Goal: Task Accomplishment & Management: Complete application form

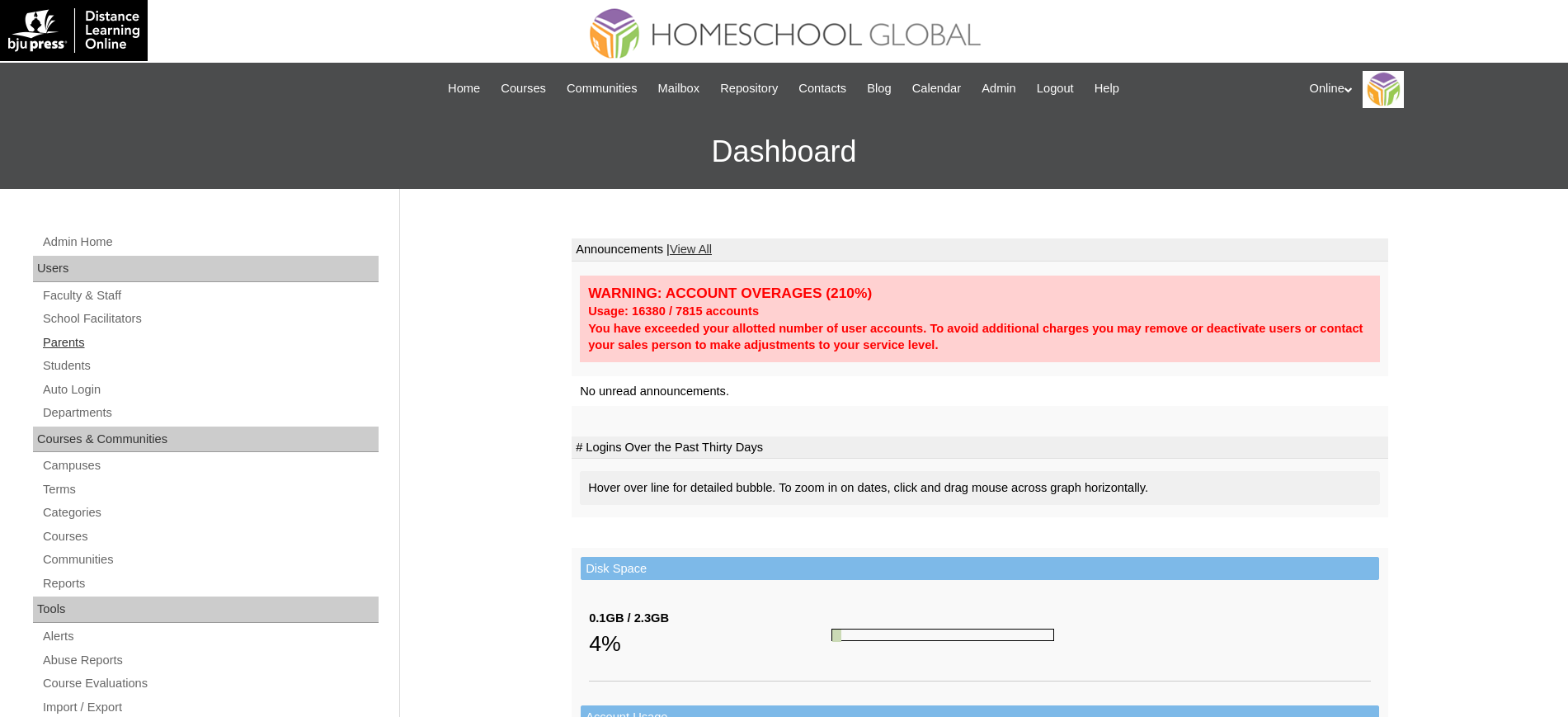
click at [66, 339] on link "Parents" at bounding box center [209, 343] width 337 height 21
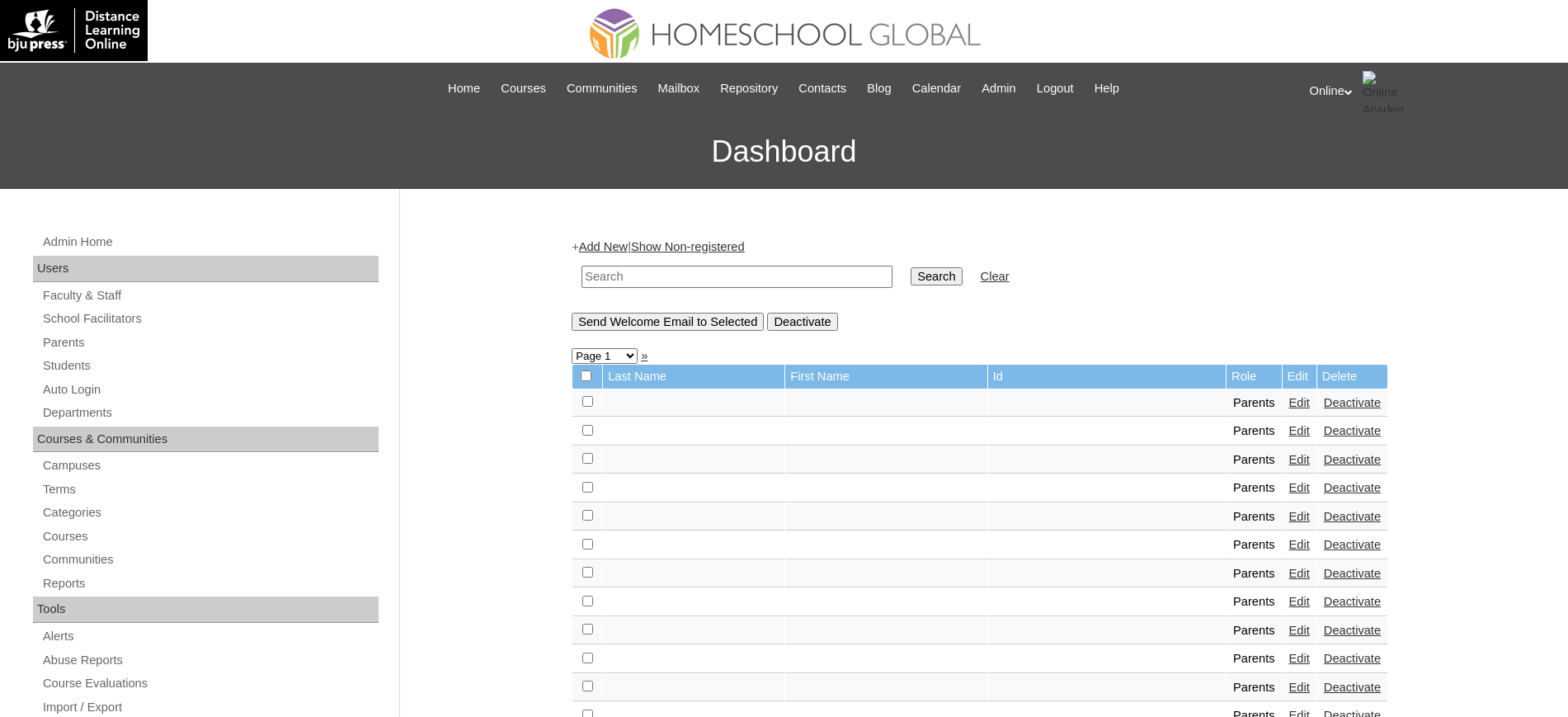
click at [756, 276] on input "text" at bounding box center [737, 277] width 311 height 23
type input "que"
click at [910, 267] on input "Search" at bounding box center [936, 276] width 51 height 18
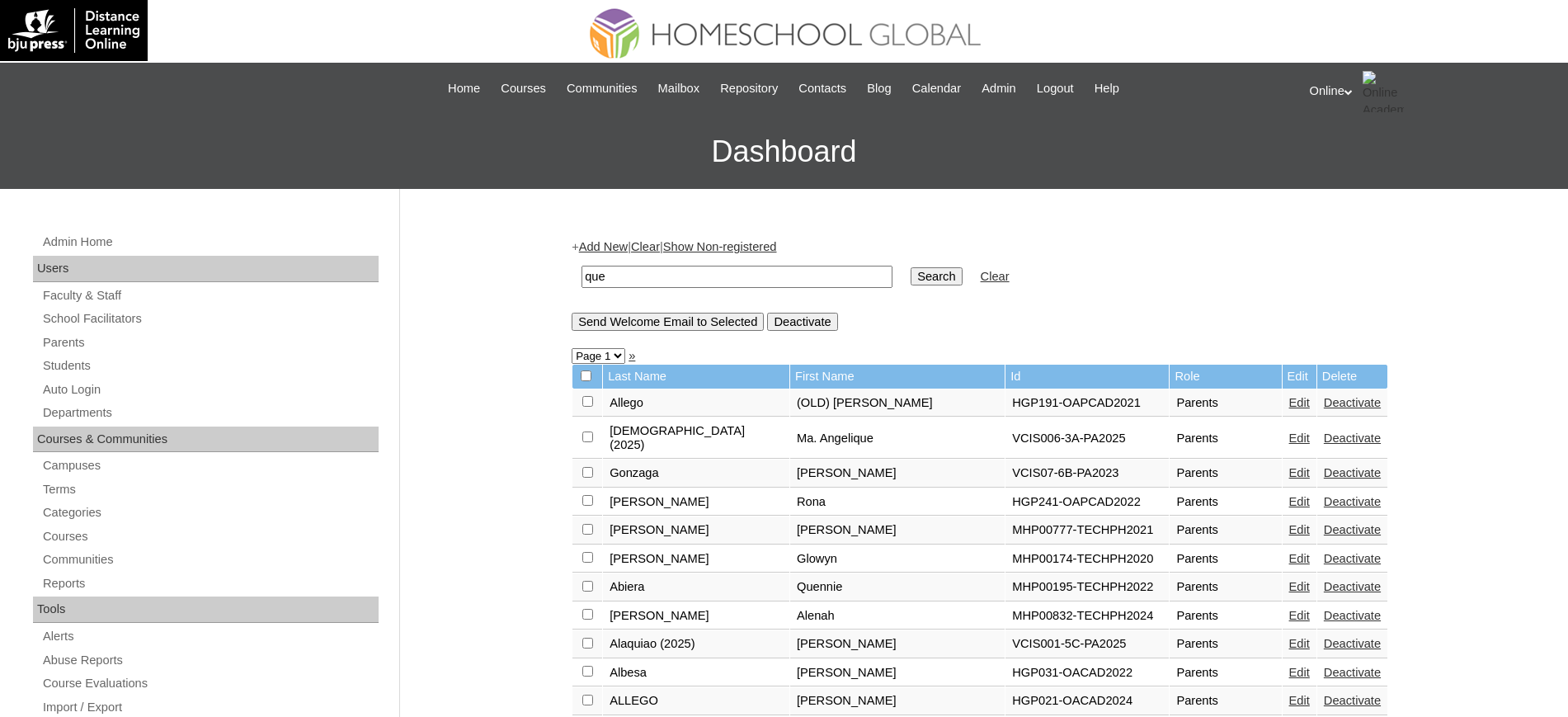
click at [731, 284] on input "que" at bounding box center [737, 277] width 311 height 23
type input "tifanny"
click at [910, 267] on input "Search" at bounding box center [936, 276] width 51 height 18
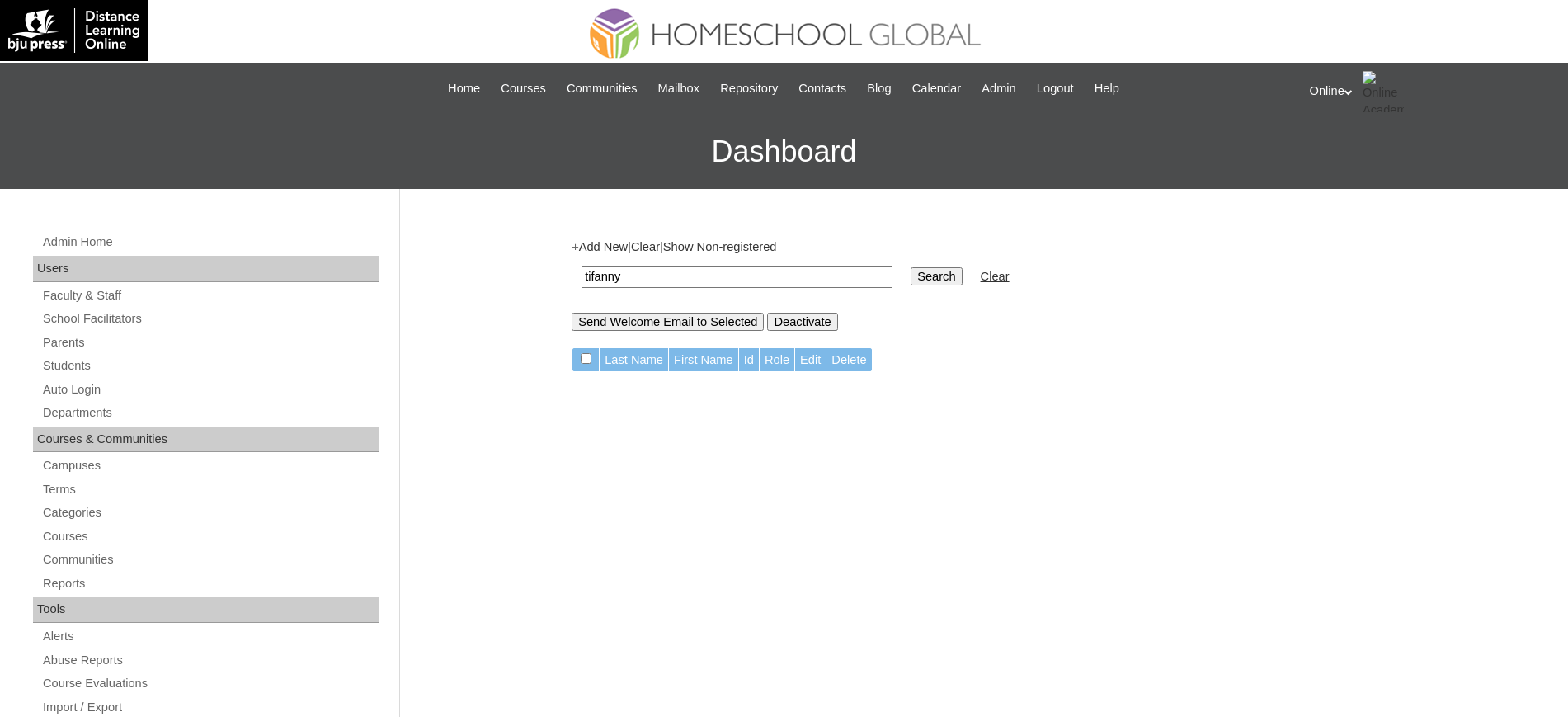
drag, startPoint x: 706, startPoint y: 272, endPoint x: 421, endPoint y: 258, distance: 285.3
type input "que"
click at [910, 267] on input "Search" at bounding box center [936, 276] width 51 height 18
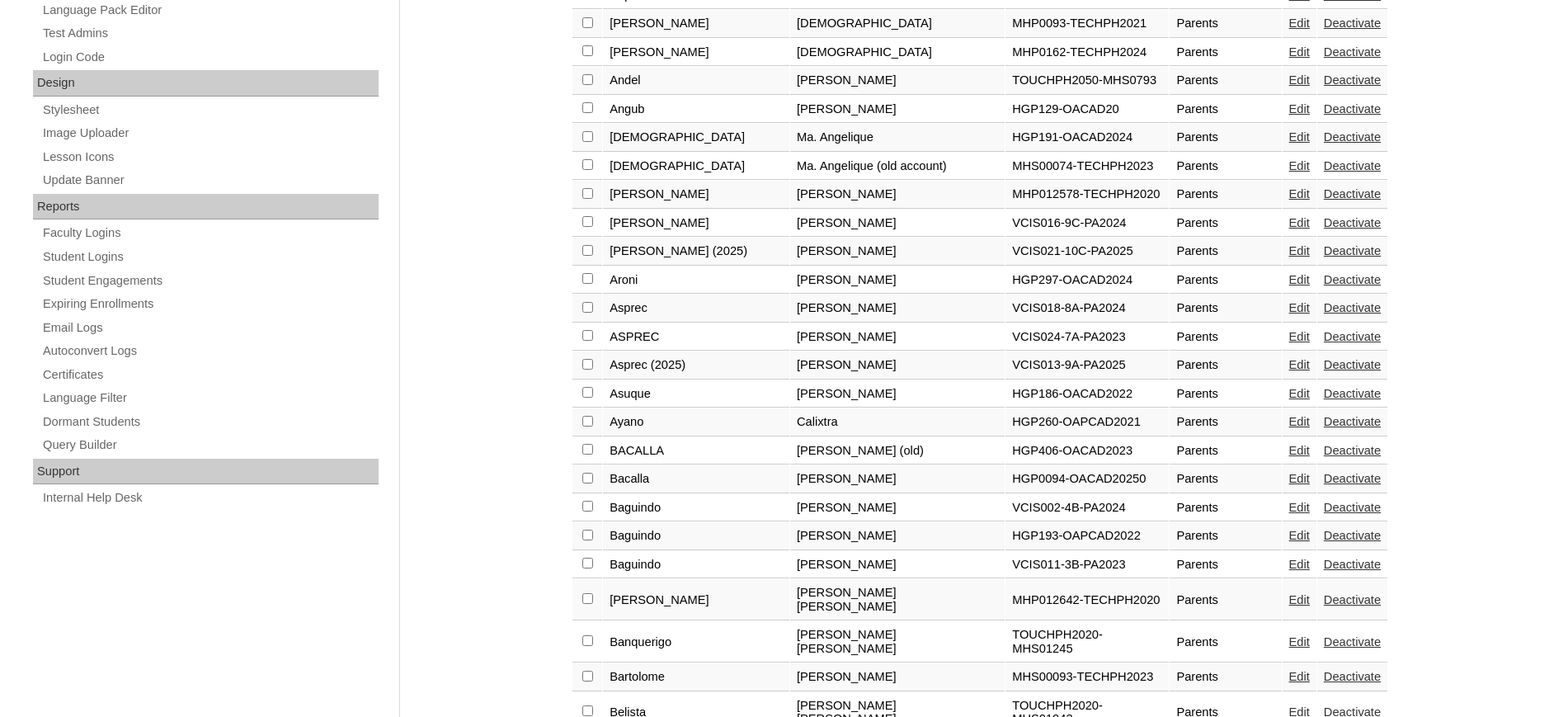
scroll to position [1146, 0]
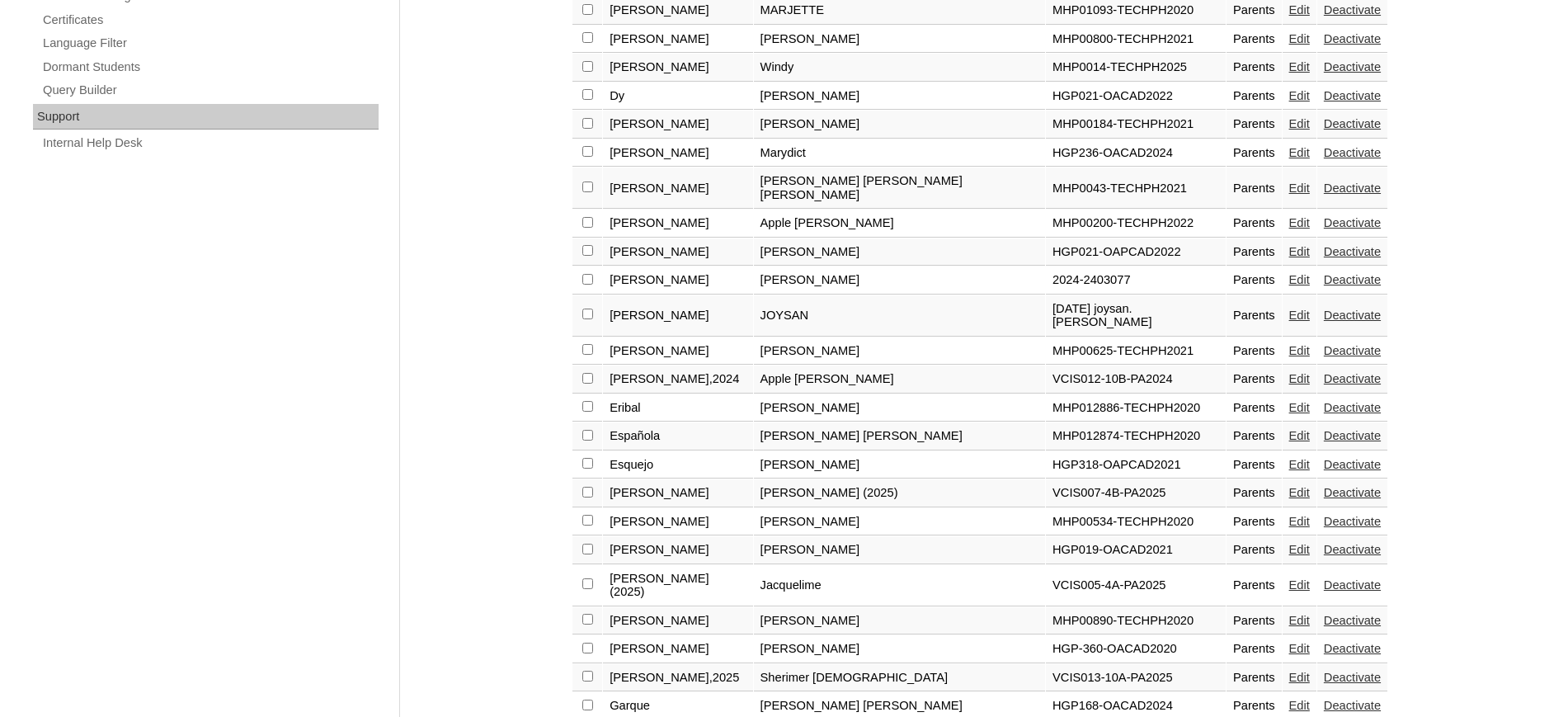
scroll to position [1145, 0]
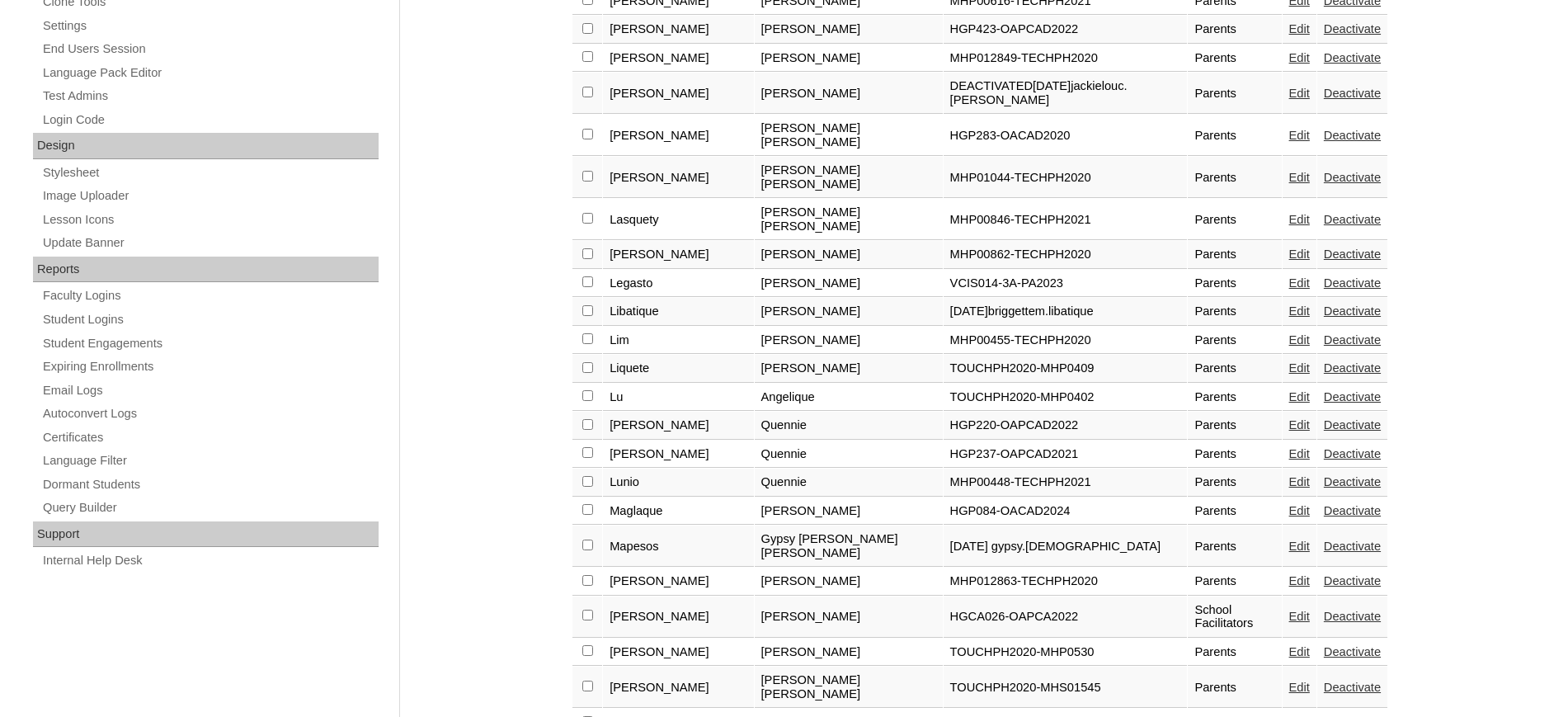
scroll to position [1146, 0]
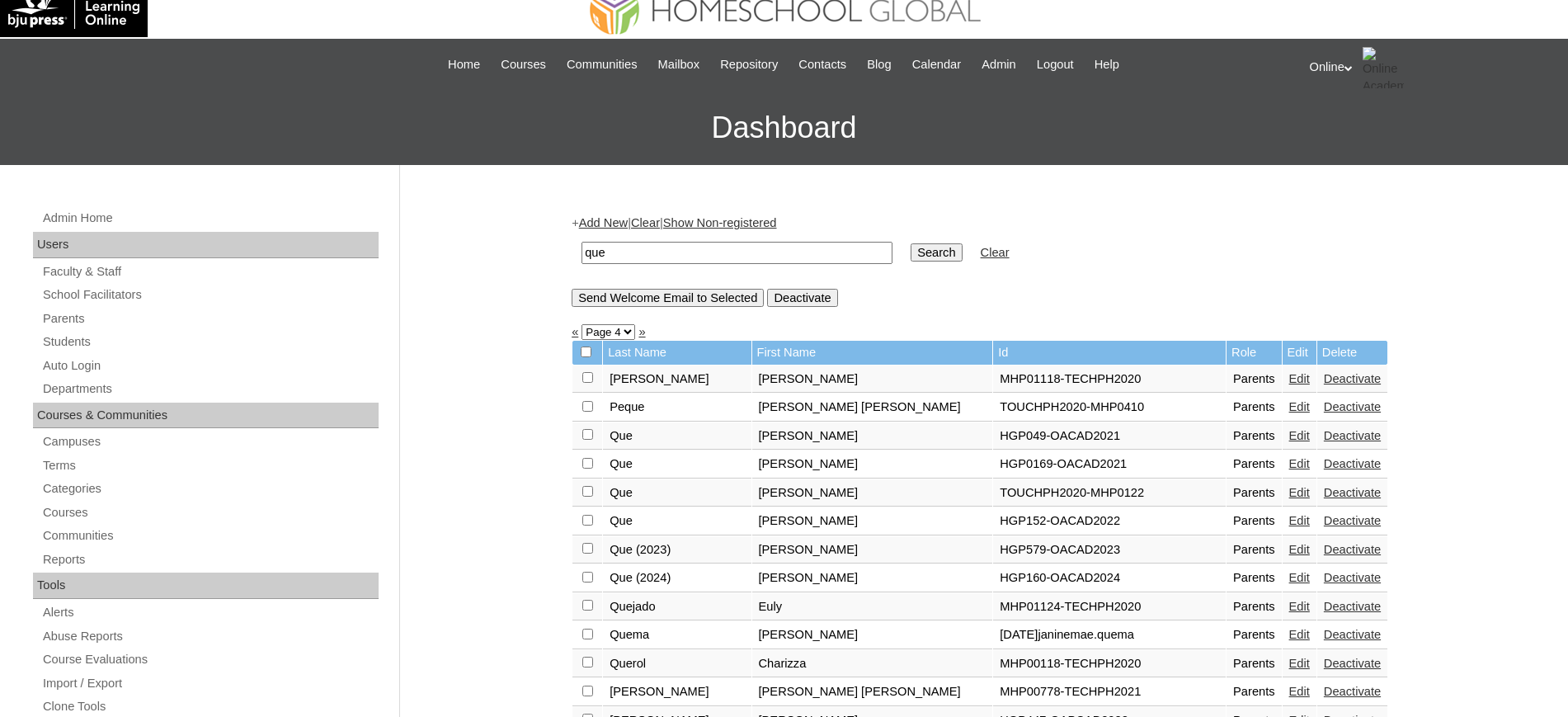
scroll to position [29, 0]
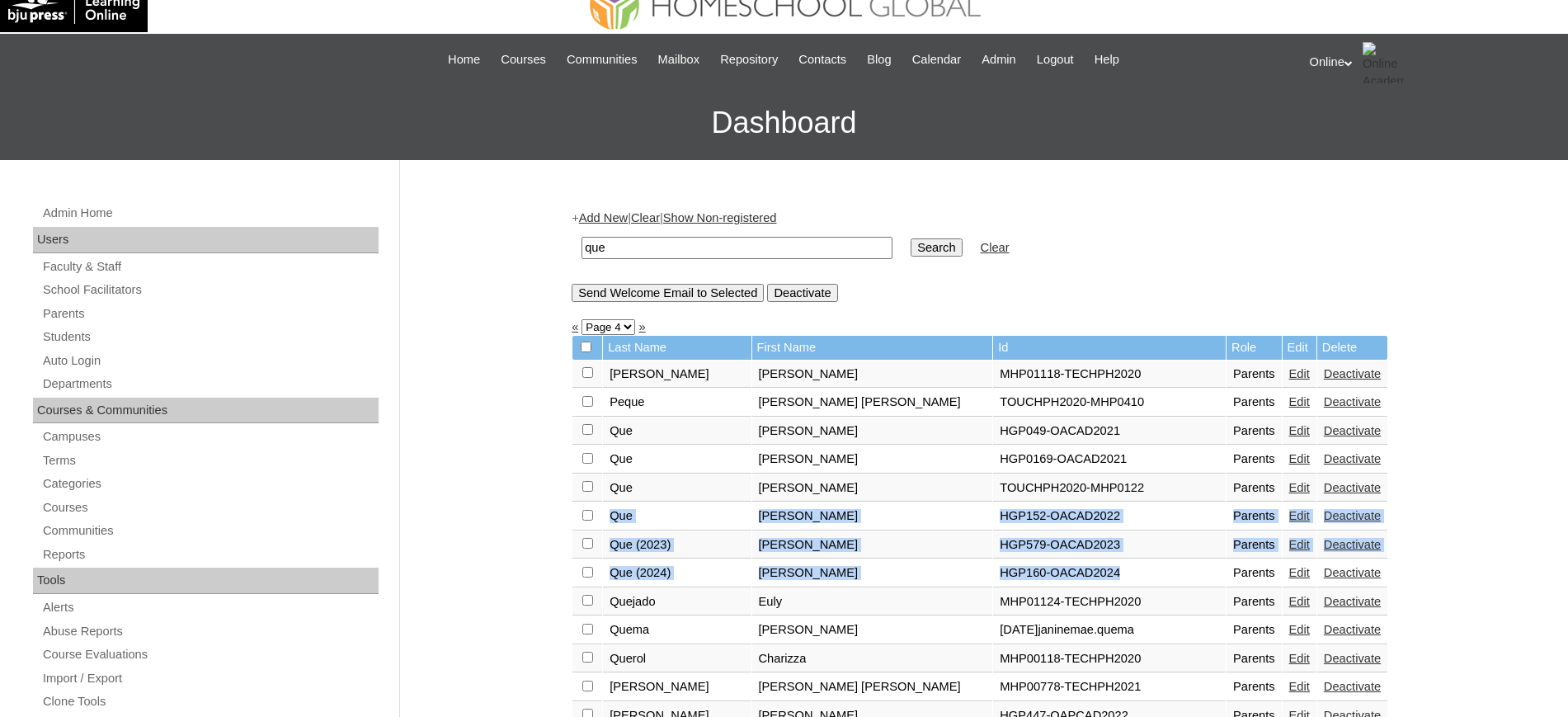
drag, startPoint x: 606, startPoint y: 522, endPoint x: 1026, endPoint y: 571, distance: 422.8
click at [1026, 571] on td "HGP160-OACAD2024" at bounding box center [1109, 573] width 233 height 28
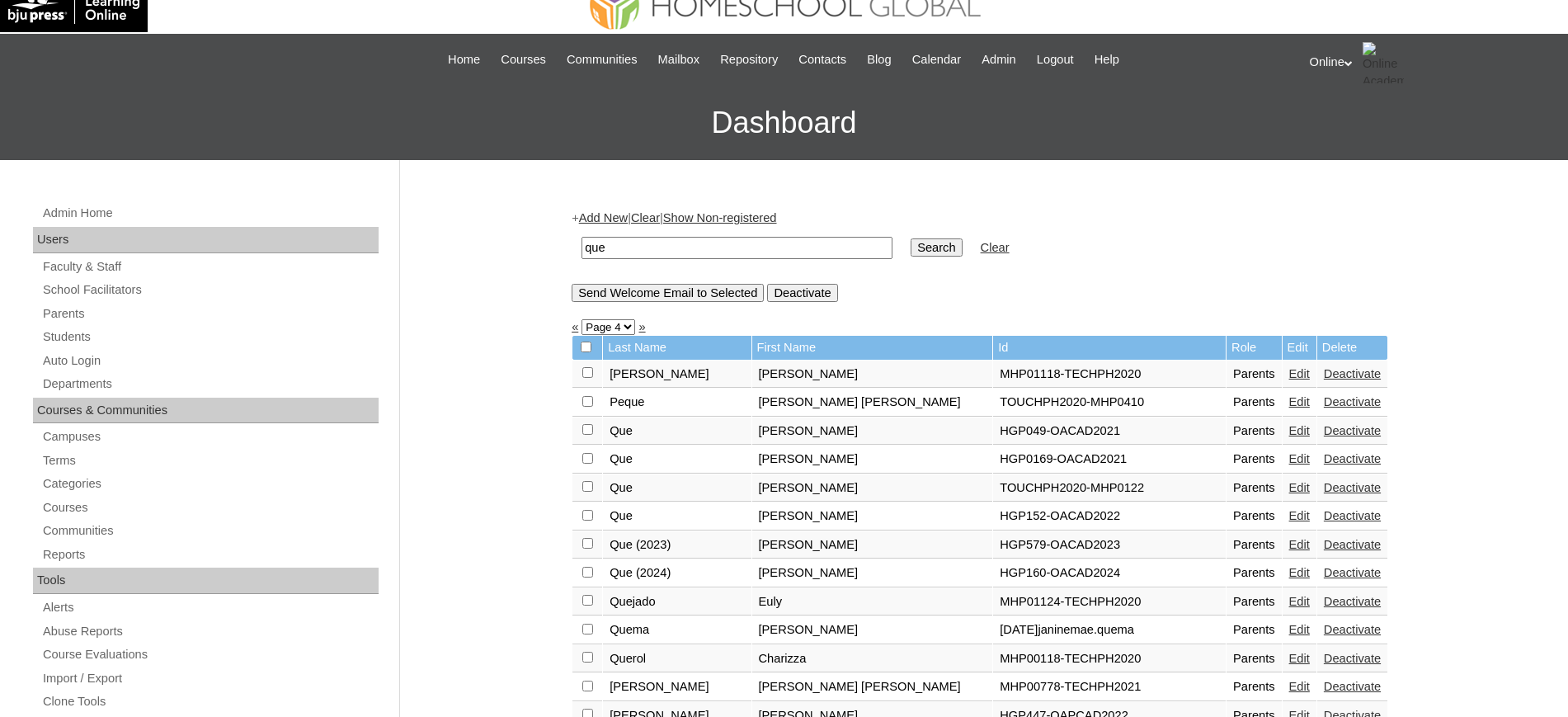
click at [1289, 515] on link "Edit" at bounding box center [1299, 515] width 21 height 13
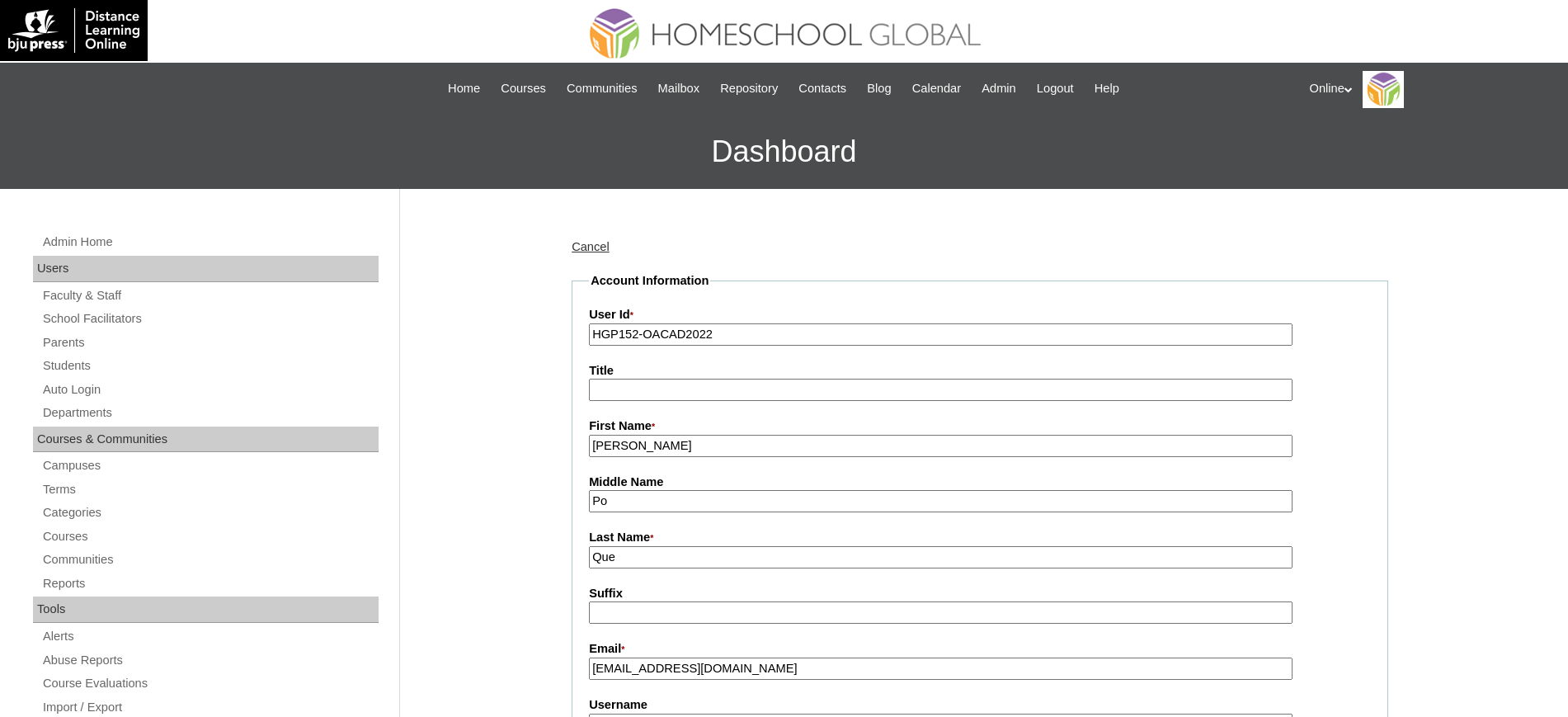
scroll to position [44, 0]
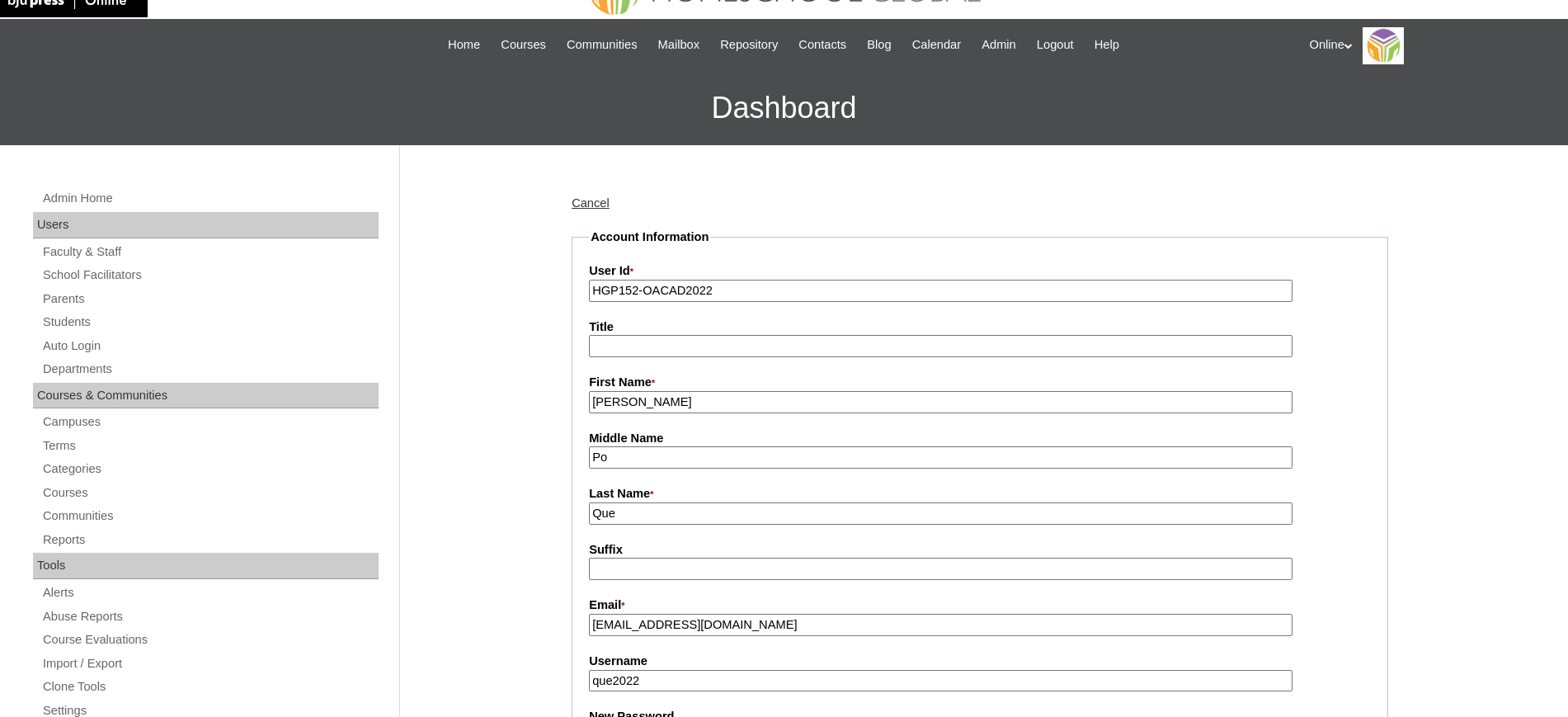
click at [706, 405] on input "Tiffany" at bounding box center [940, 402] width 704 height 23
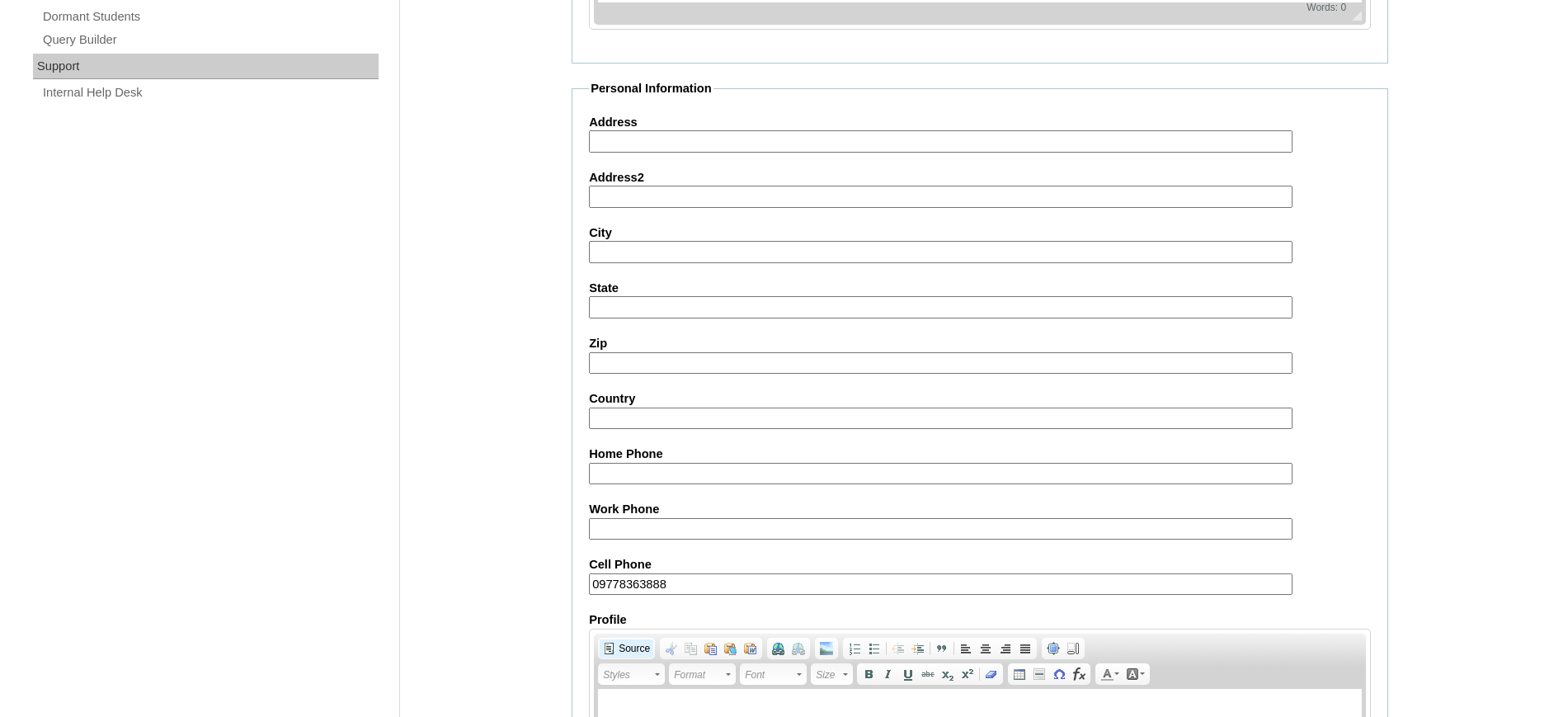
scroll to position [1451, 0]
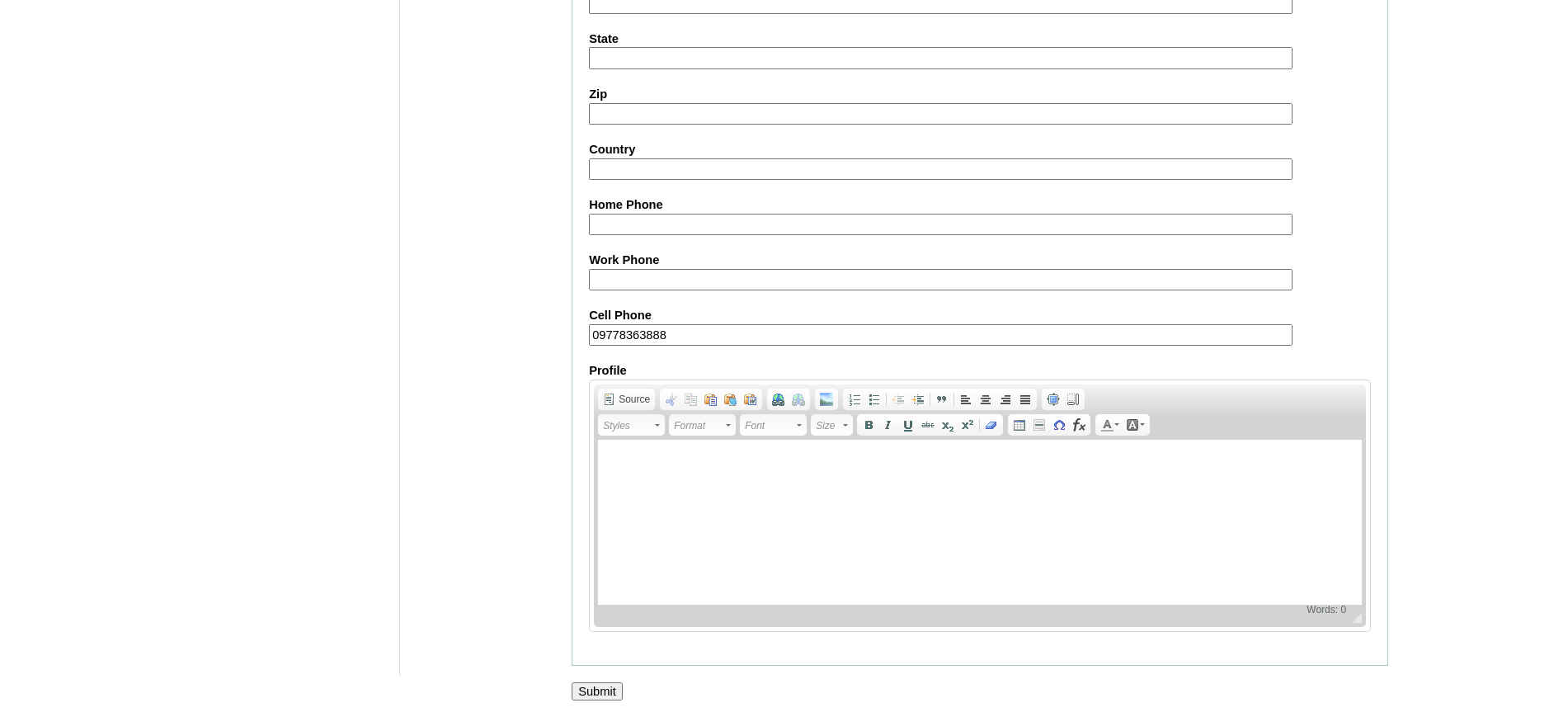
type input "Tiffany (old account)"
click at [600, 687] on input "Submit" at bounding box center [597, 691] width 51 height 18
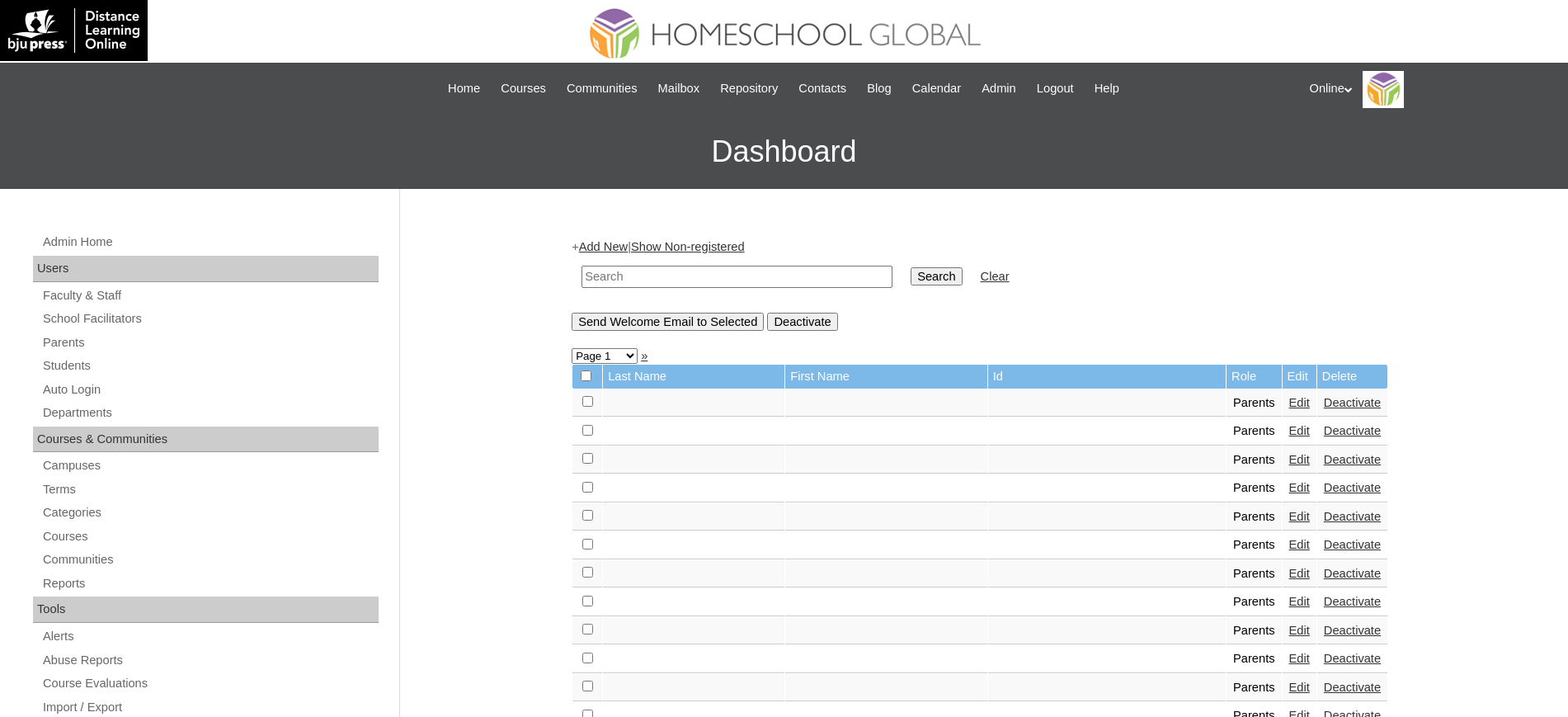
click at [615, 242] on link "Add New" at bounding box center [603, 246] width 49 height 13
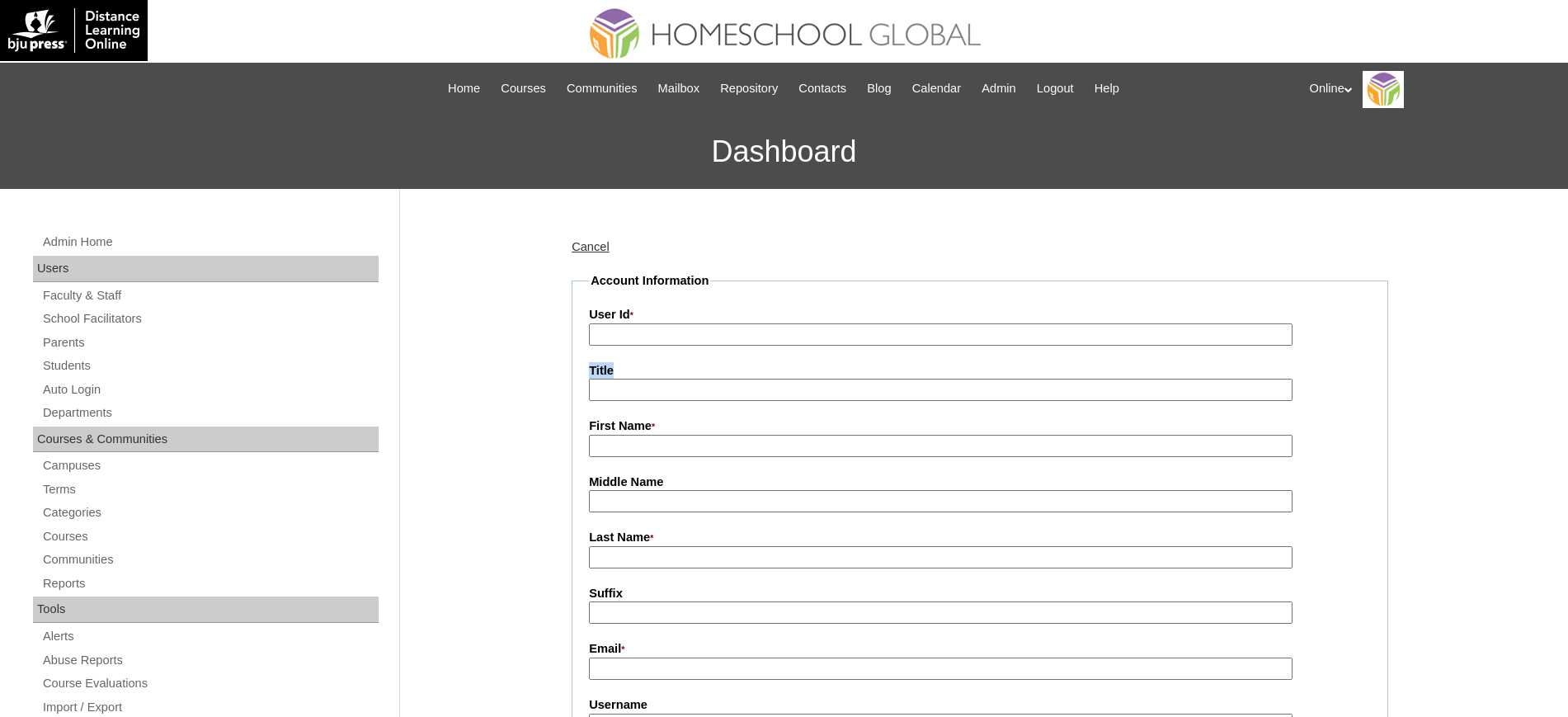
drag, startPoint x: 716, startPoint y: 346, endPoint x: 736, endPoint y: 331, distance: 25.0
click at [736, 331] on input "User Id *" at bounding box center [940, 335] width 704 height 23
paste input "HGP0159-OACAD2025"
type input "HGP0159-OACAD2025"
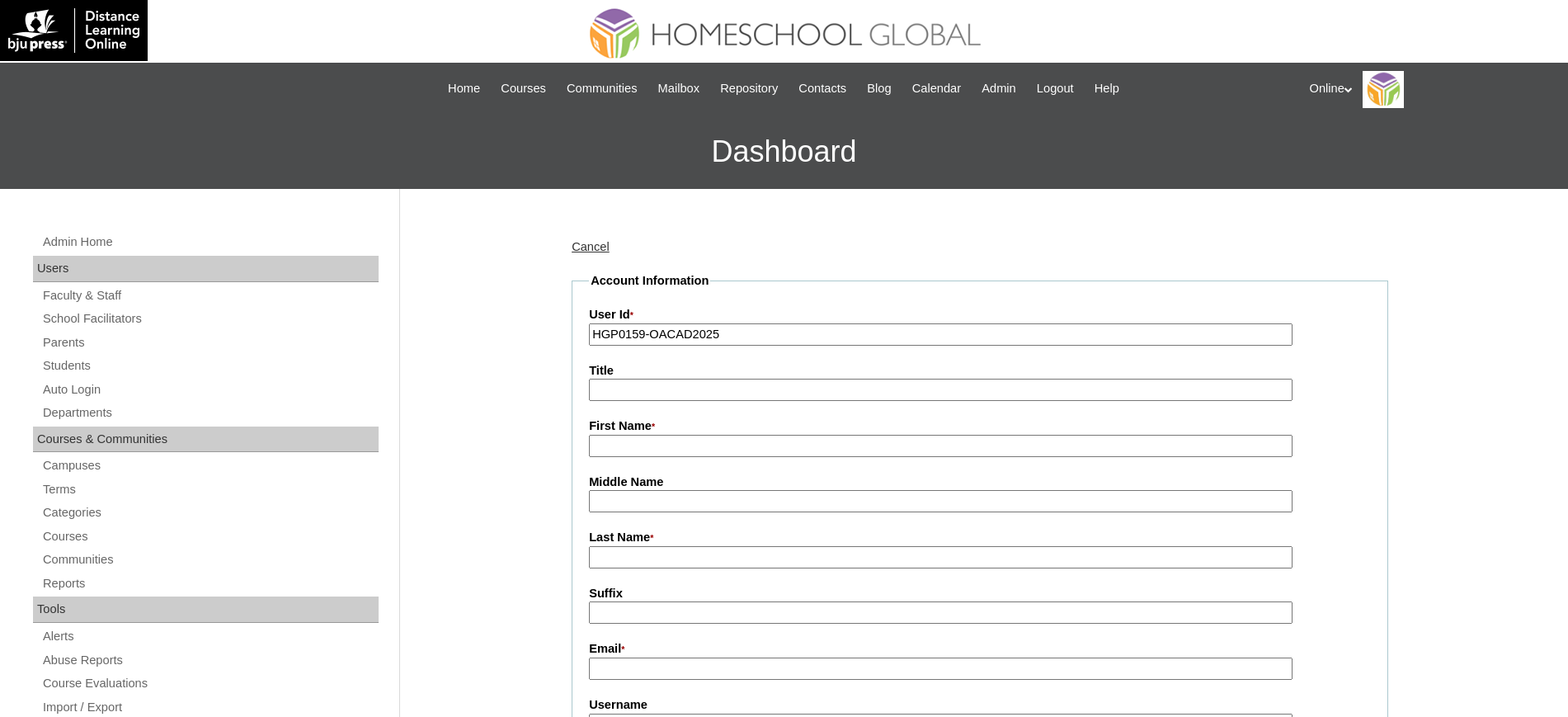
click at [662, 442] on input "First Name *" at bounding box center [940, 446] width 704 height 23
paste input "Tiffany"
type input "Tiffany"
click at [641, 562] on input "Last Name *" at bounding box center [940, 557] width 704 height 23
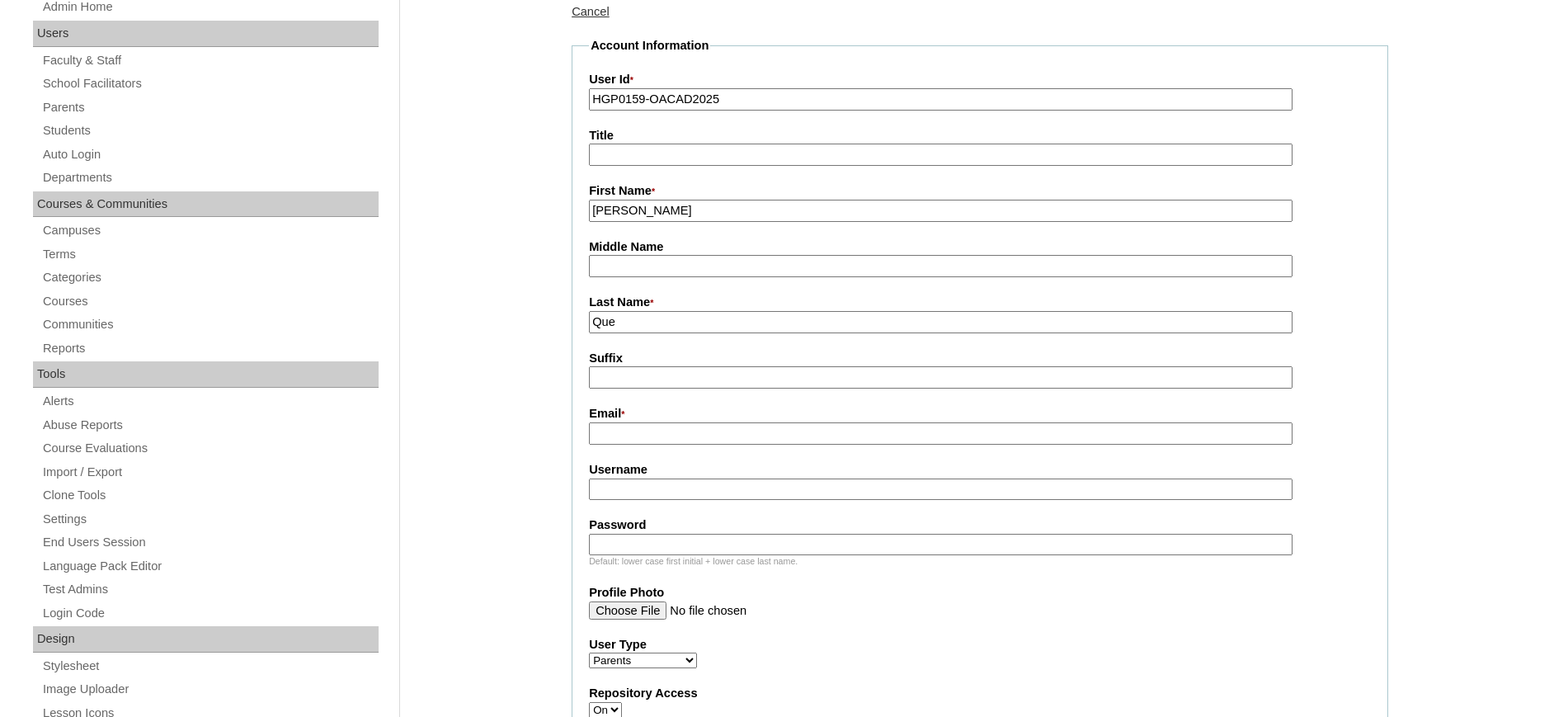
scroll to position [242, 0]
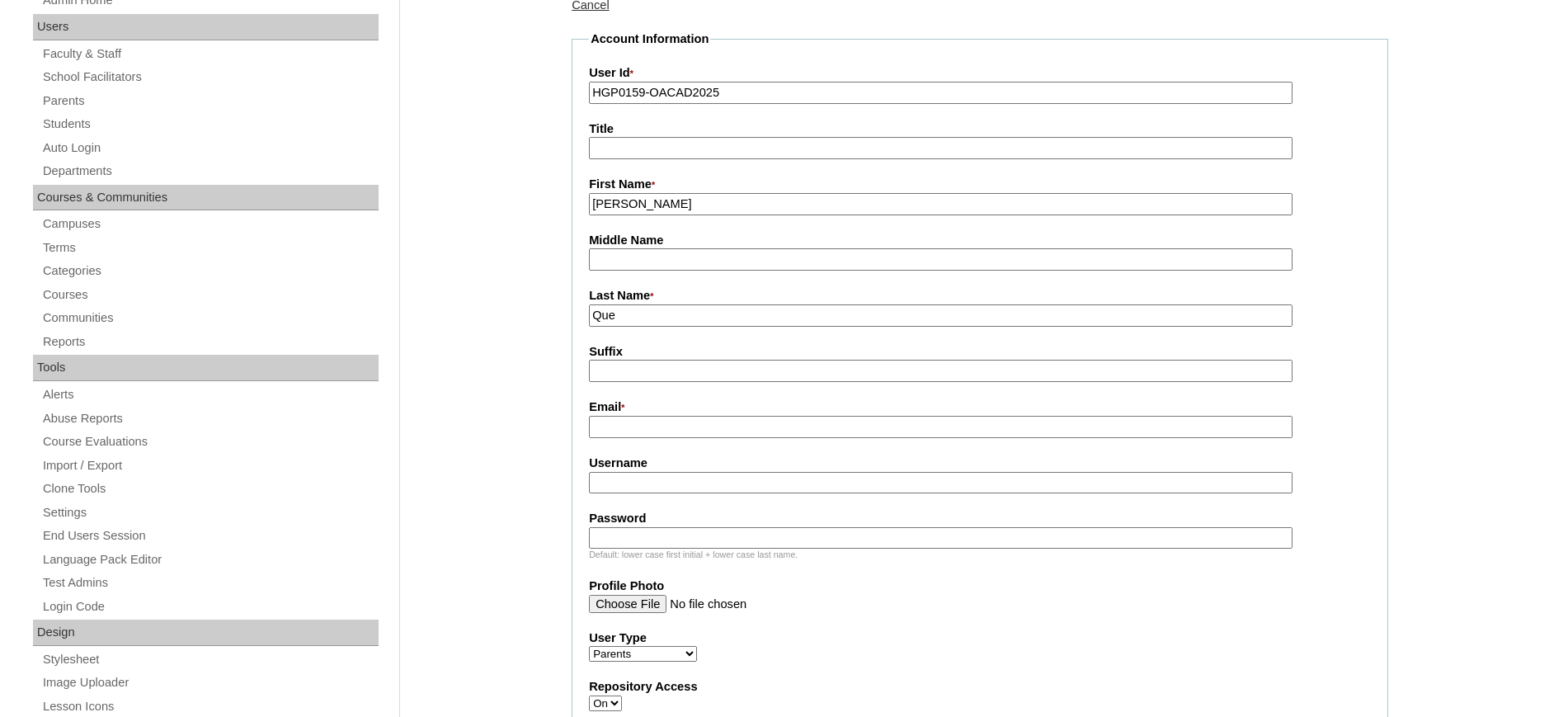
type input "Que"
click at [633, 431] on input "Email *" at bounding box center [940, 427] width 704 height 23
paste input "tiffanypque@gmail.com"
type input "tiffanypque@gmail.com"
click at [699, 485] on input "Username" at bounding box center [940, 483] width 704 height 23
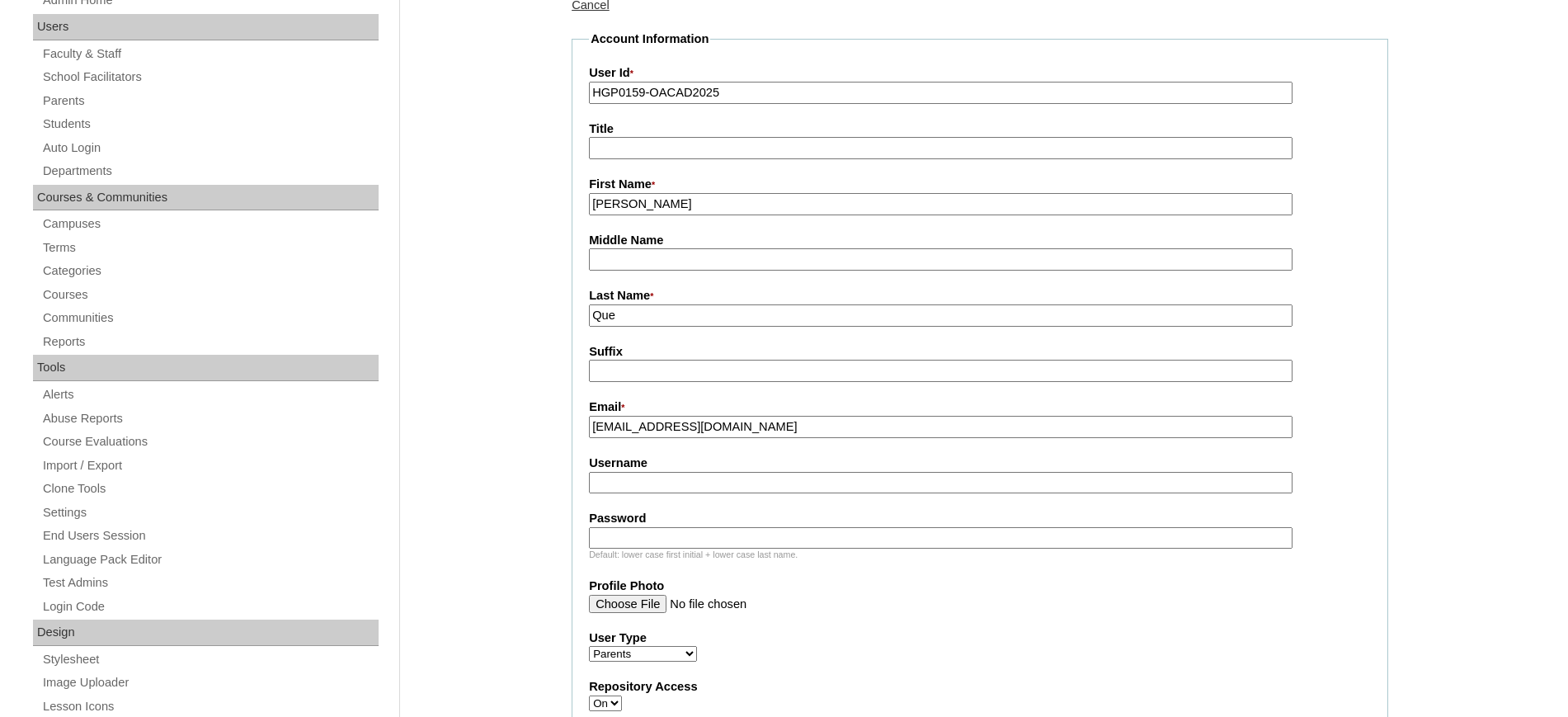
paste input "tque2025"
type input "tque2025"
click at [740, 531] on input "Password" at bounding box center [940, 538] width 704 height 23
paste input "LLKjQ"
type input "LLKjQ"
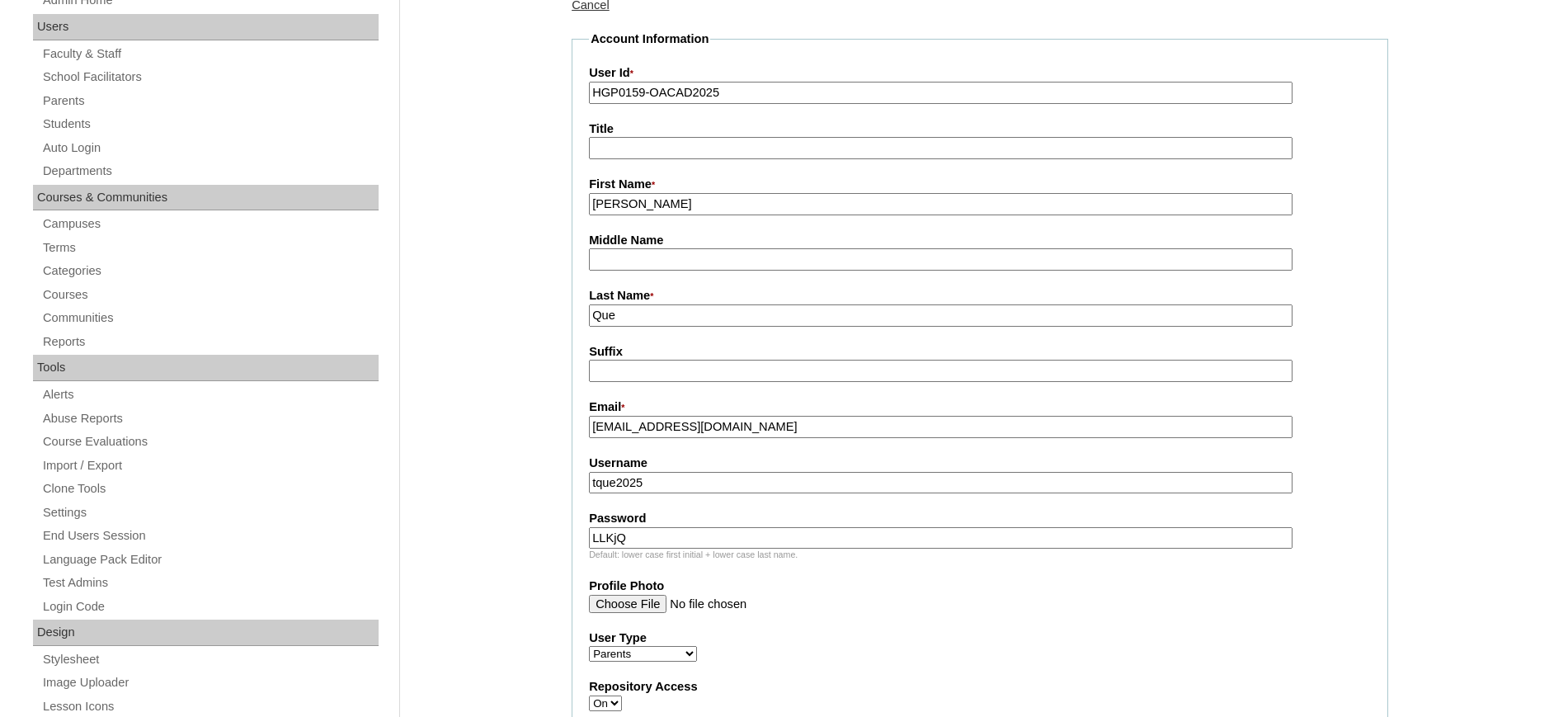
click at [907, 598] on input "Profile Photo" at bounding box center [940, 604] width 704 height 18
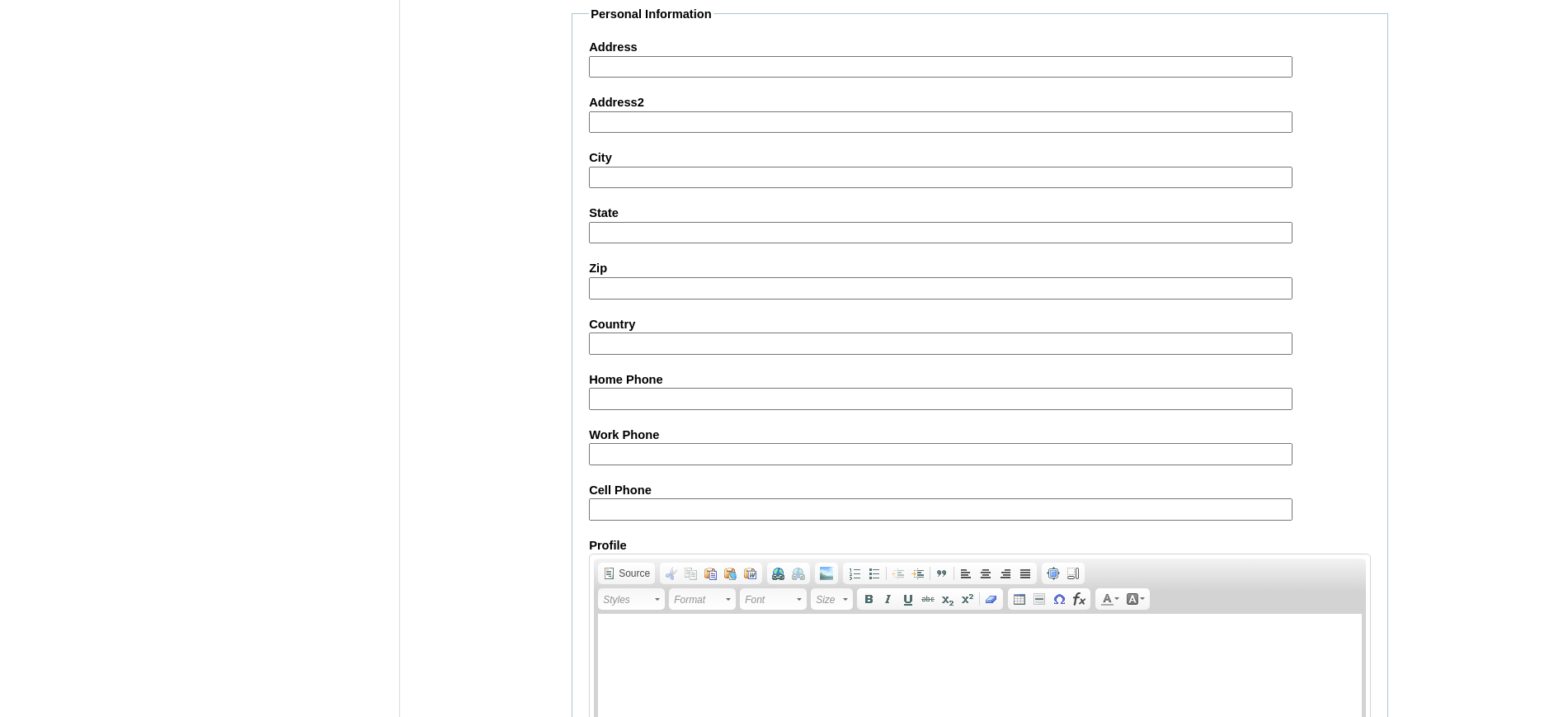
scroll to position [1512, 0]
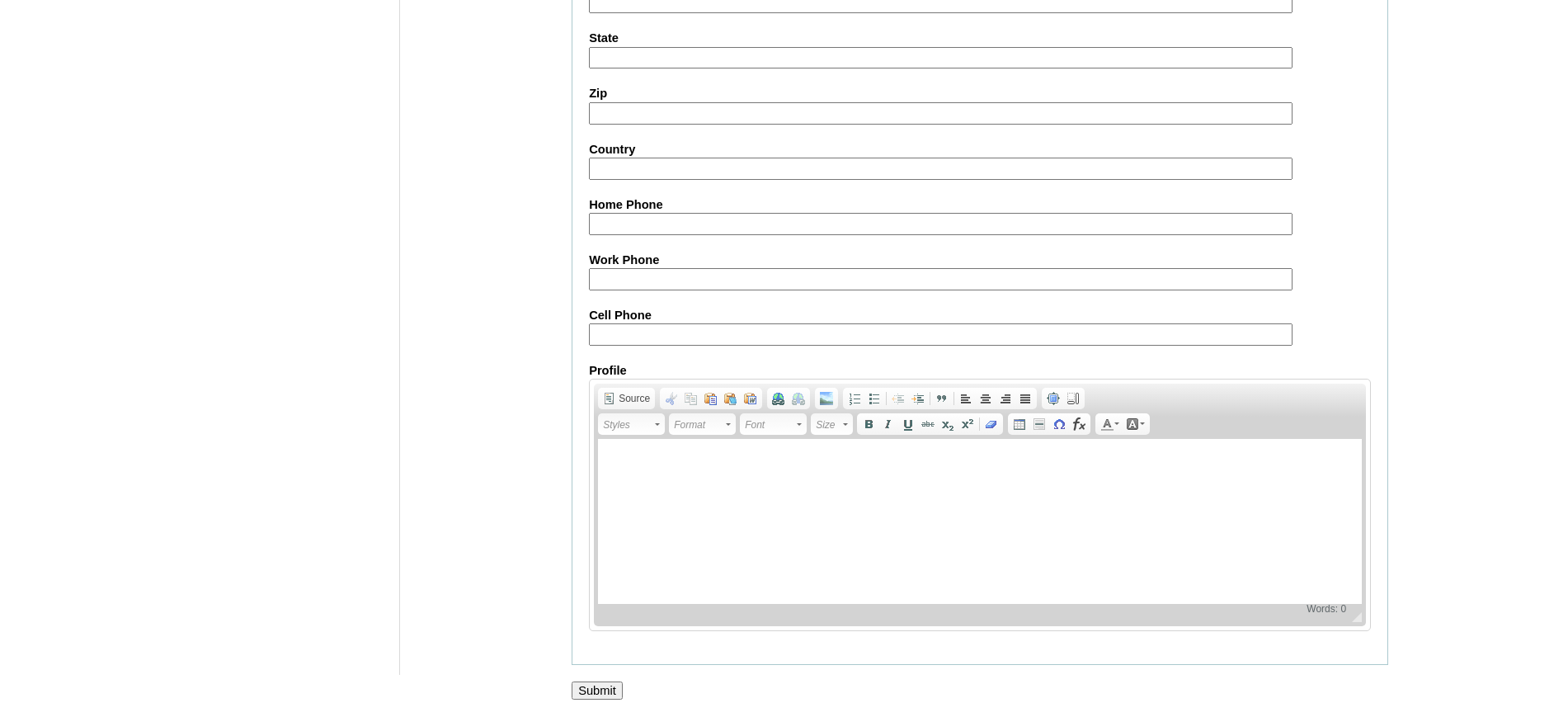
click at [602, 688] on input "Submit" at bounding box center [597, 690] width 51 height 18
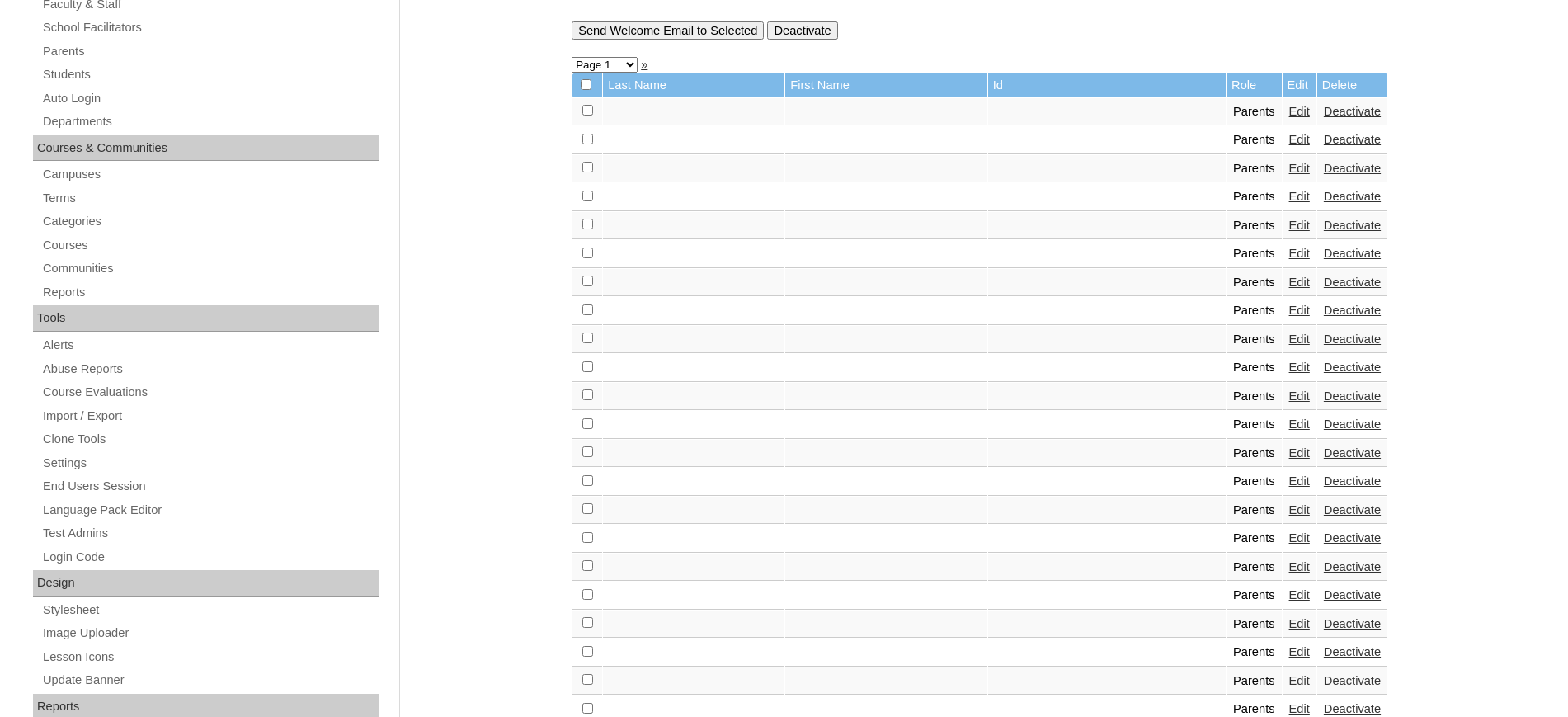
scroll to position [131, 0]
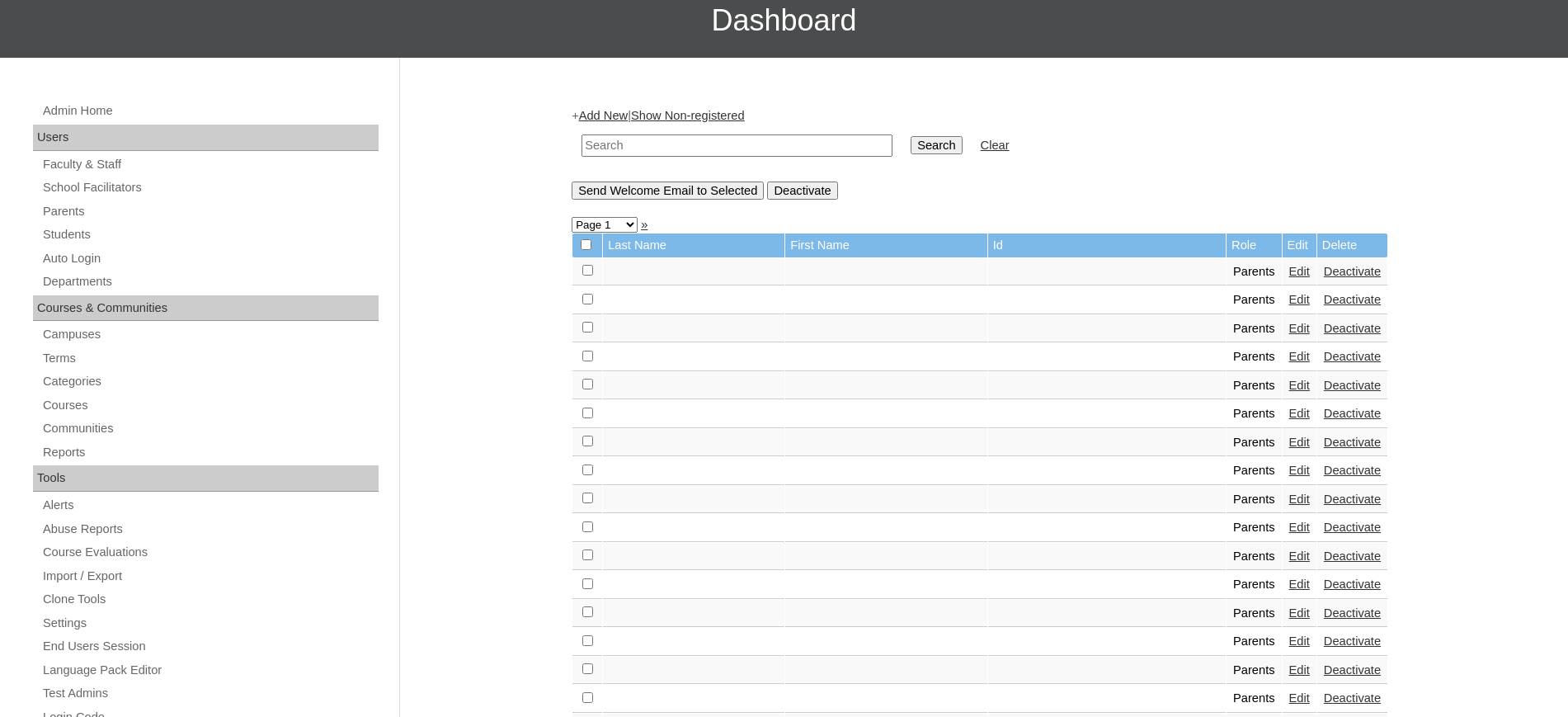
click at [759, 144] on input "text" at bounding box center [737, 146] width 311 height 23
type input "tifanny"
click at [910, 136] on input "Search" at bounding box center [936, 145] width 51 height 18
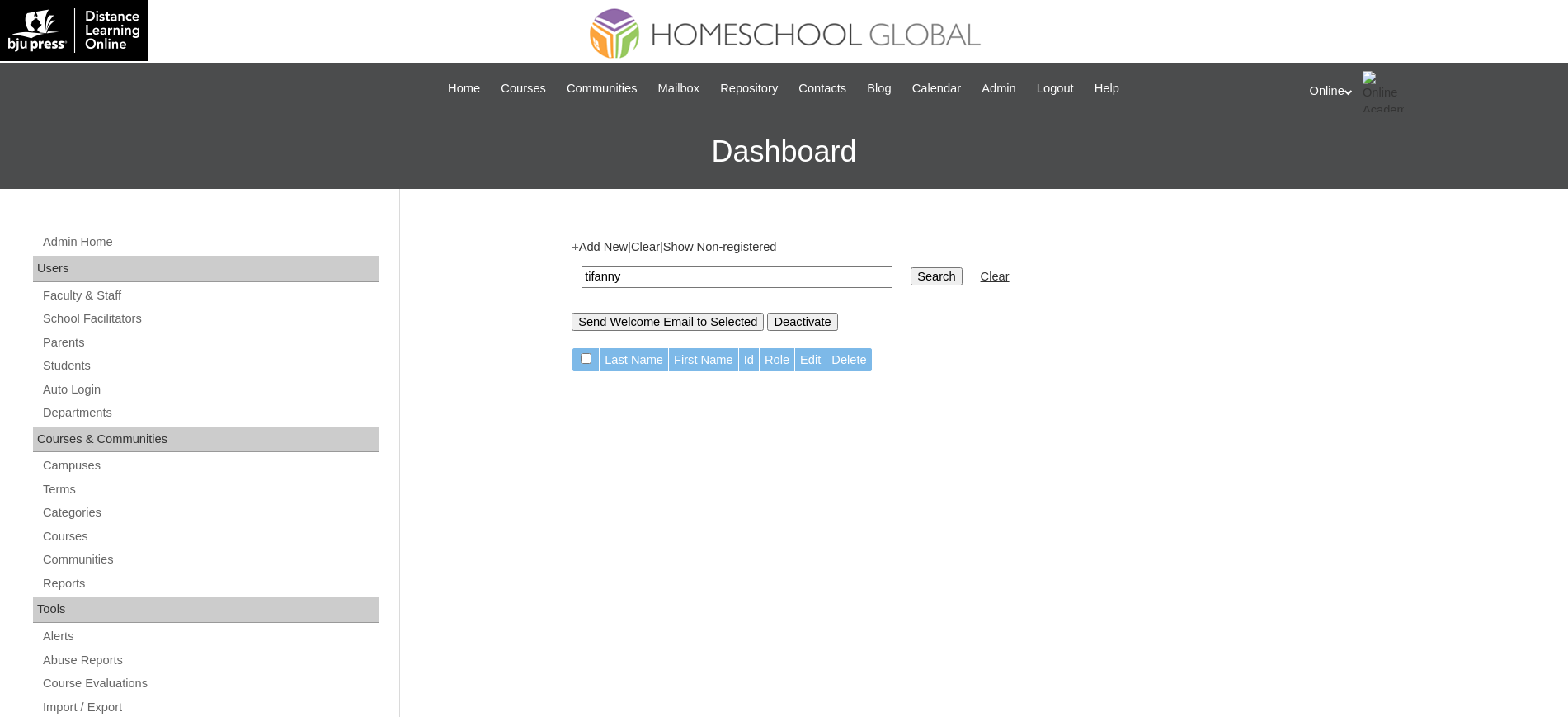
click at [696, 285] on input "tifanny" at bounding box center [737, 277] width 311 height 23
type input "que"
click at [910, 267] on input "Search" at bounding box center [936, 276] width 51 height 18
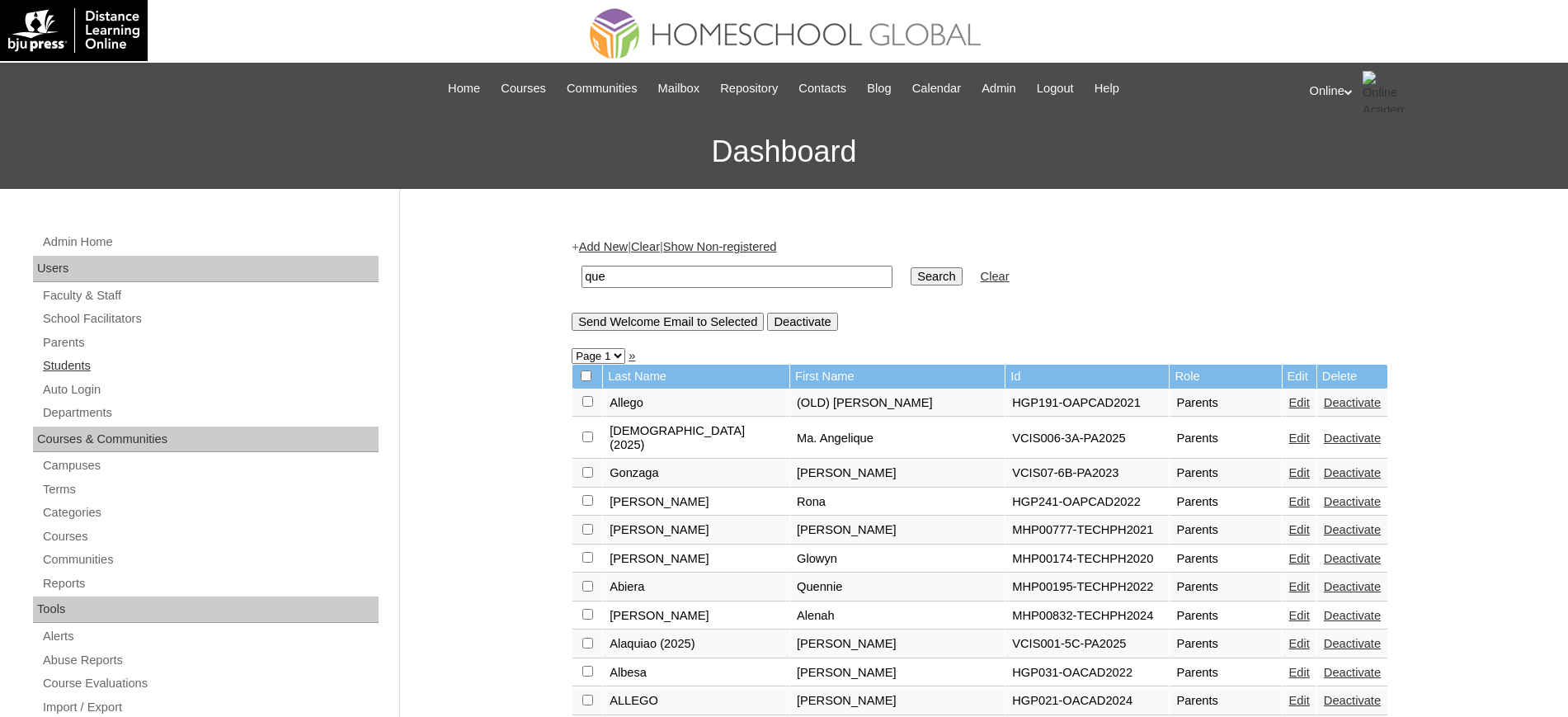
click at [53, 361] on link "Students" at bounding box center [209, 366] width 337 height 21
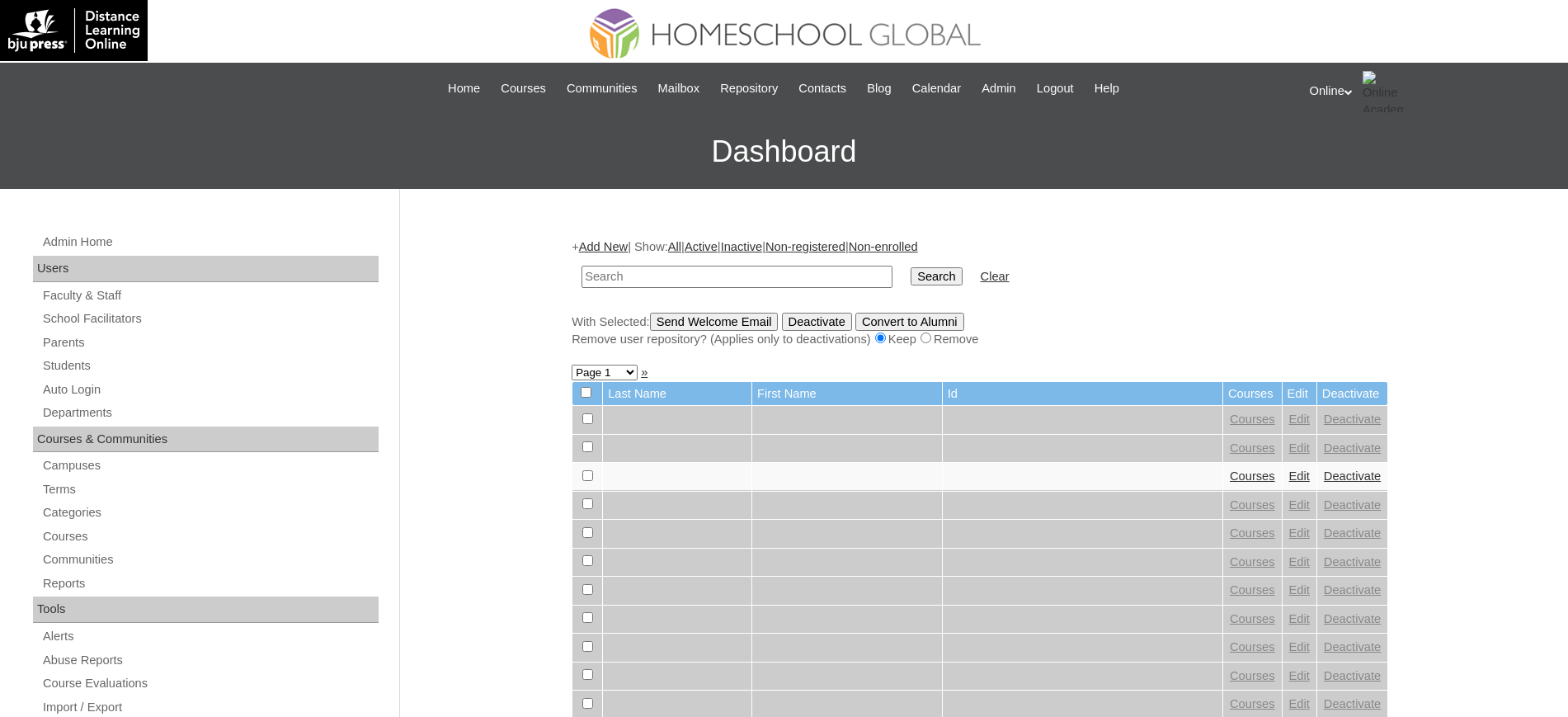
click at [627, 246] on link "Add New" at bounding box center [603, 246] width 49 height 13
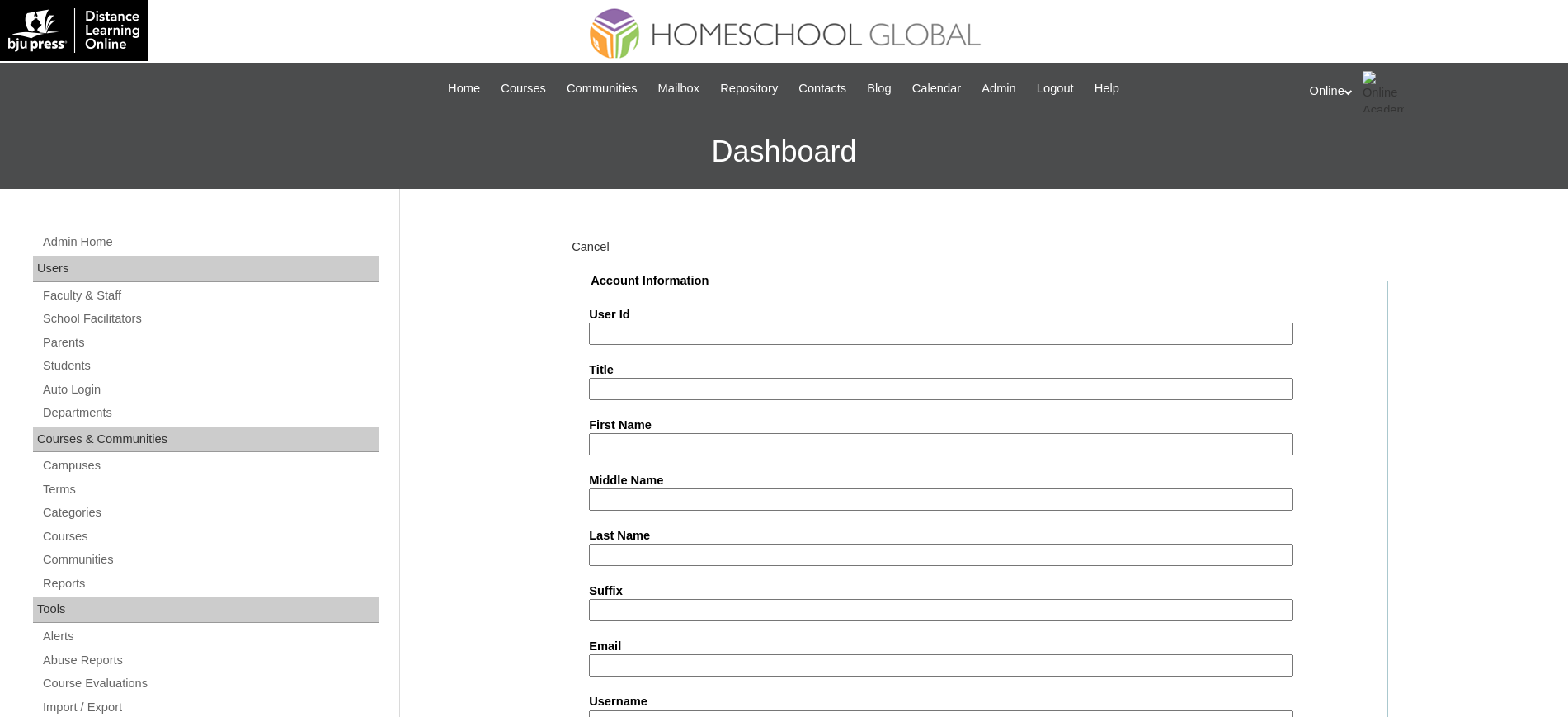
paste input "HG194OACAD2025"
click at [671, 330] on input "HG194OACAD2025" at bounding box center [940, 334] width 704 height 23
type input "HG194OACAD2025"
paste input "Jasmin Sylveria"
click at [644, 437] on input "Jasmin Sylveria" at bounding box center [940, 444] width 704 height 23
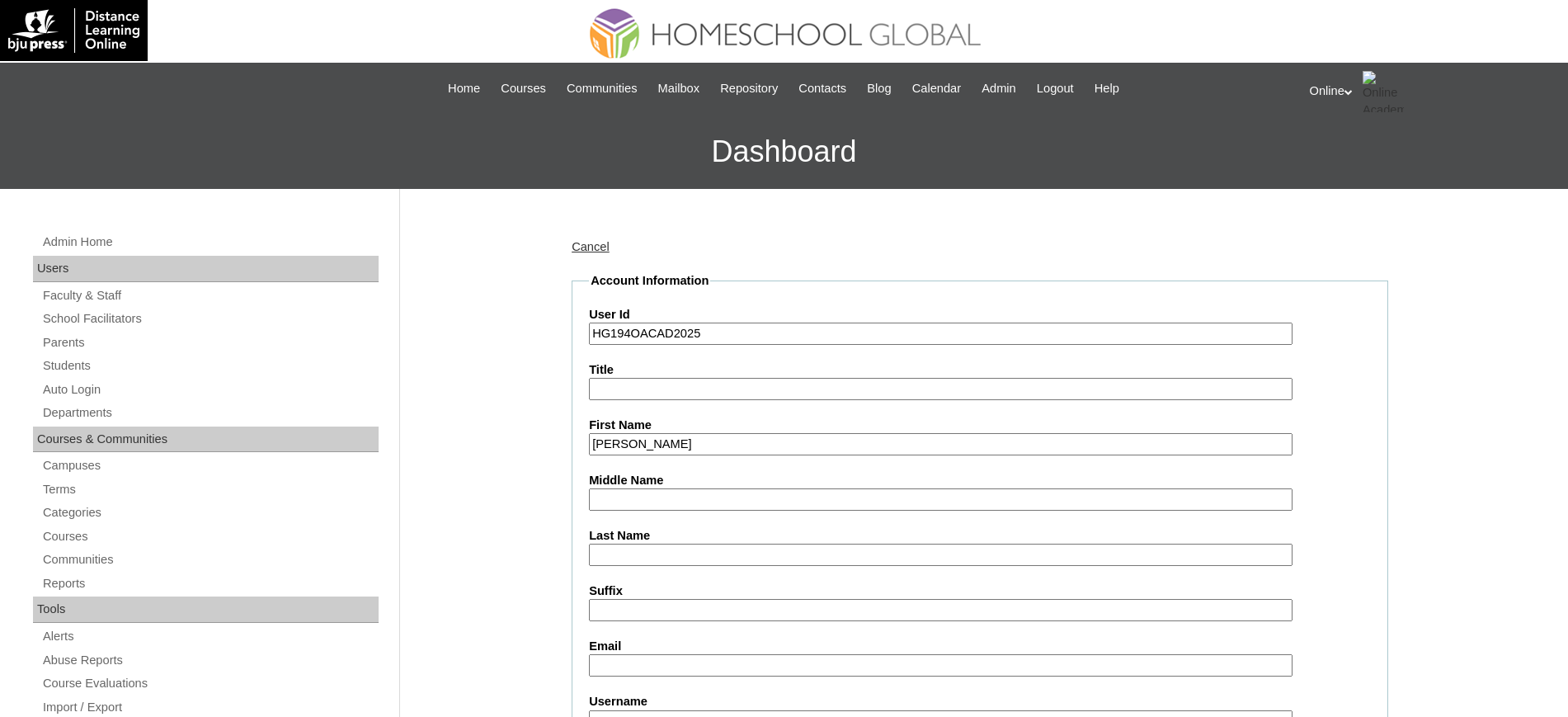
type input "Jasmin Sylveria"
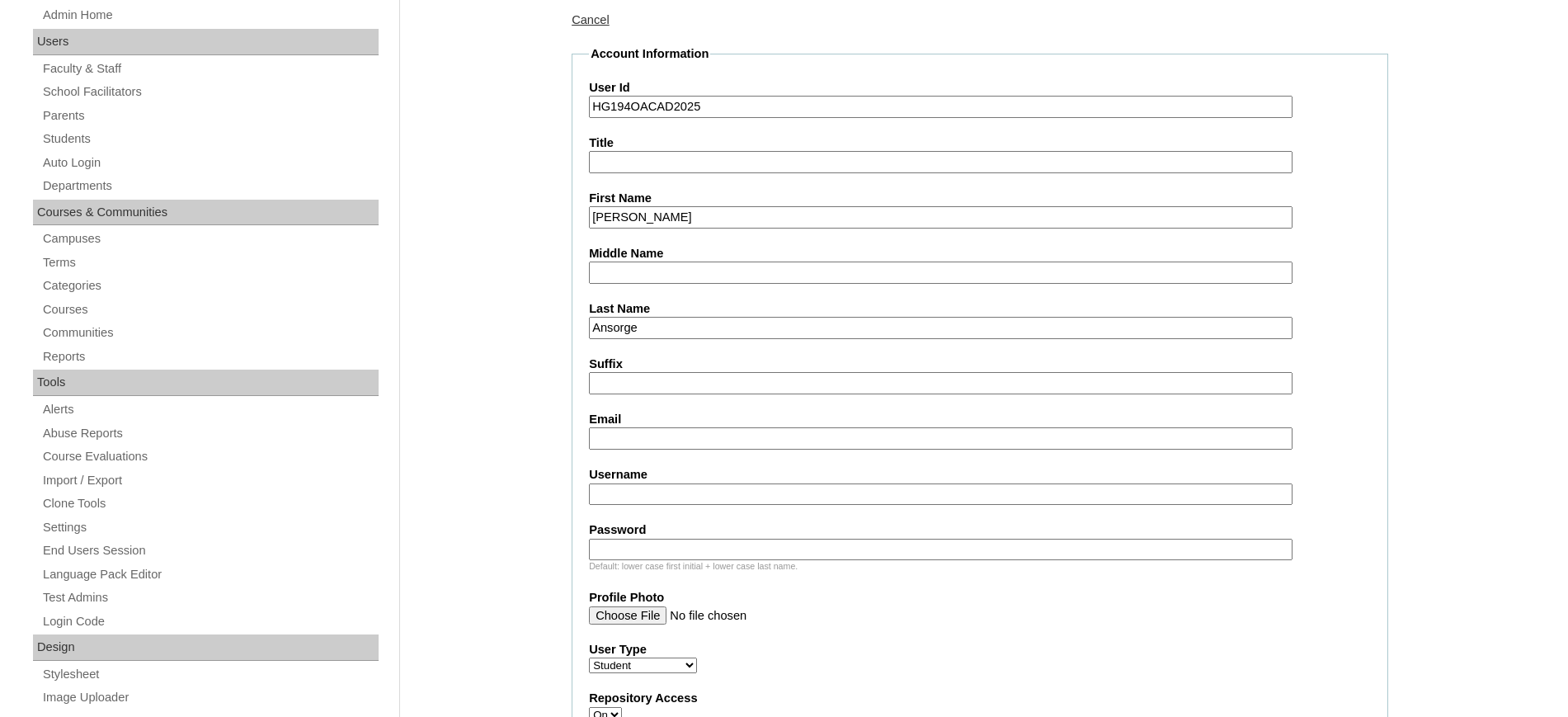
scroll to position [231, 0]
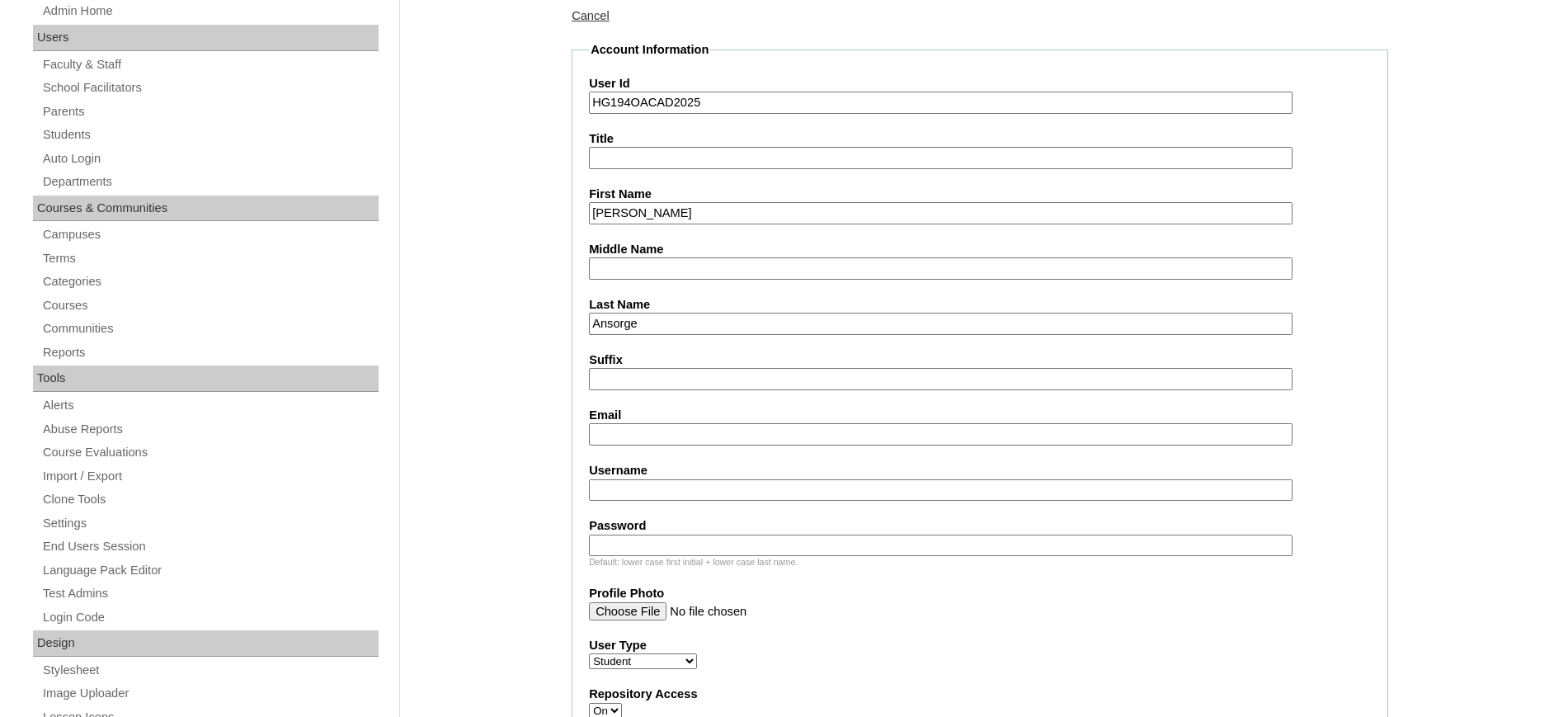
type input "Ansorge"
click at [681, 431] on input "Email" at bounding box center [940, 434] width 704 height 23
paste input "tiffanypque@gmail.com"
type input "tiffanypque@gmail.com"
click at [656, 479] on input "Username" at bounding box center [940, 490] width 704 height 23
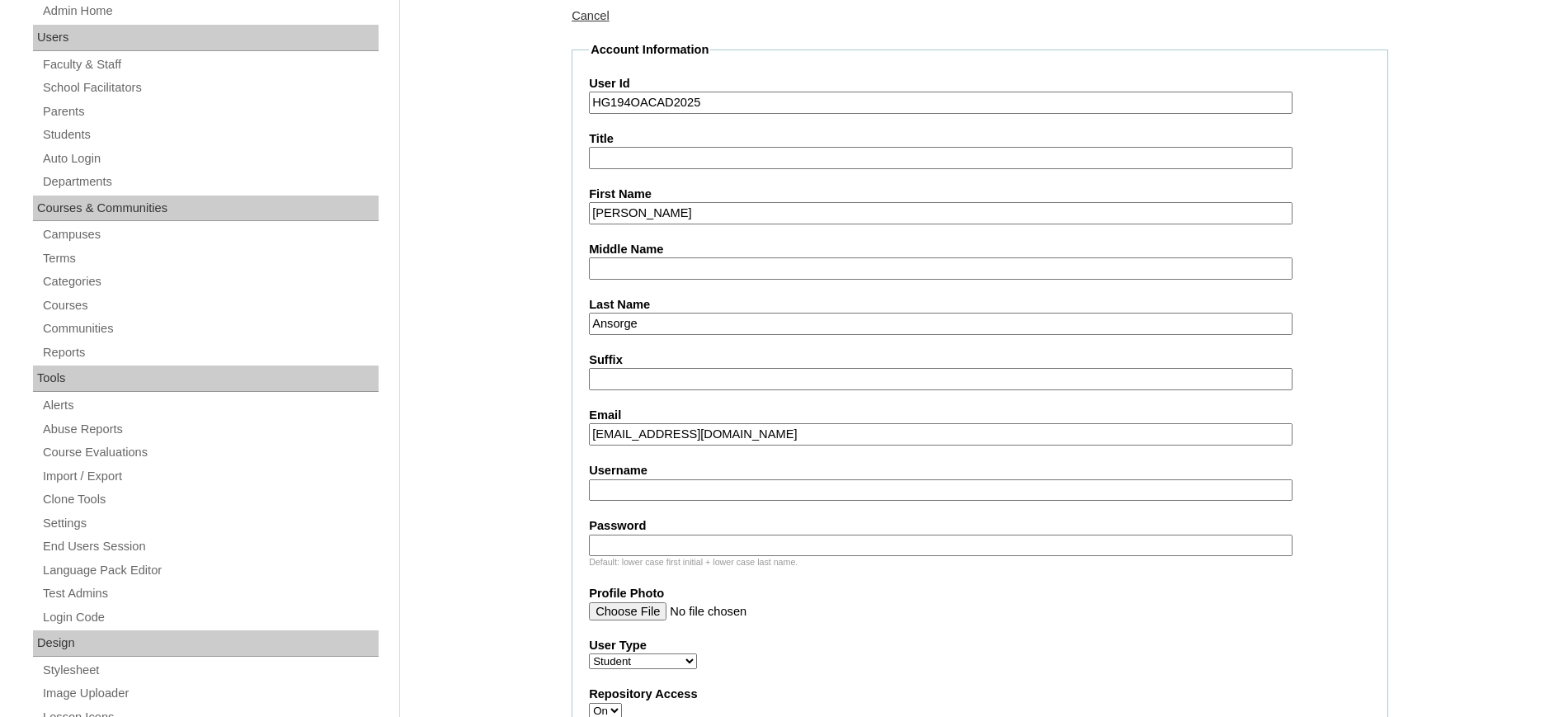
paste input "jasmin.ansorge2025"
type input "jasmin.ansorge2025"
click at [681, 546] on input "Password" at bounding box center [940, 546] width 704 height 23
paste input "TrGrE"
type input "TrGrE"
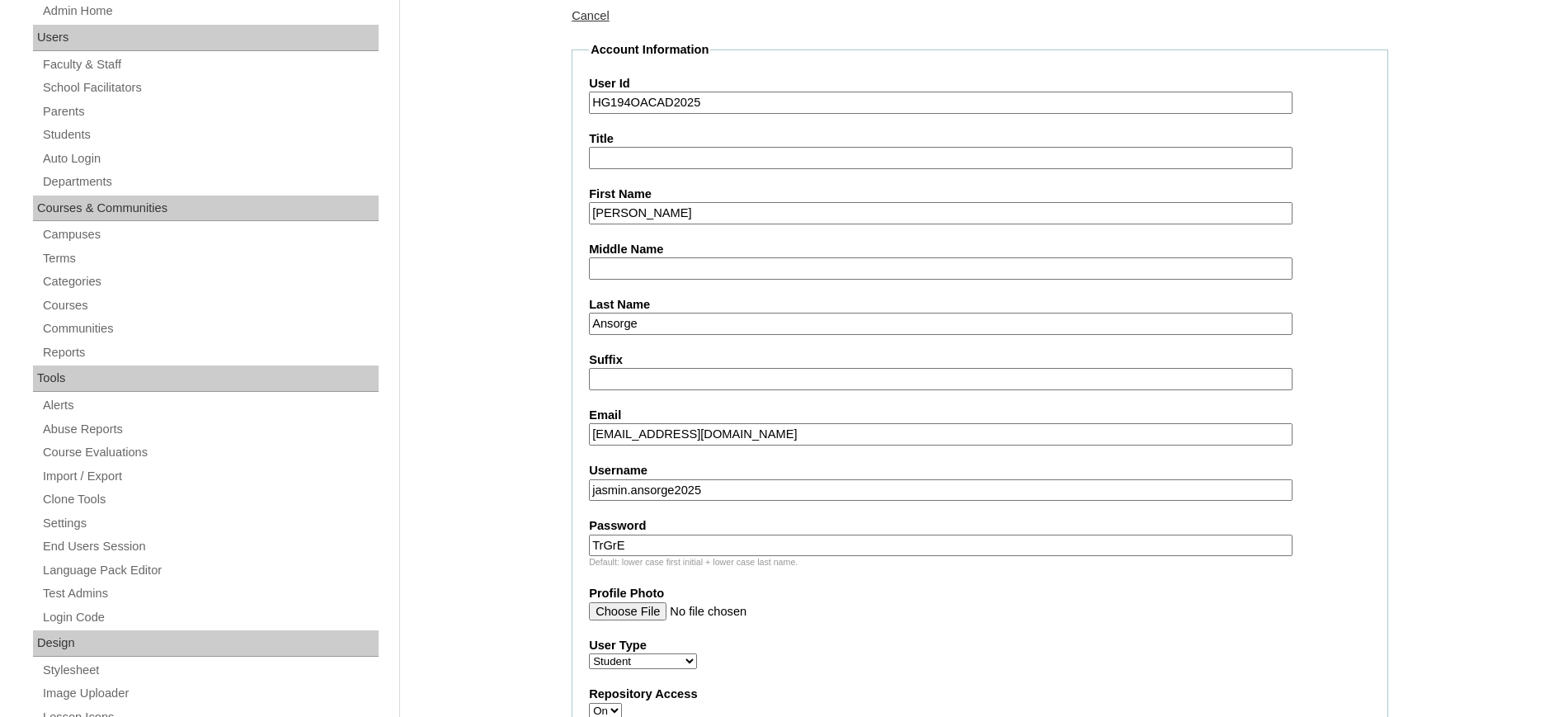
click at [839, 610] on input "Profile Photo" at bounding box center [940, 611] width 704 height 18
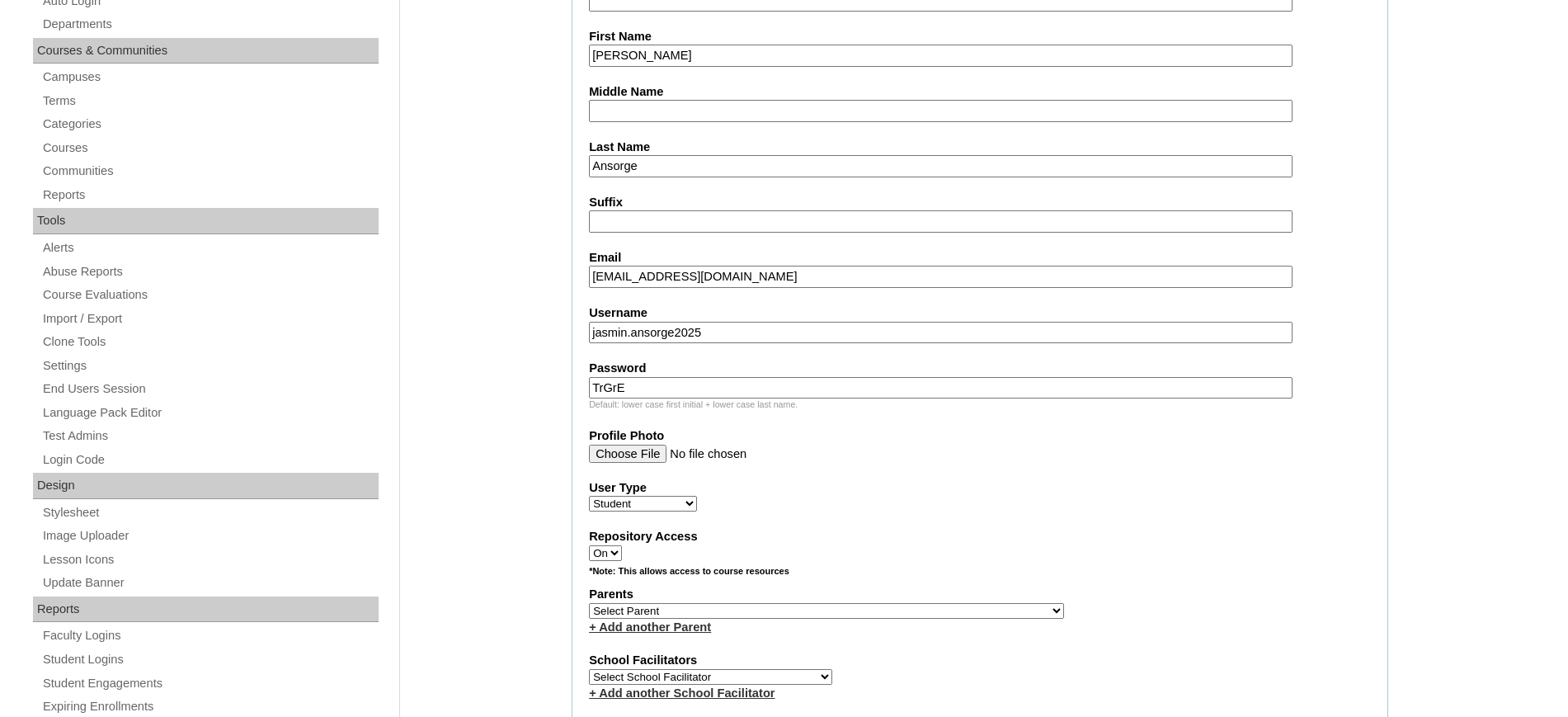
scroll to position [615, 0]
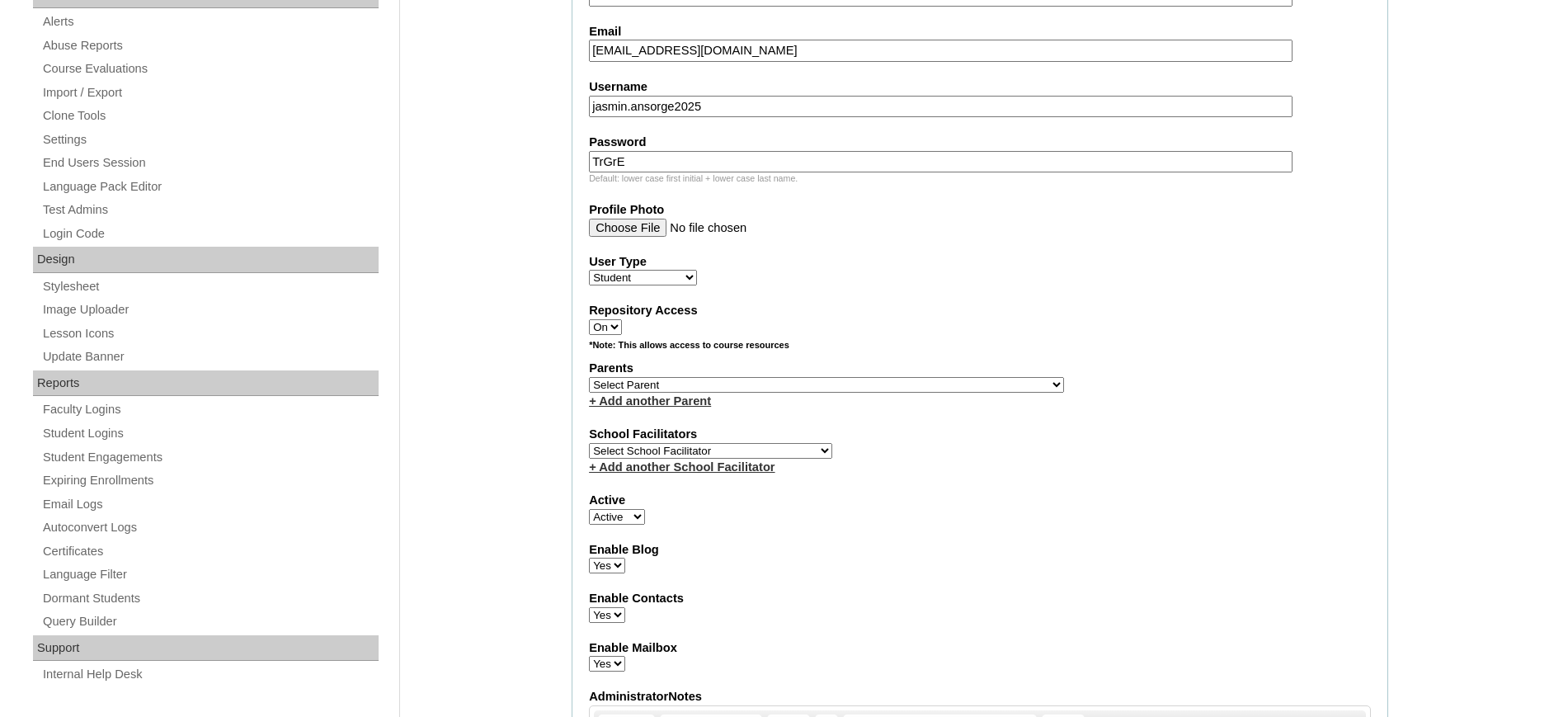
click at [700, 455] on select "Select School Facilitator Norman Añain Ruffa Abadijas Mary Abella Gloryfe Abion…" at bounding box center [710, 451] width 243 height 16
select select "32656"
click at [589, 443] on select "Select School Facilitator Norman Añain Ruffa Abadijas Mary Abella Gloryfe Abion…" at bounding box center [710, 451] width 243 height 16
click at [726, 383] on select "Select Parent , , , , , , , , , , , , , , , , , , , , , , , , , , , , , , , , ,…" at bounding box center [826, 385] width 475 height 16
click at [896, 472] on div "+ Add another School Facilitator" at bounding box center [979, 468] width 782 height 17
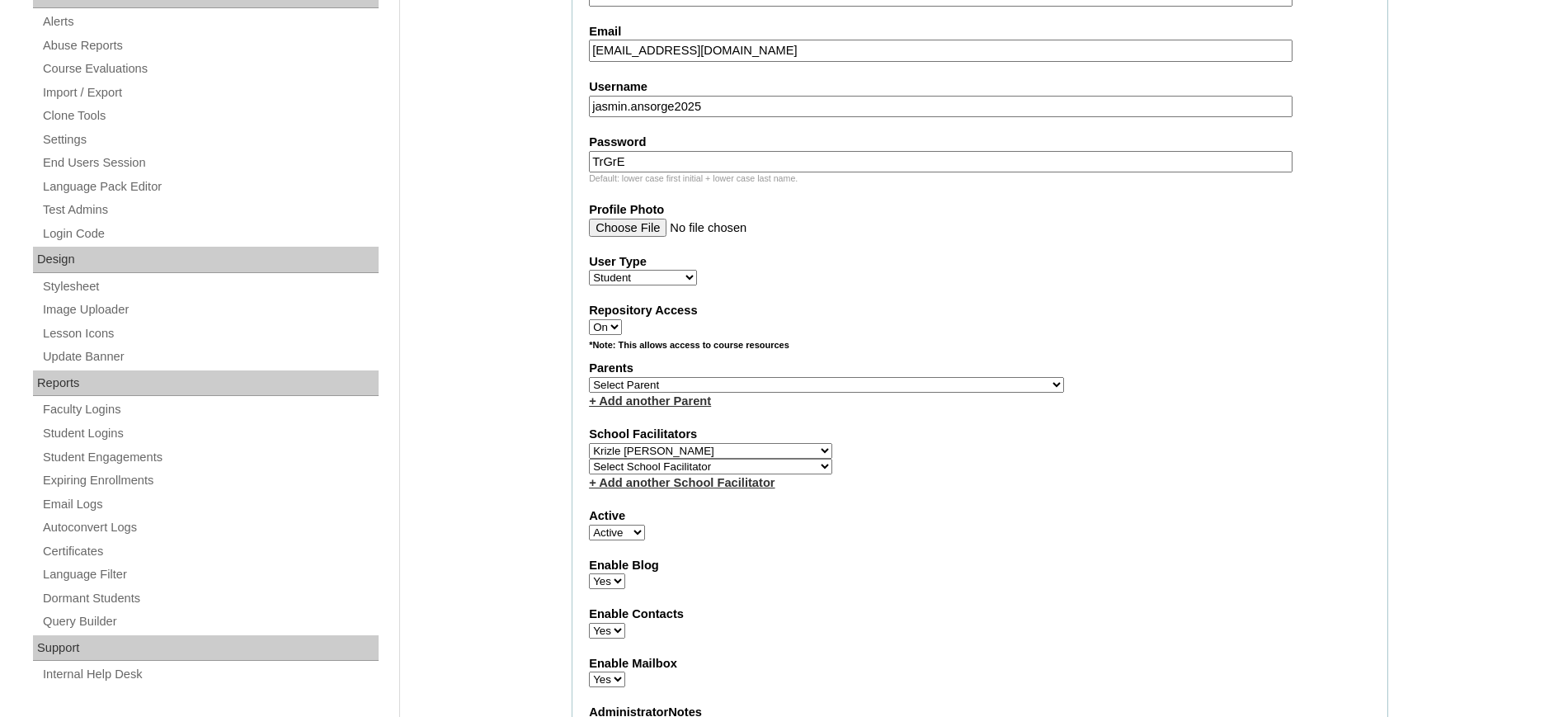
click at [617, 277] on select "Faculty Staff Student Parents School Facilitators" at bounding box center [643, 277] width 108 height 16
click at [852, 319] on div "Repository Access On Off" at bounding box center [979, 318] width 782 height 33
click at [672, 394] on link "+ Add another Parent" at bounding box center [650, 400] width 122 height 13
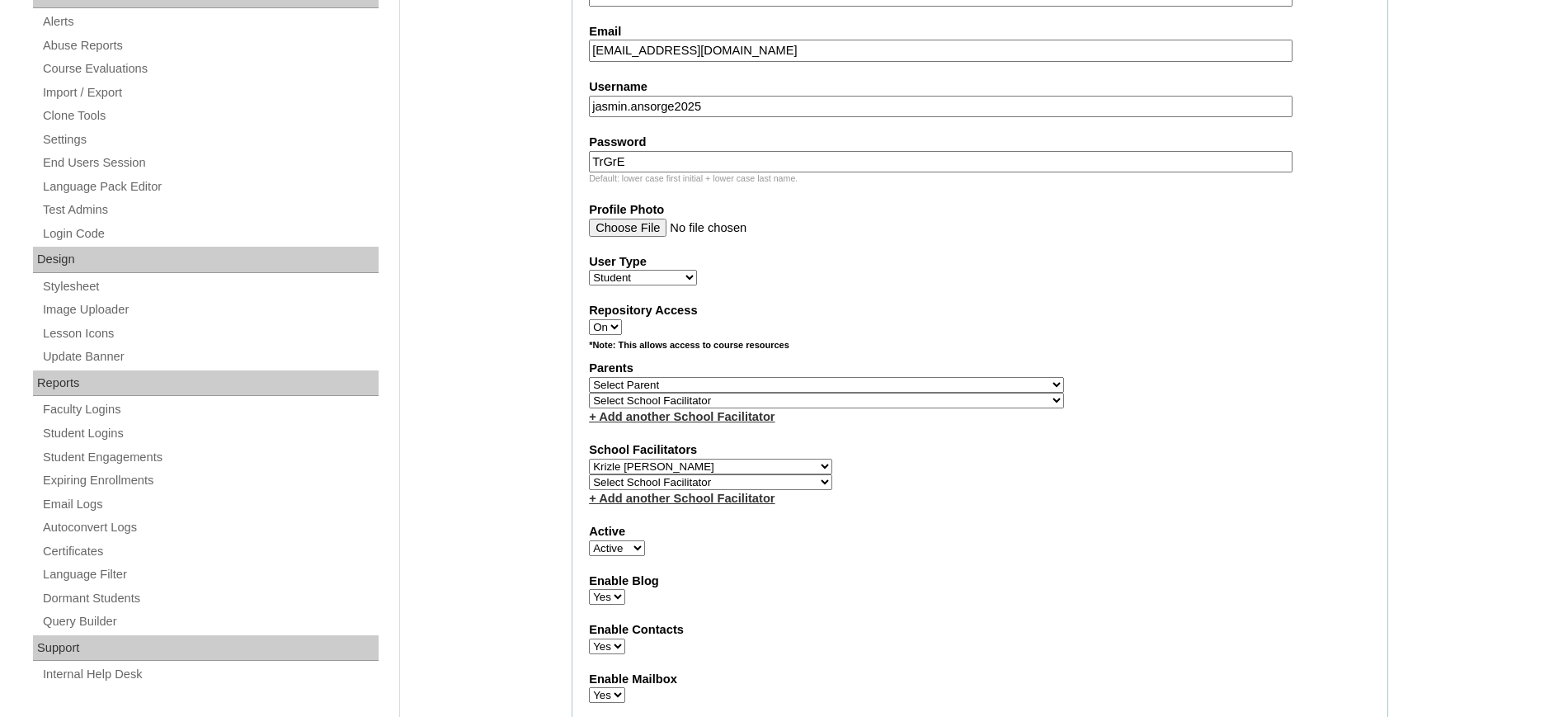
click at [721, 388] on select "Select Parent , , , , , , , , , , , , , , , , , , , , , , , , , , , , , , , , ,…" at bounding box center [826, 385] width 475 height 16
select select "43488"
click at [589, 377] on select "Select Parent , , , , , , , , , , , , , , , , , , , , , , , , , , , , , , , , ,…" at bounding box center [826, 385] width 475 height 16
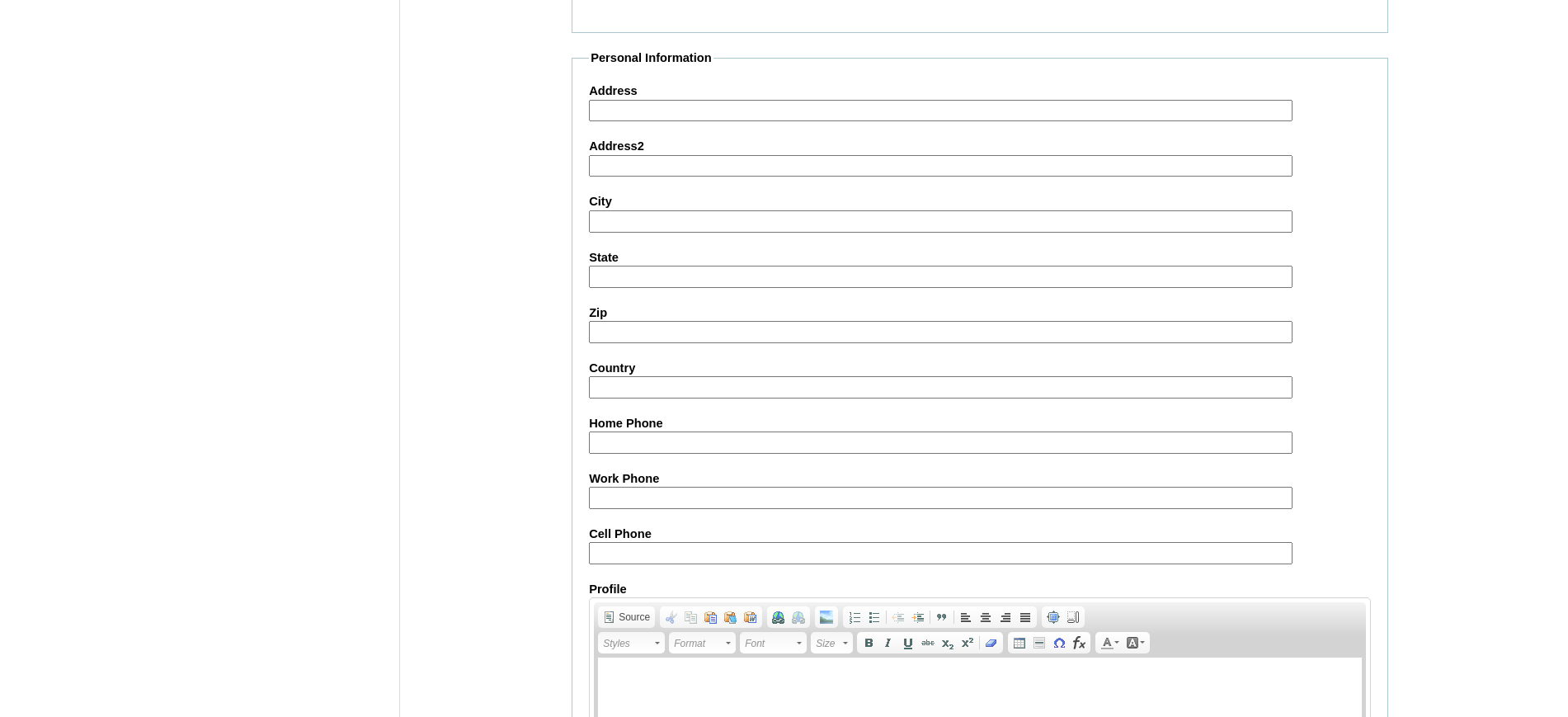
scroll to position [1825, 0]
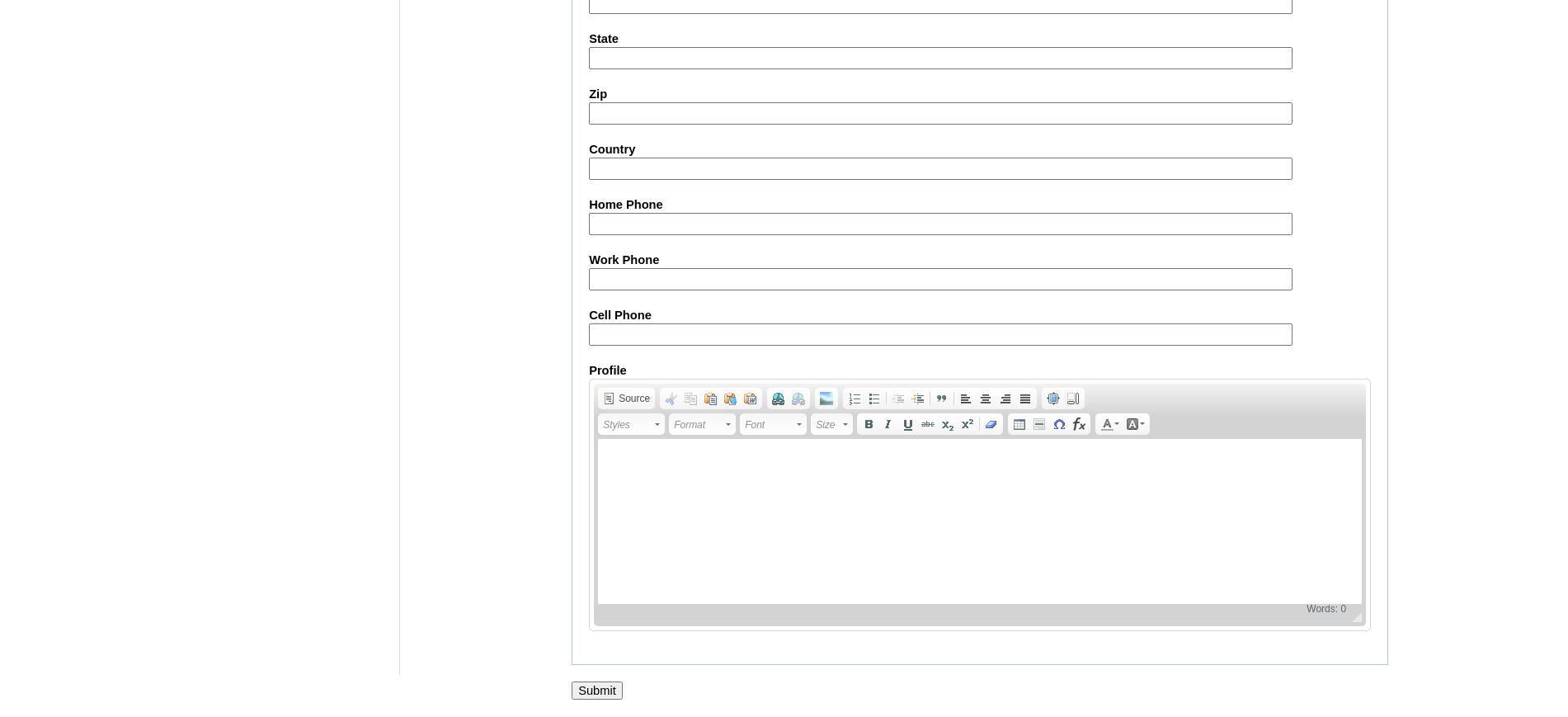
click at [582, 691] on input "Submit" at bounding box center [597, 690] width 51 height 18
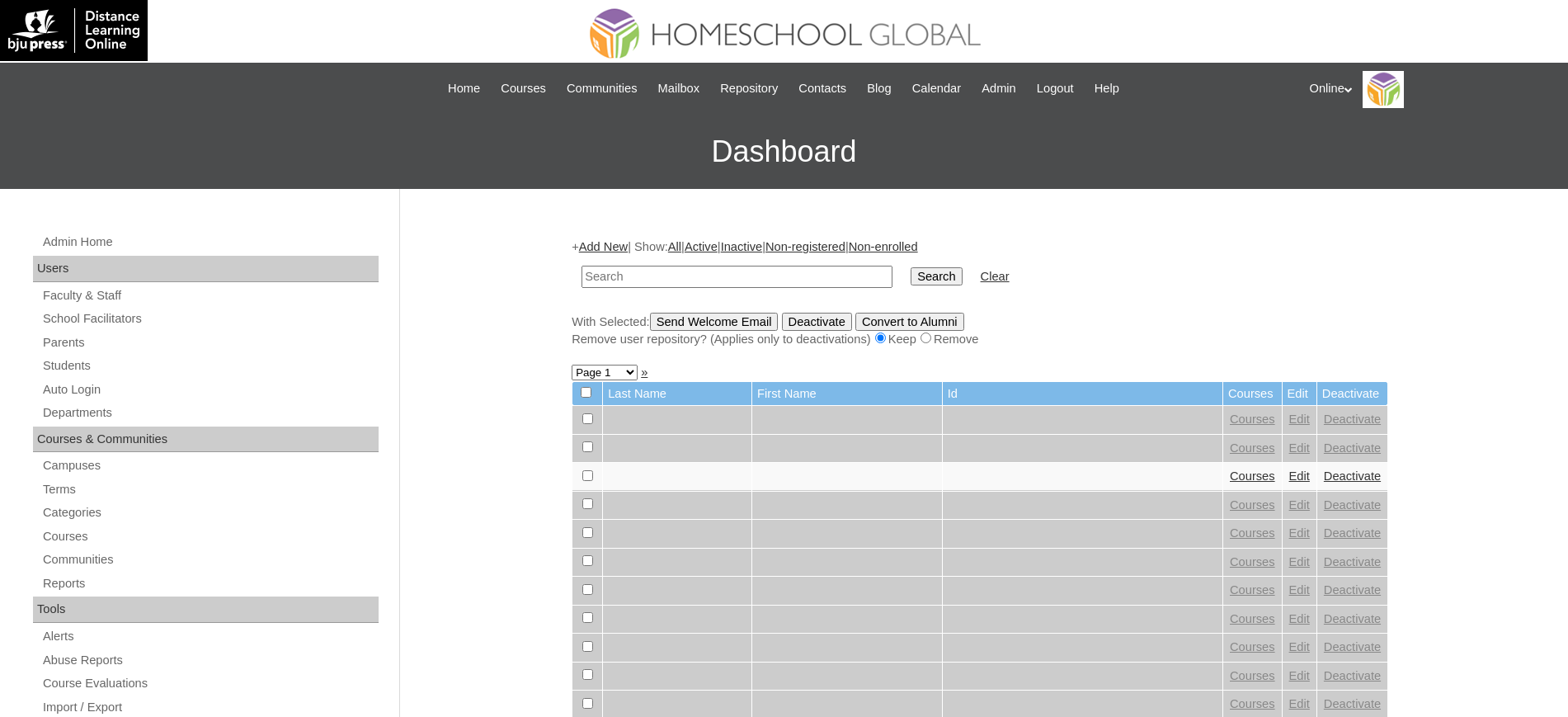
click at [797, 266] on input "text" at bounding box center [737, 277] width 311 height 23
type input "ansorge"
click at [910, 267] on input "Search" at bounding box center [936, 276] width 51 height 18
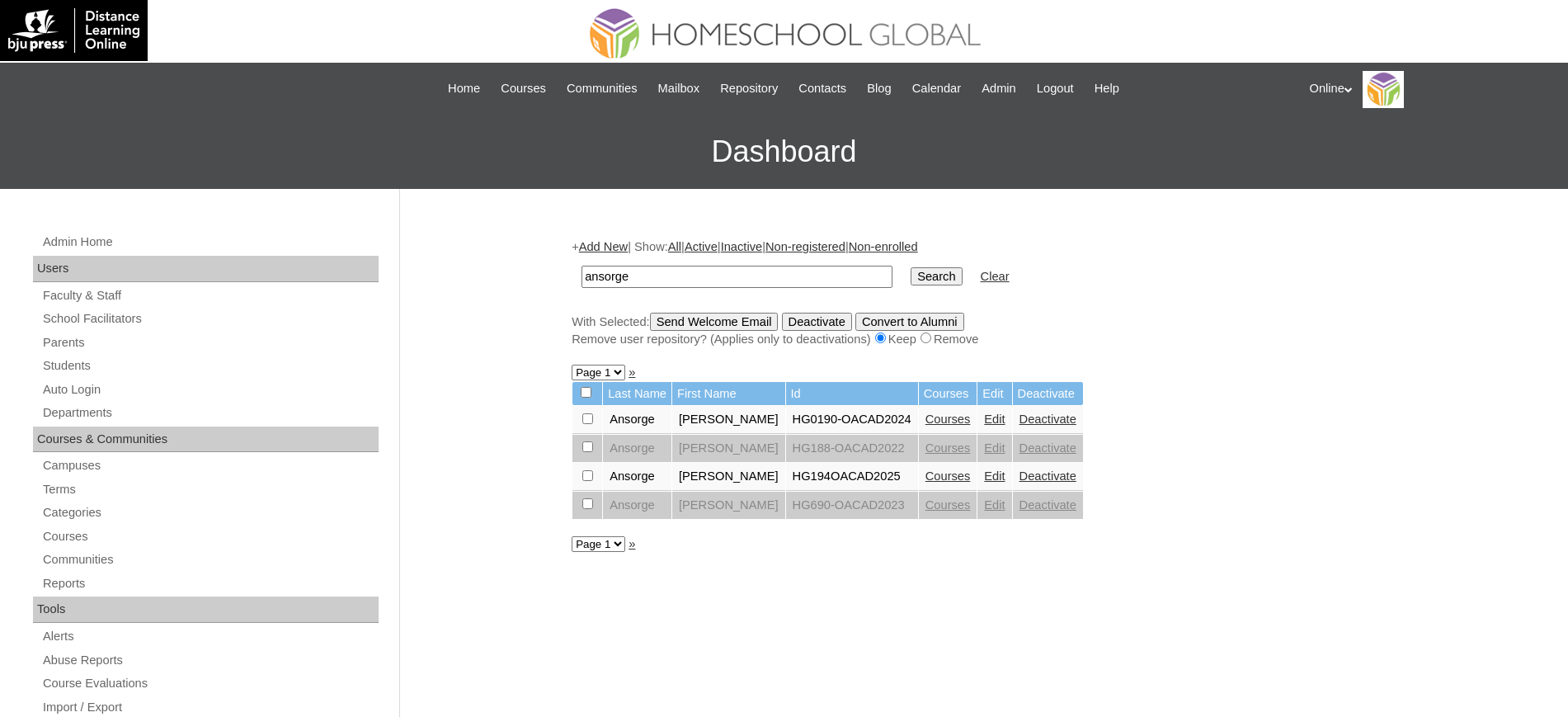
click at [944, 471] on link "Courses" at bounding box center [948, 475] width 45 height 13
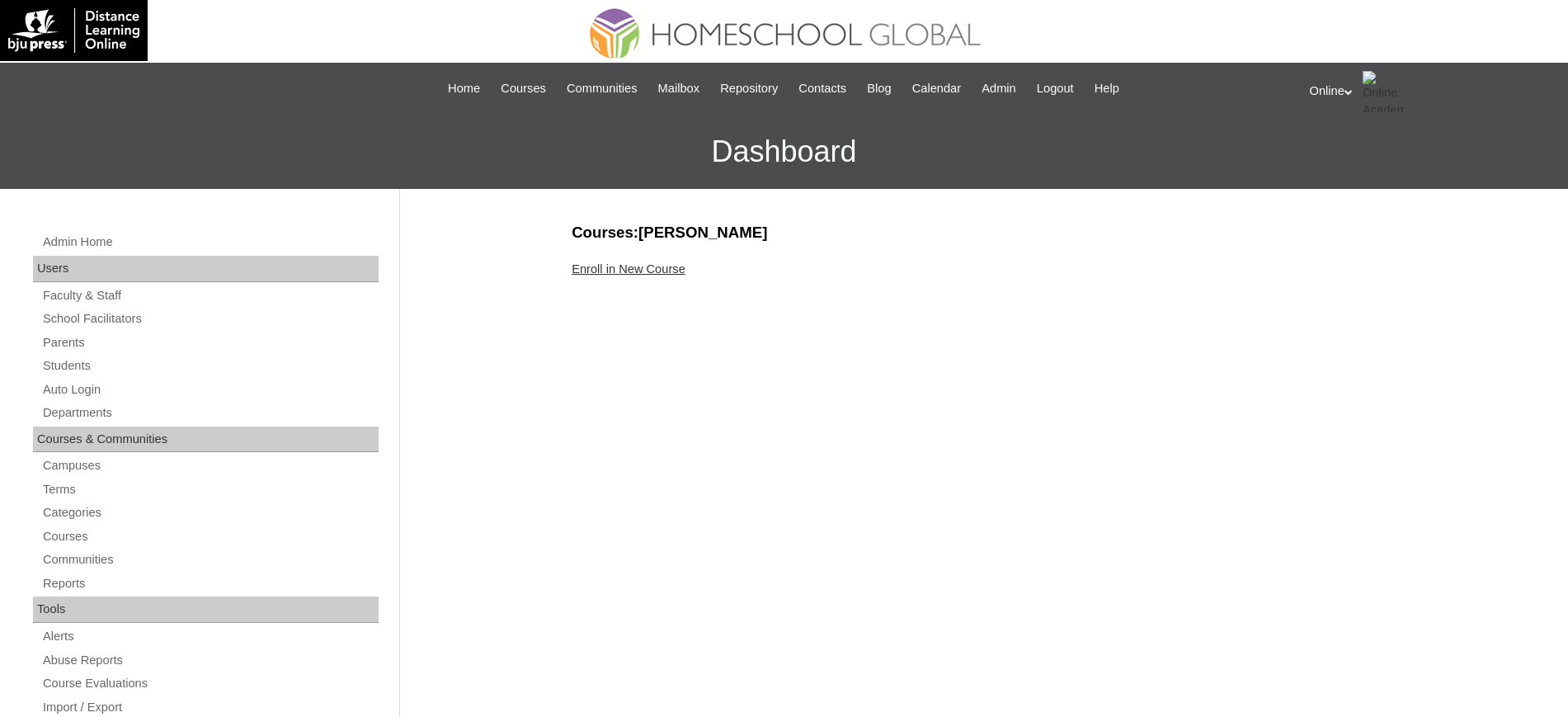
click at [671, 268] on link "Enroll in New Course" at bounding box center [628, 269] width 114 height 13
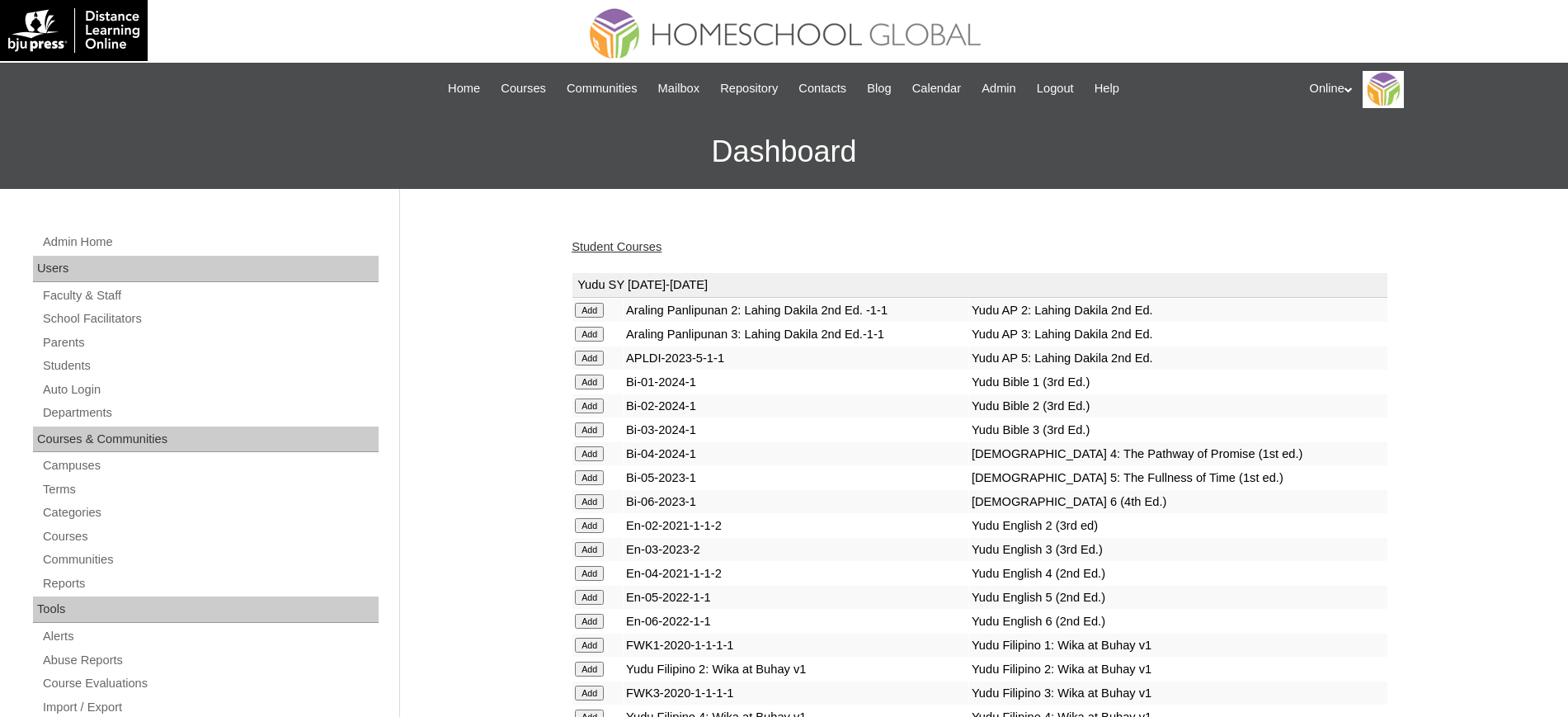
click at [785, 248] on div "Student Courses" at bounding box center [979, 247] width 816 height 17
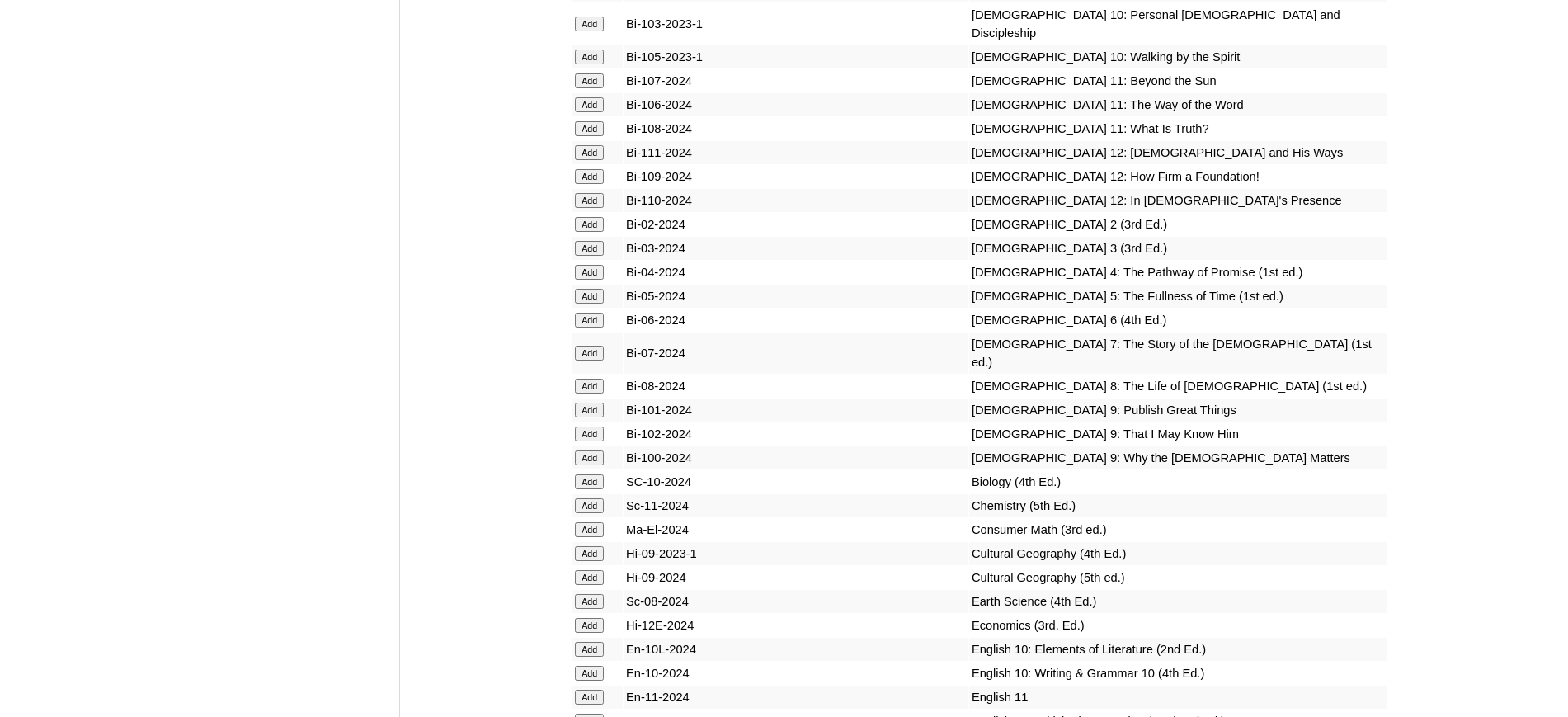
scroll to position [4091, 0]
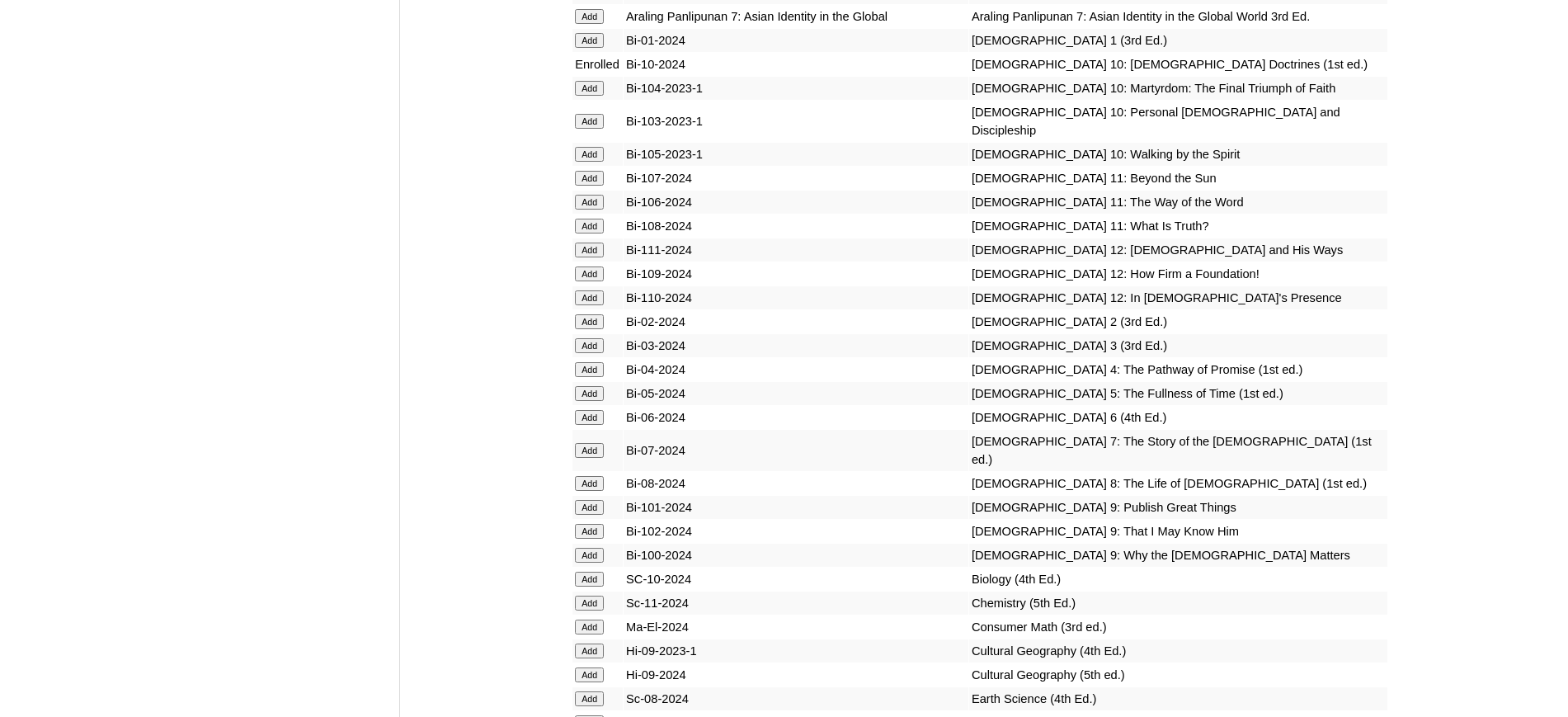
scroll to position [4640, 0]
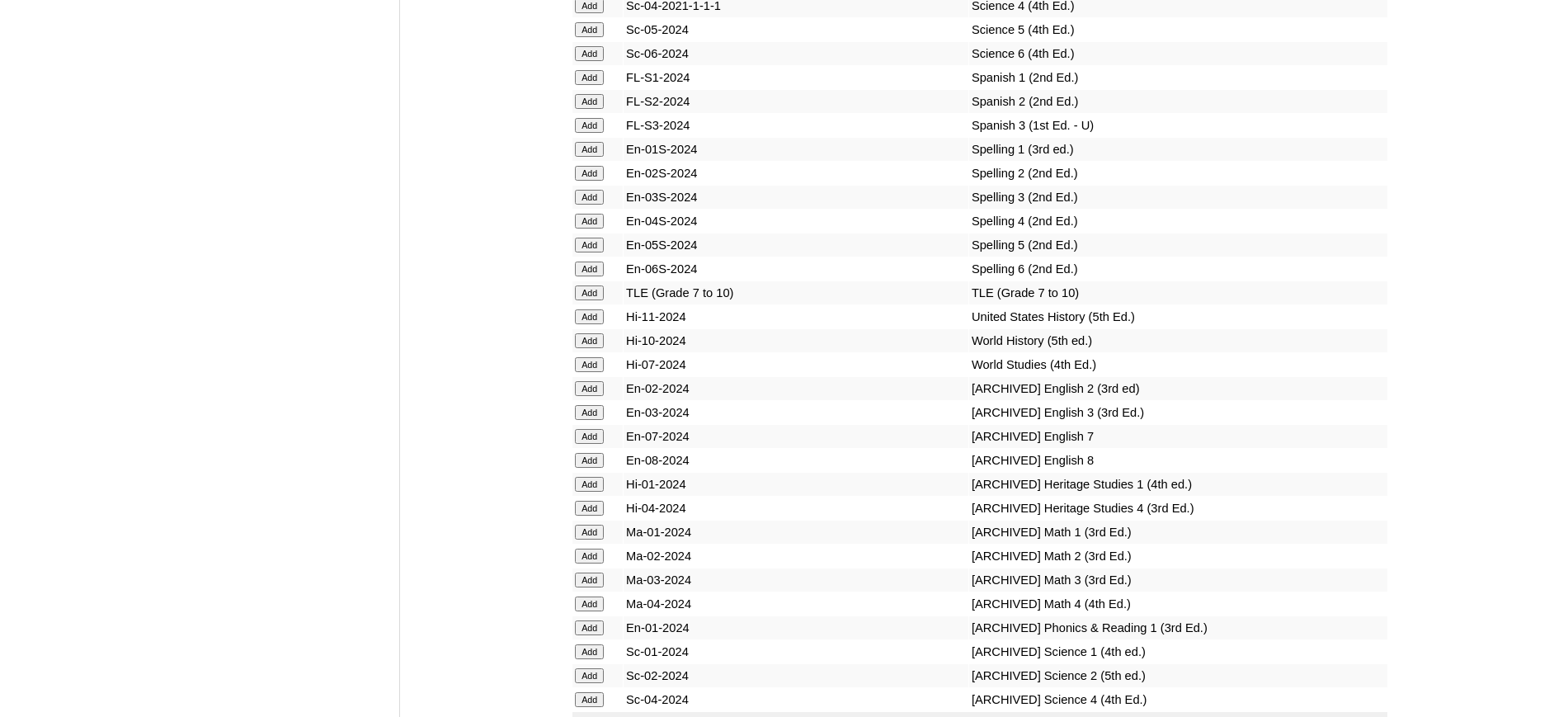
scroll to position [6810, 0]
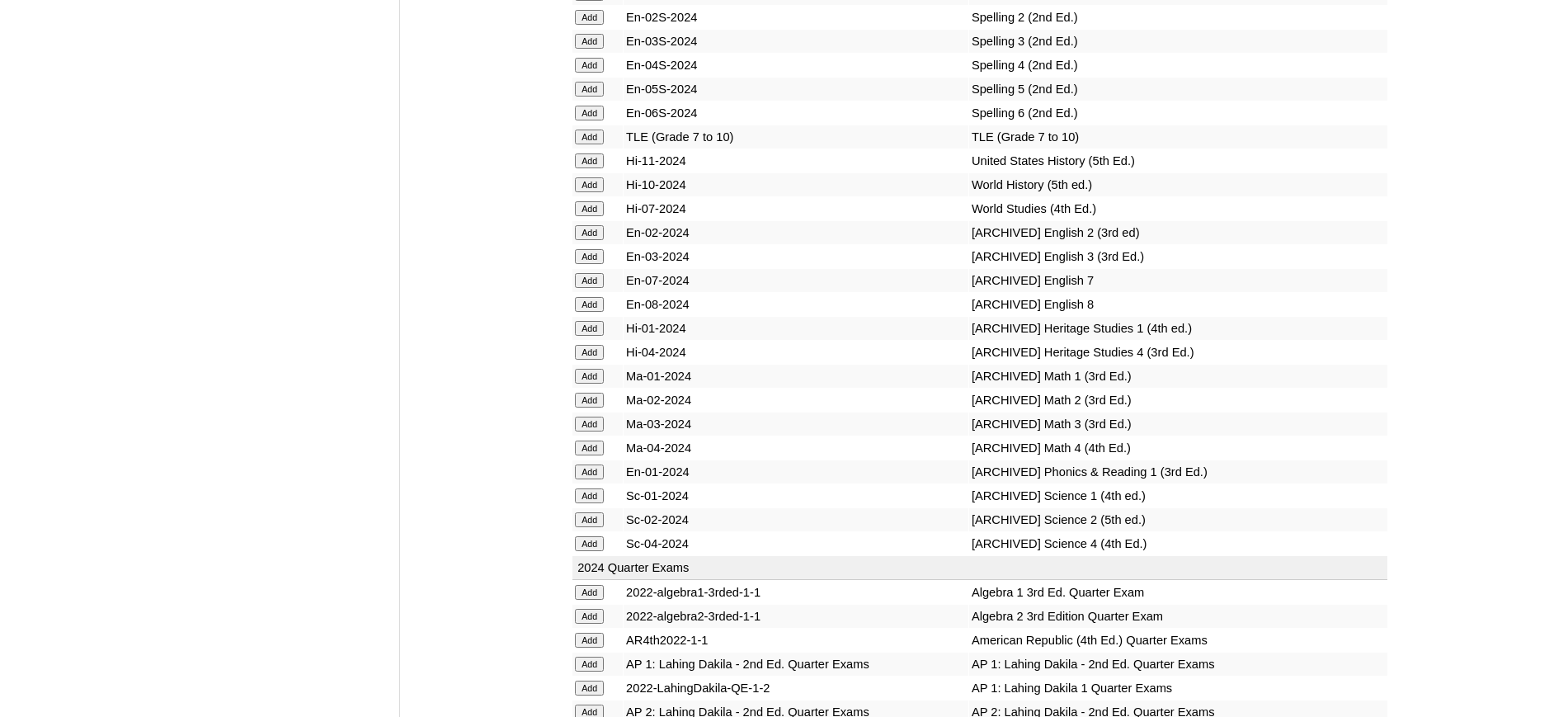
click at [1049, 555] on td "[ARCHIVED] Science 4 (4th Ed.)" at bounding box center [1177, 543] width 418 height 23
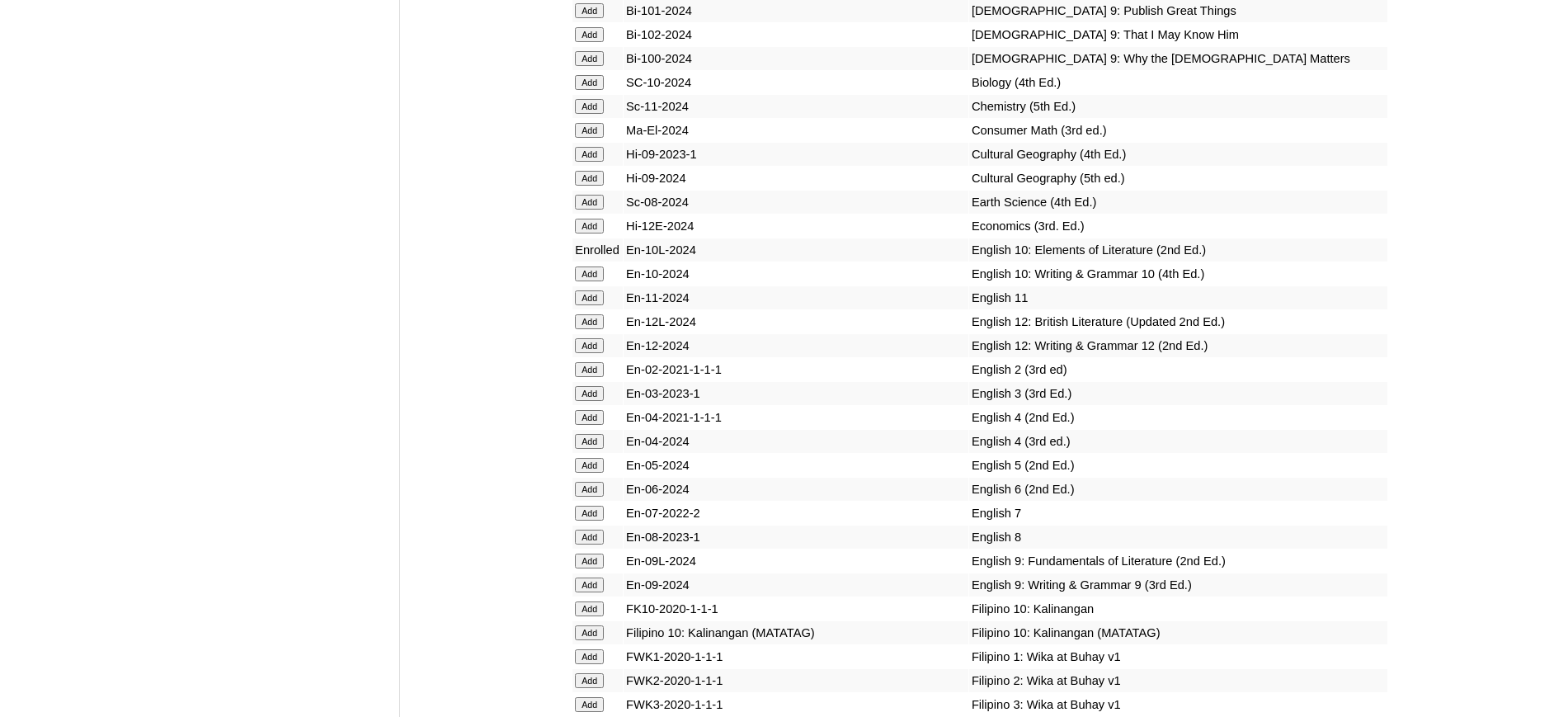
scroll to position [4488, 0]
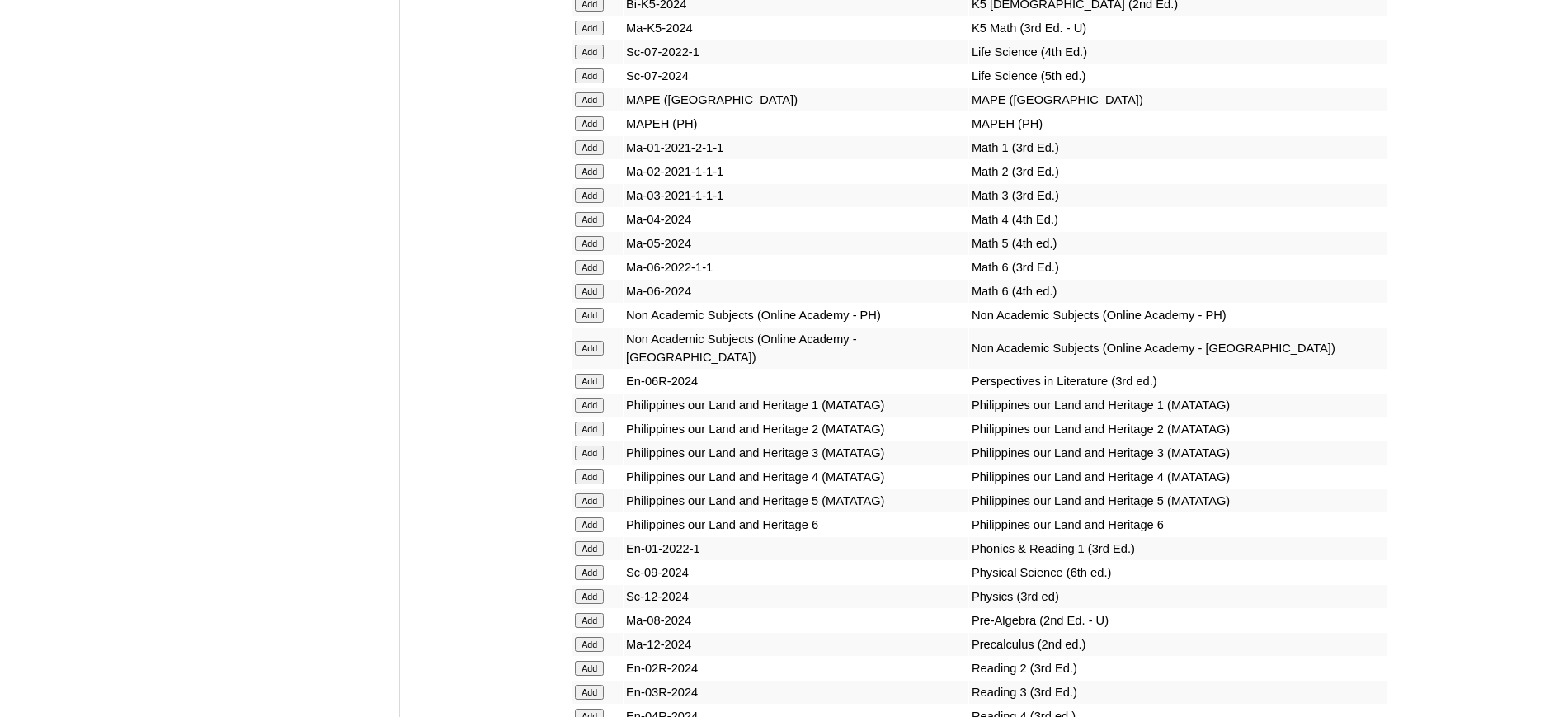
scroll to position [5932, 0]
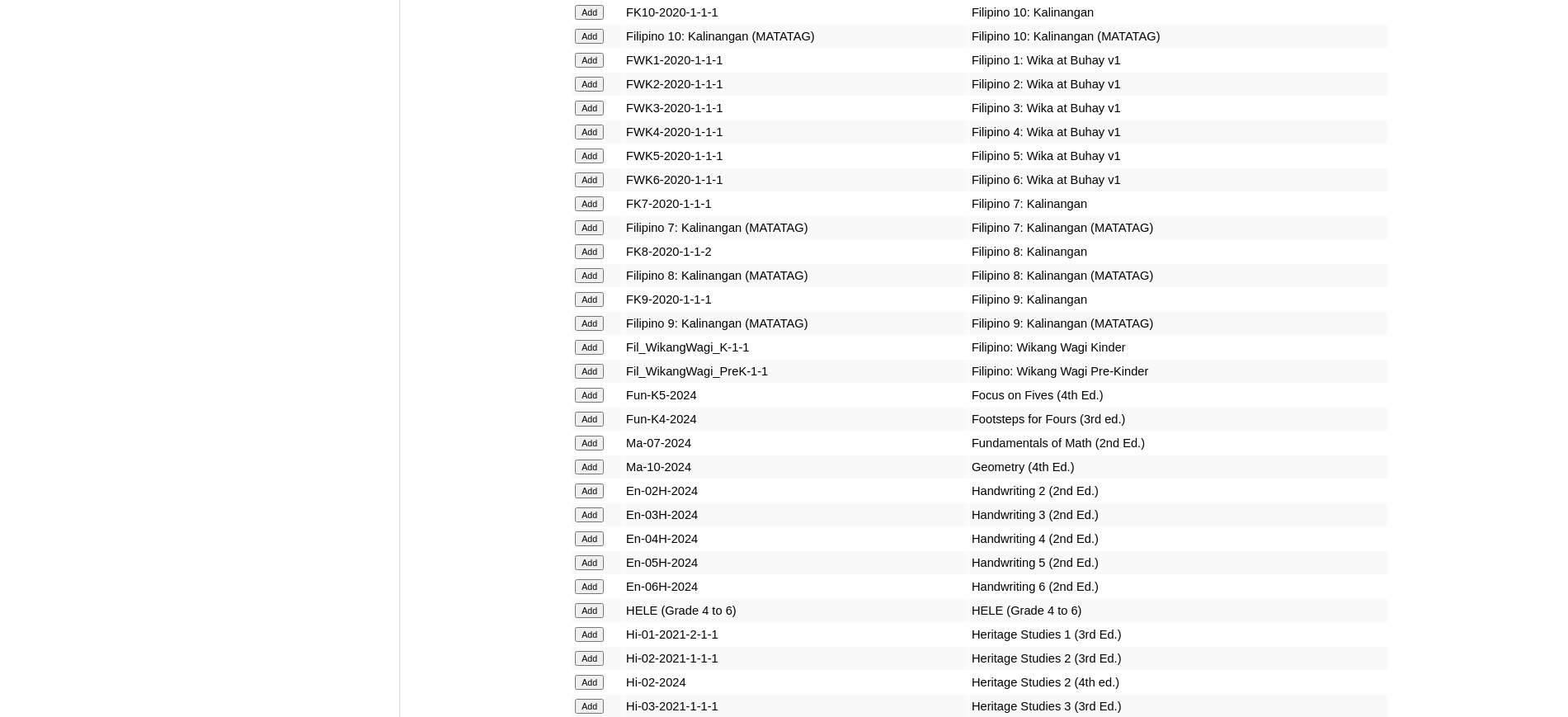
scroll to position [5071, 0]
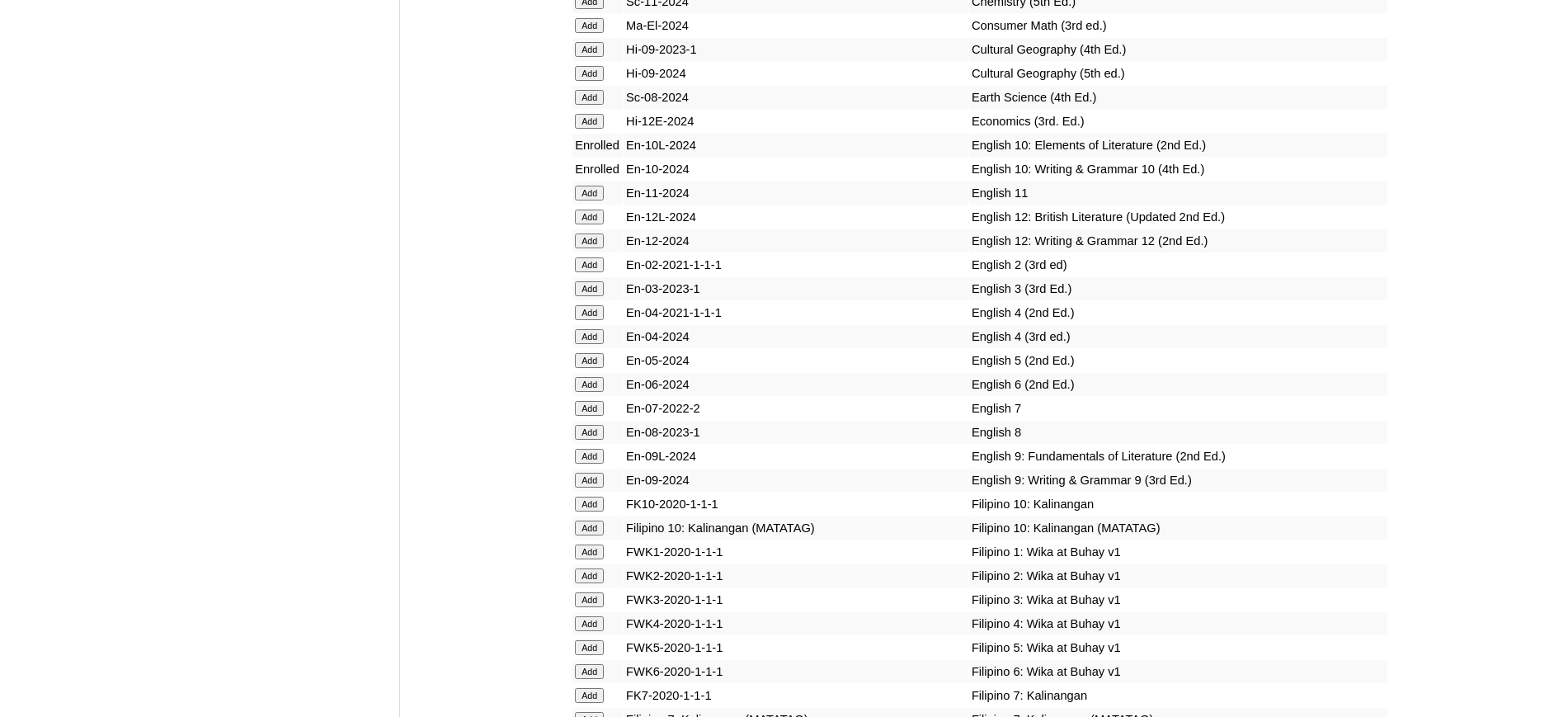
scroll to position [4594, 0]
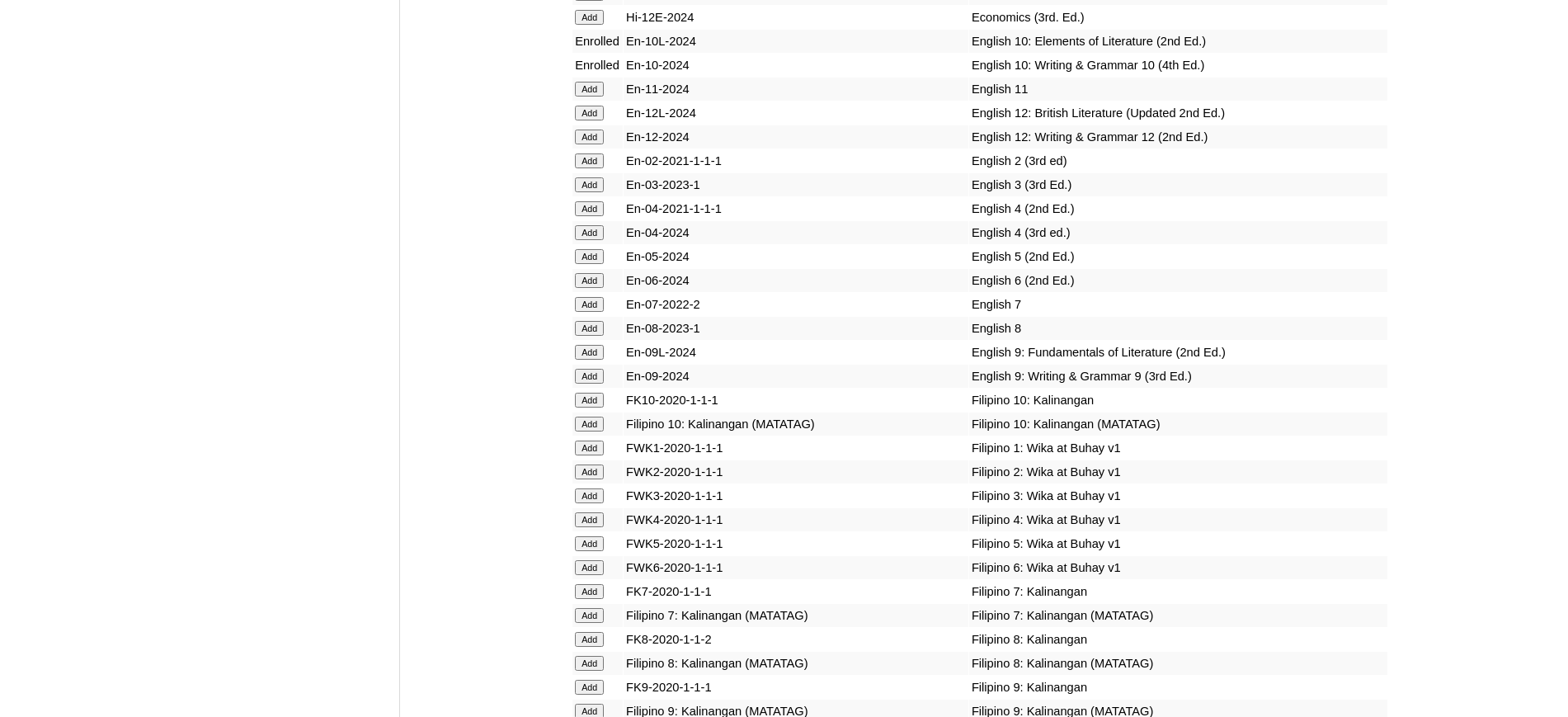
scroll to position [4700, 0]
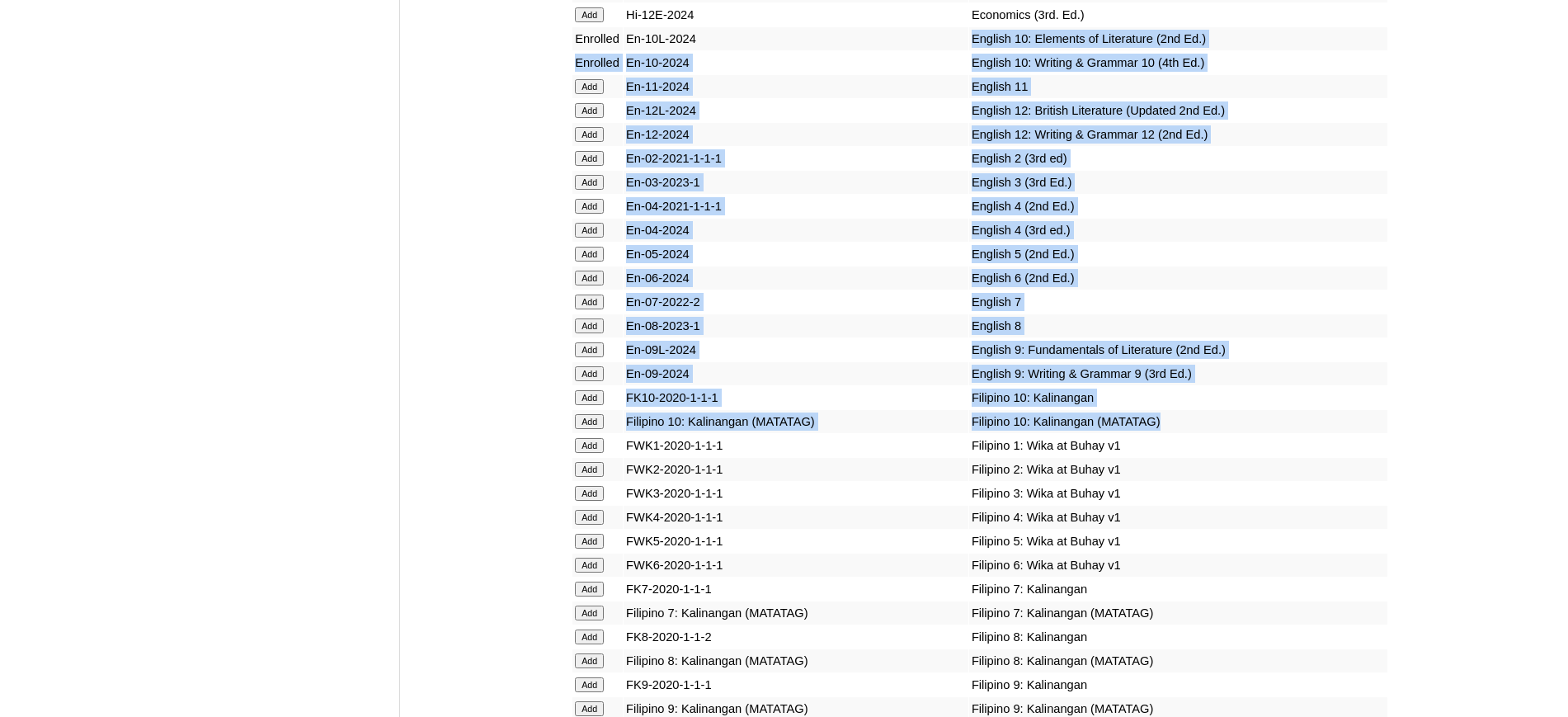
drag, startPoint x: 928, startPoint y: 104, endPoint x: 1150, endPoint y: 489, distance: 444.4
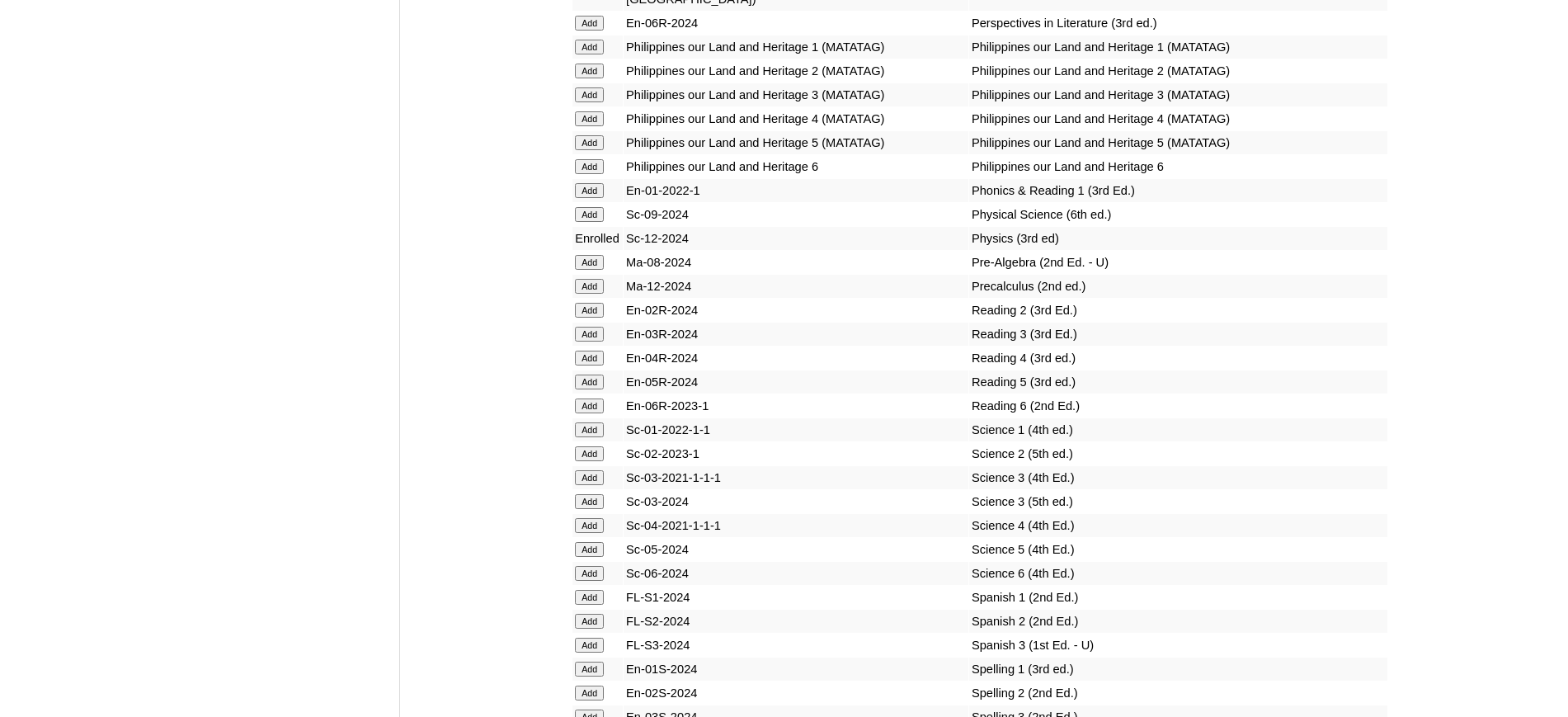
scroll to position [6273, 0]
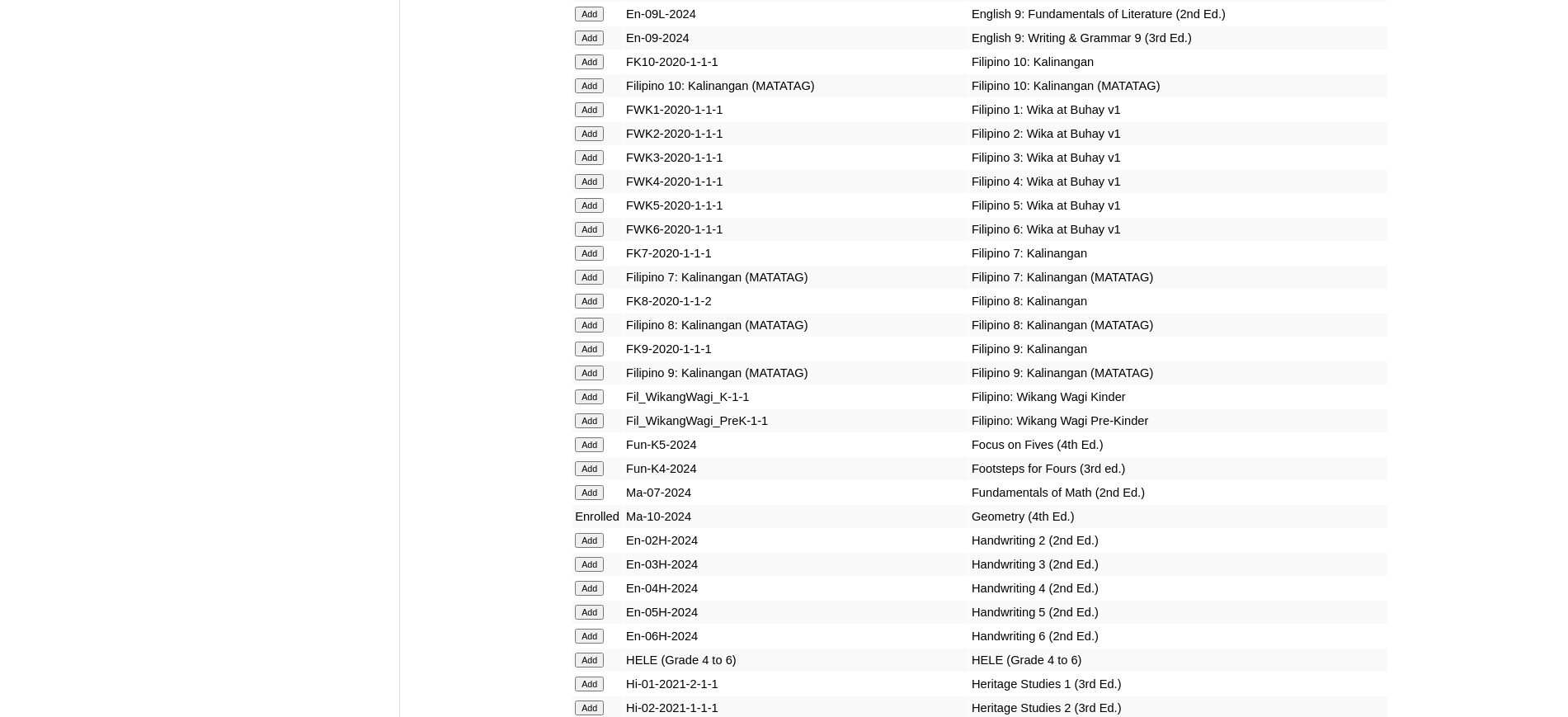
click at [969, 217] on td "Filipino 5: Wika at Buhay v1" at bounding box center [1177, 205] width 418 height 23
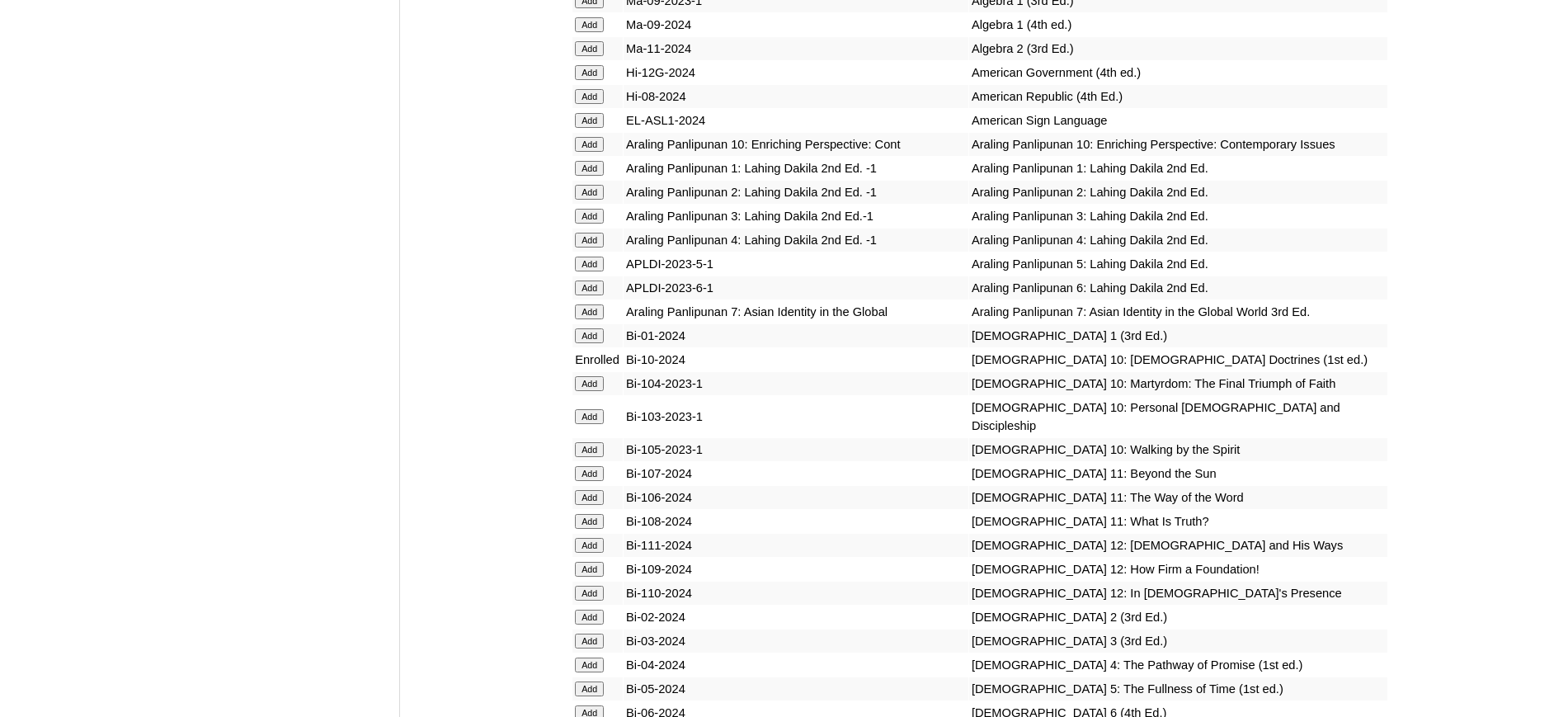
scroll to position [3696, 0]
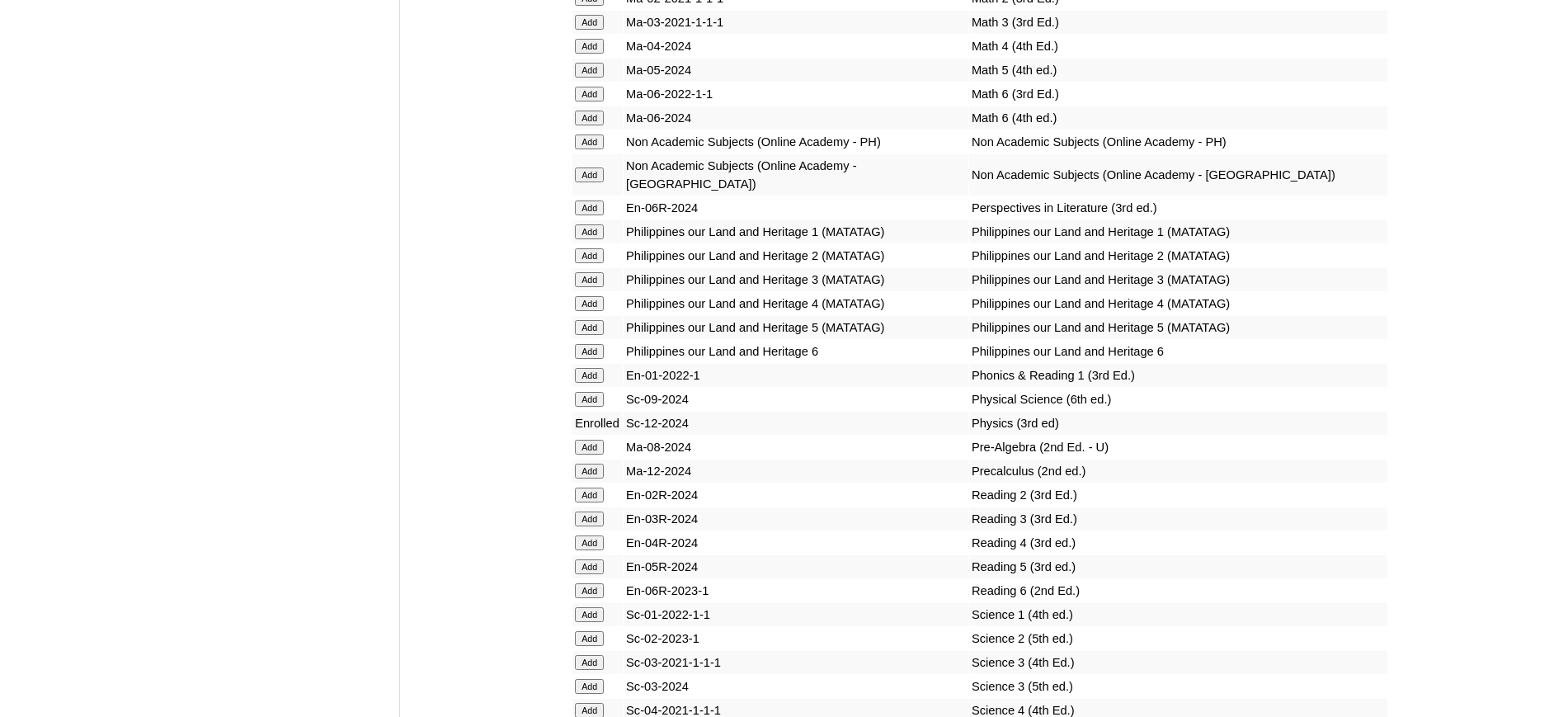
scroll to position [6108, 0]
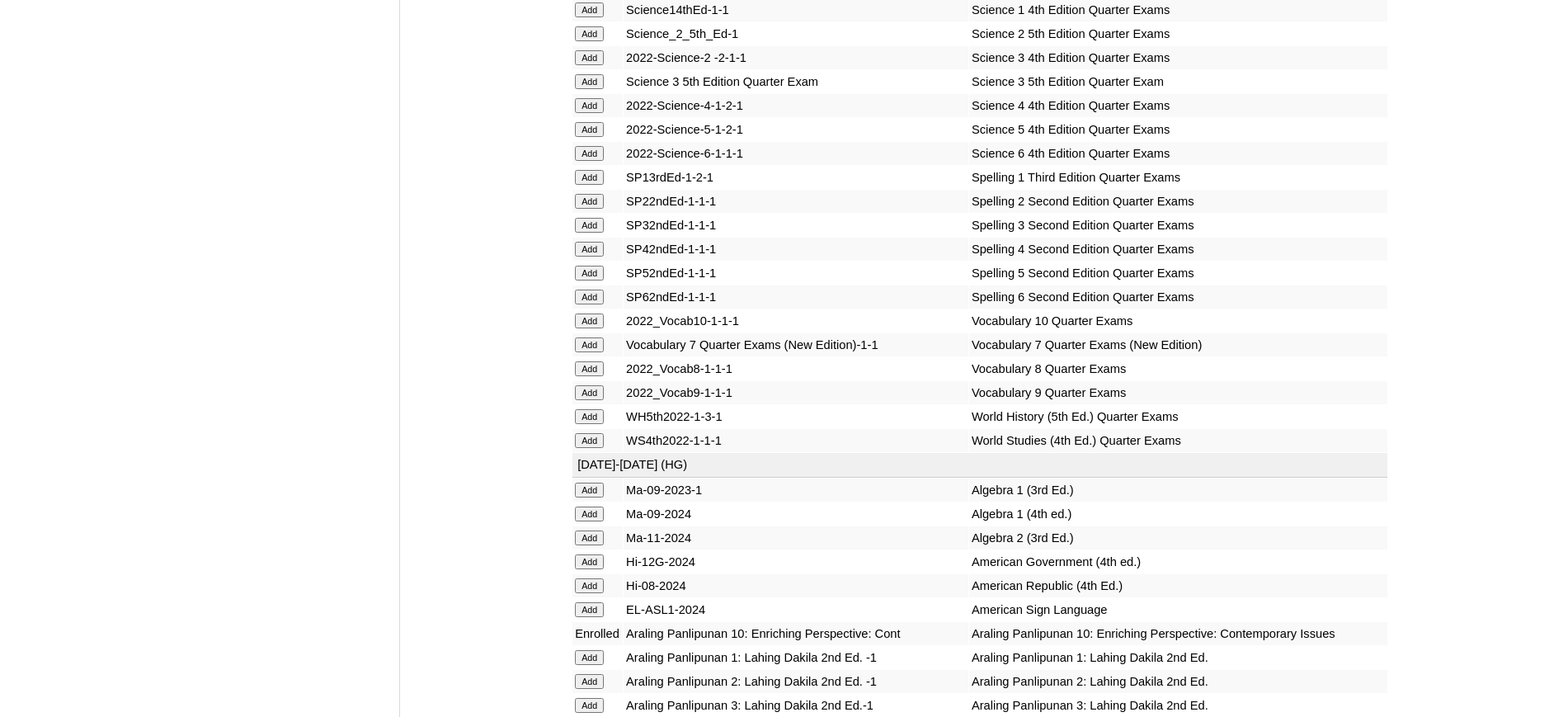
scroll to position [3207, 0]
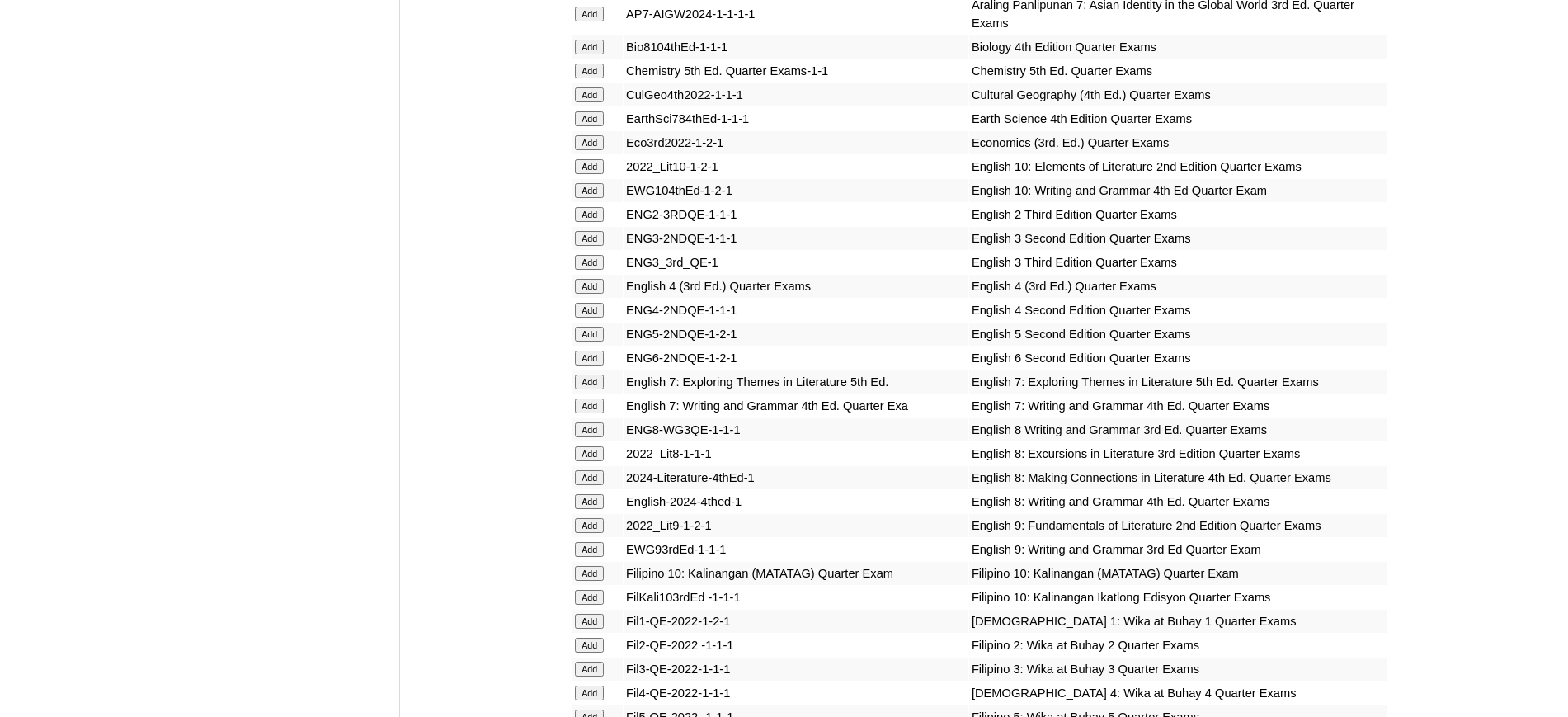
scroll to position [1595, 0]
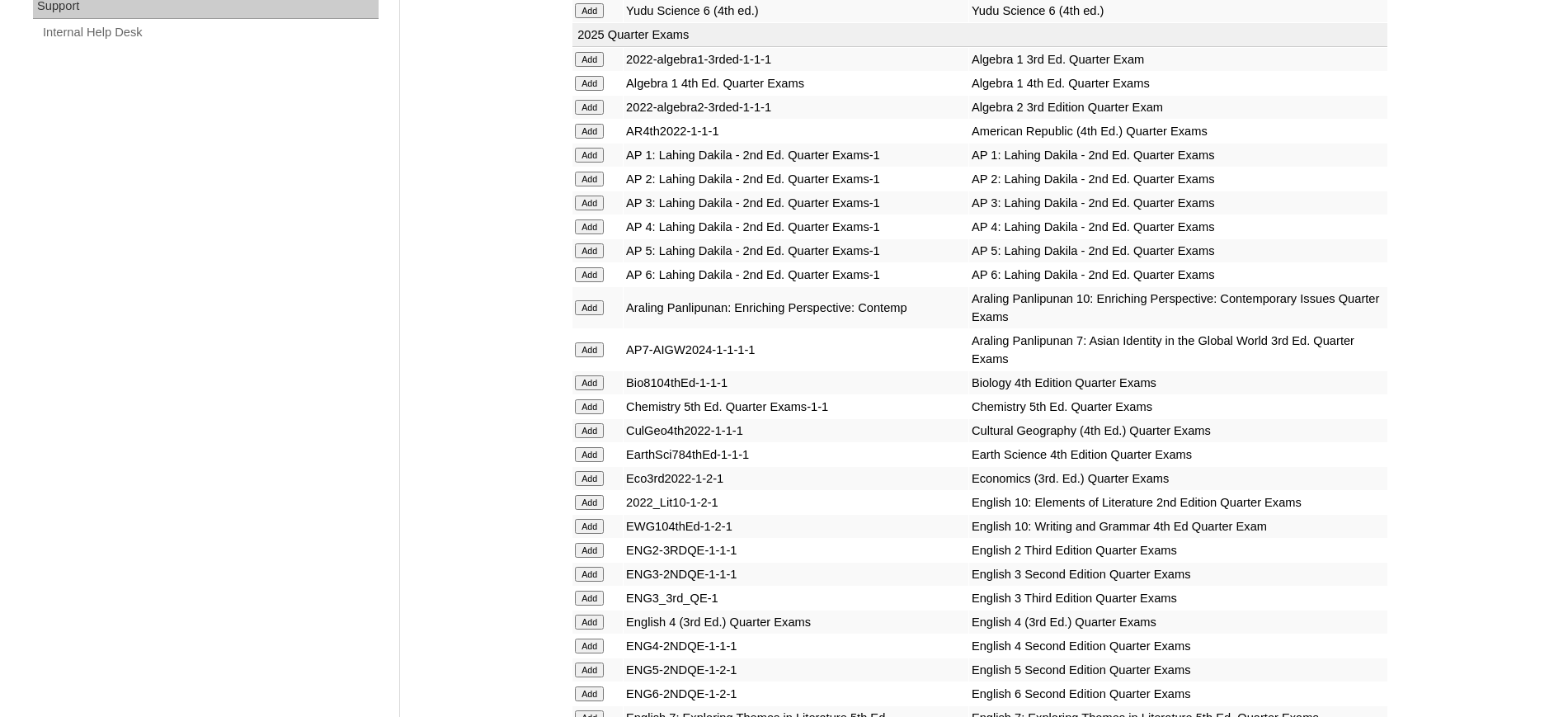
scroll to position [1253, 0]
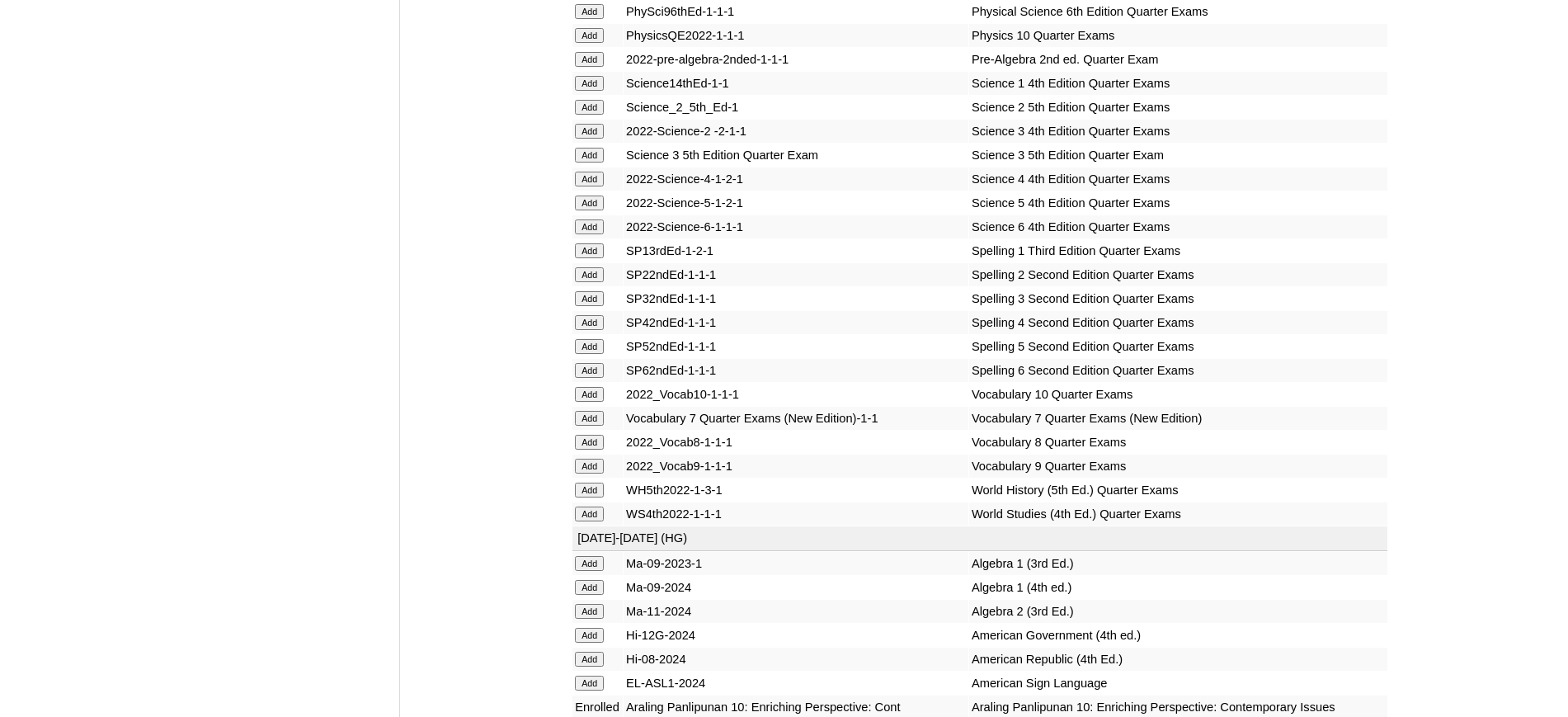
scroll to position [3136, 0]
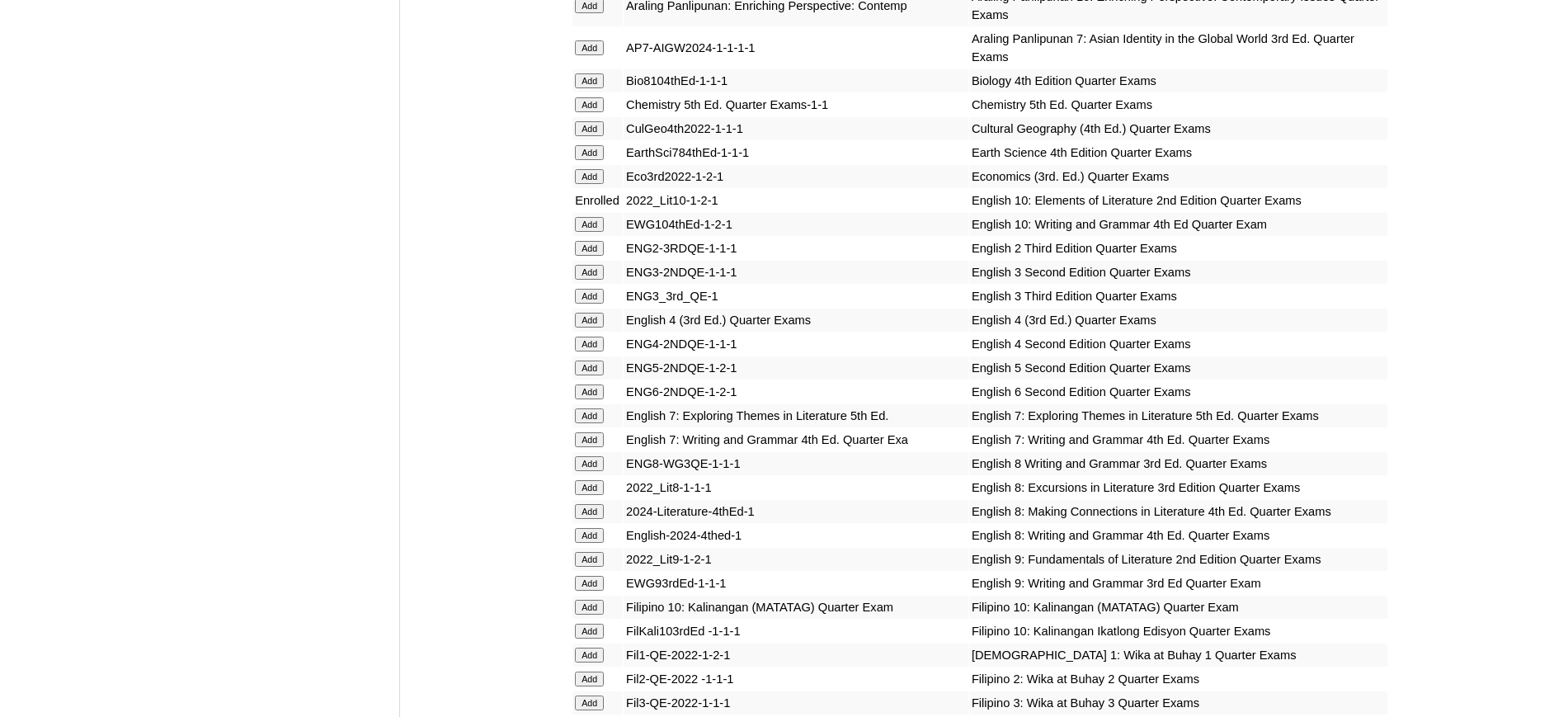
scroll to position [1545, 0]
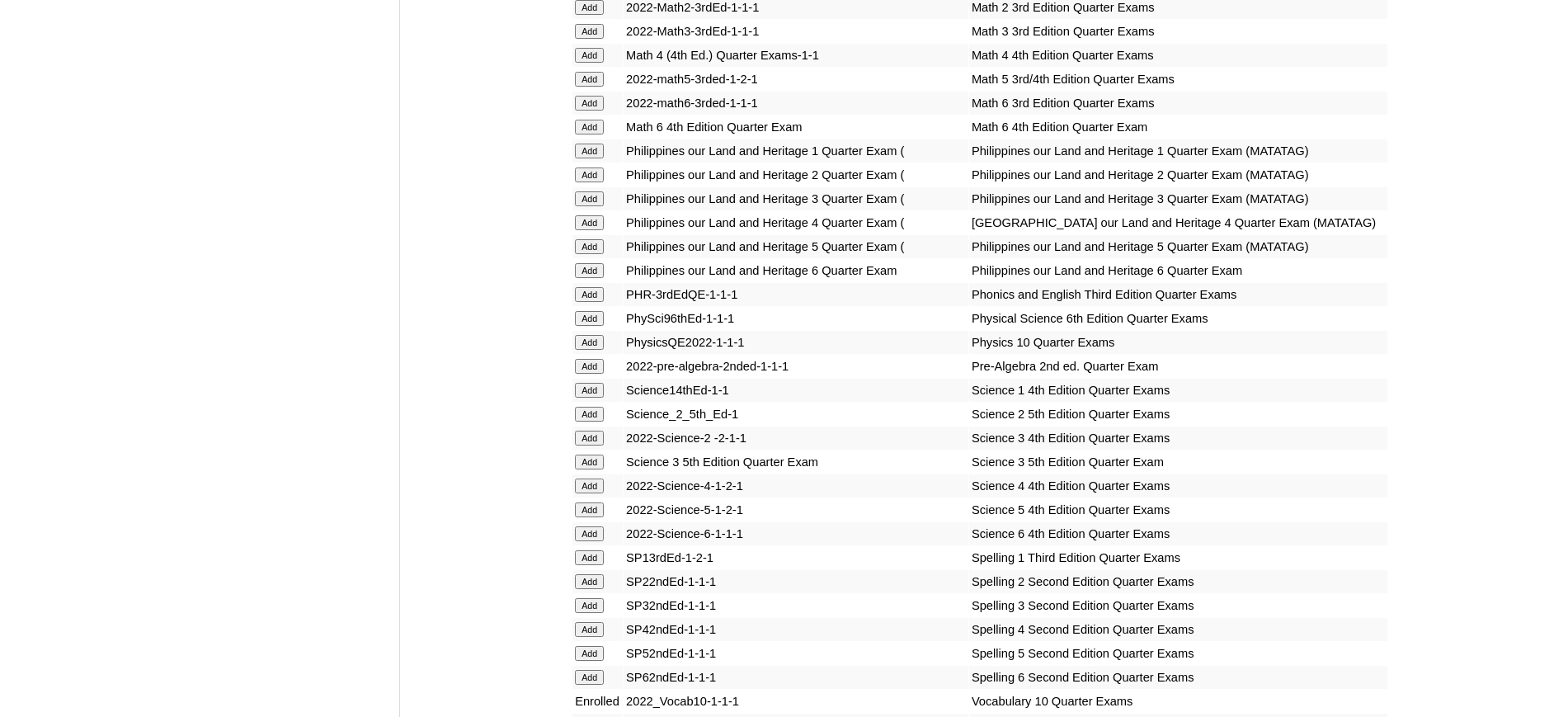
scroll to position [2895, 0]
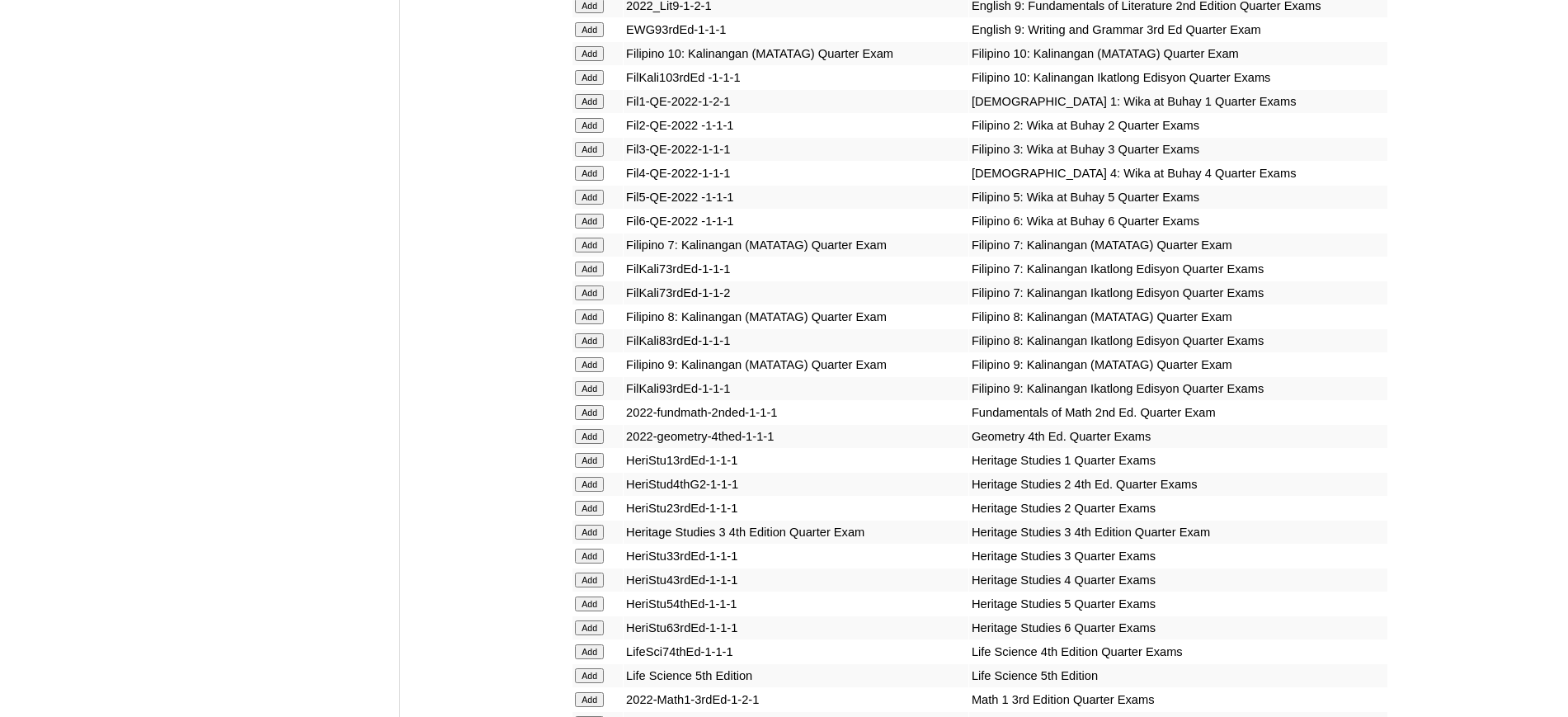
scroll to position [2114, 0]
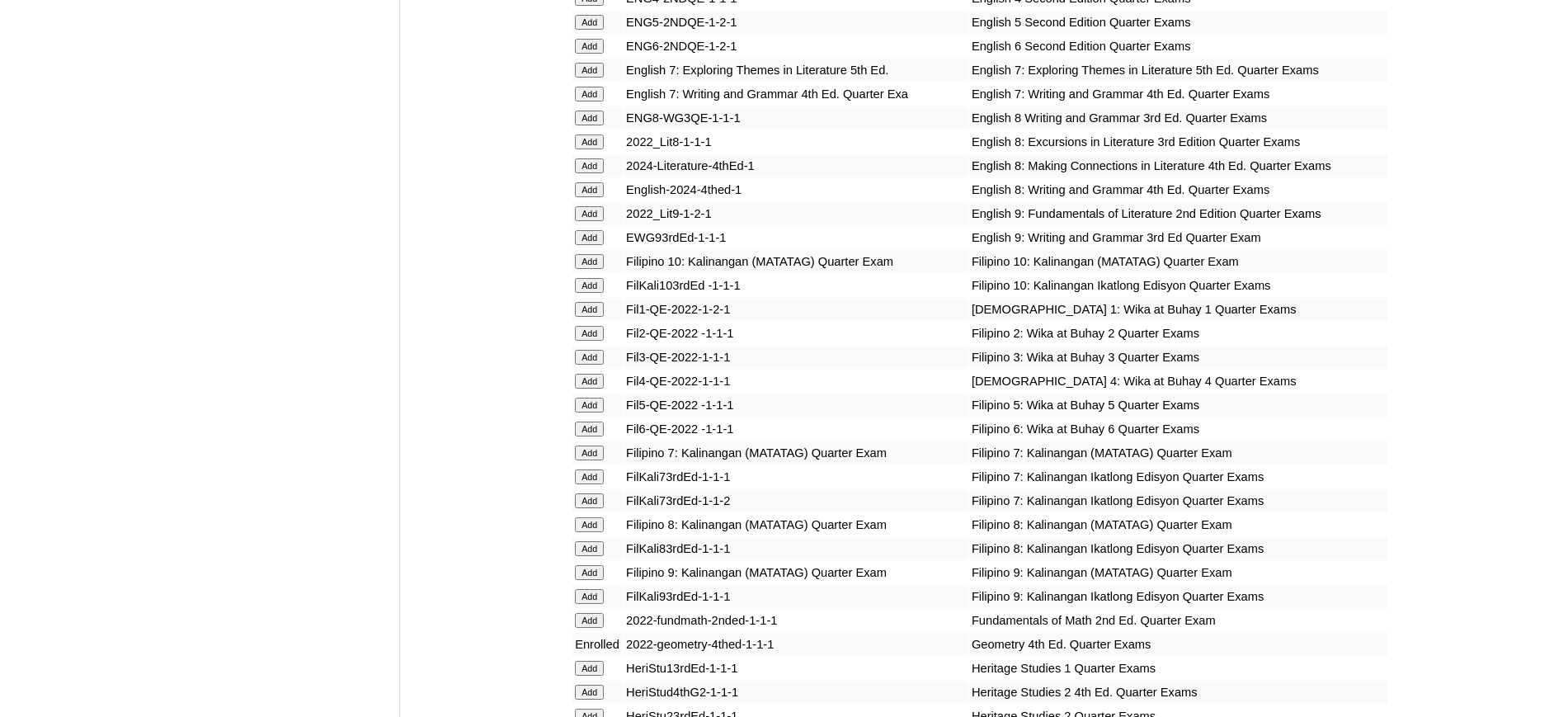
scroll to position [1905, 0]
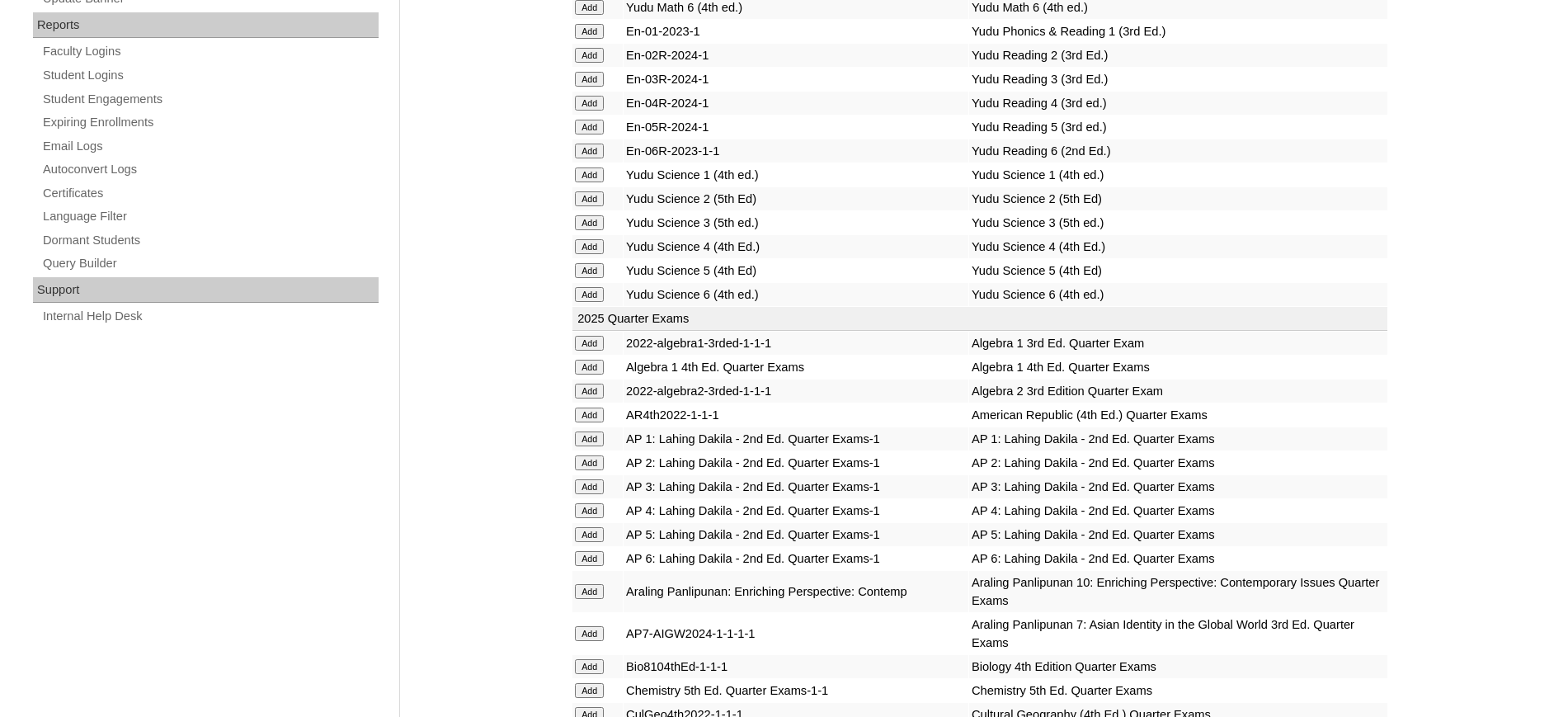
scroll to position [973, 0]
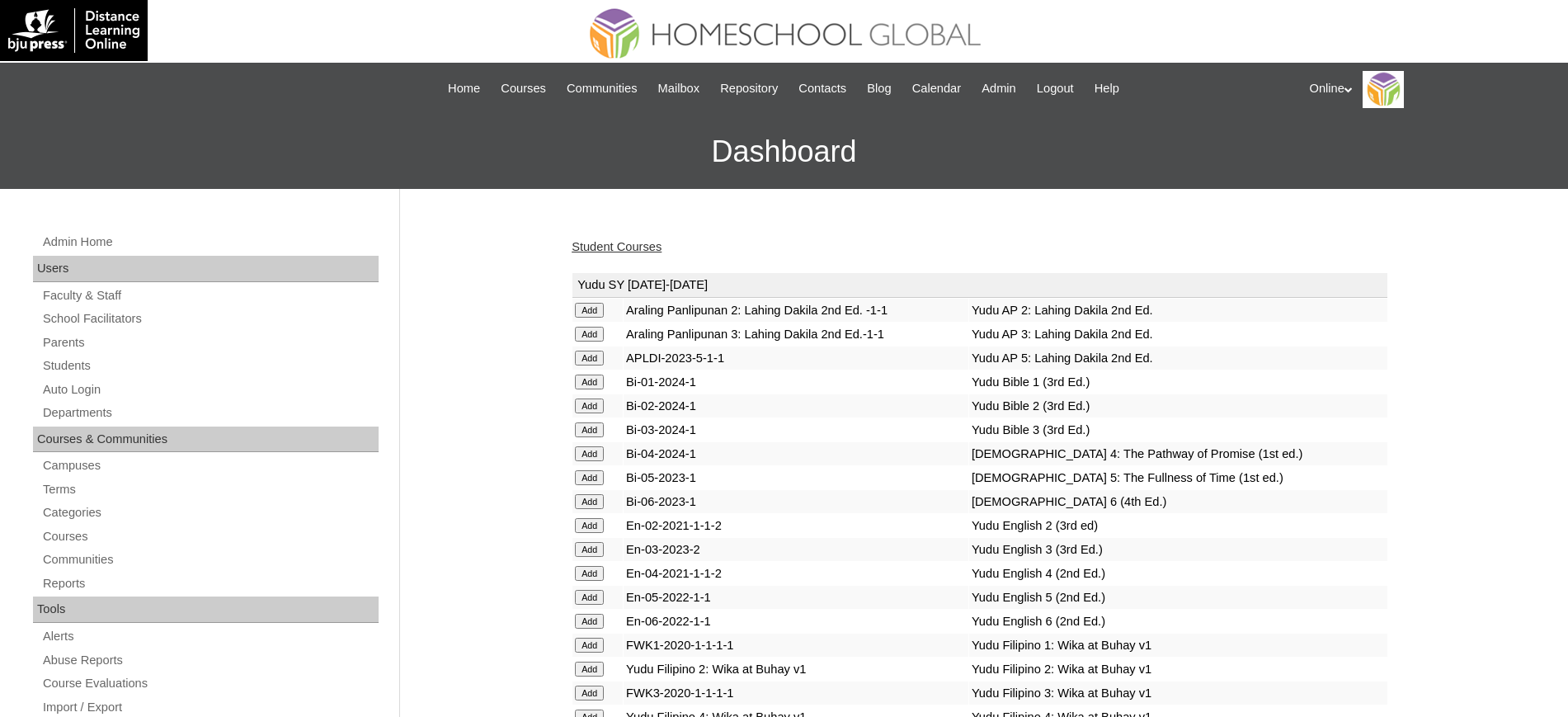
click at [626, 248] on link "Student Courses" at bounding box center [616, 246] width 90 height 13
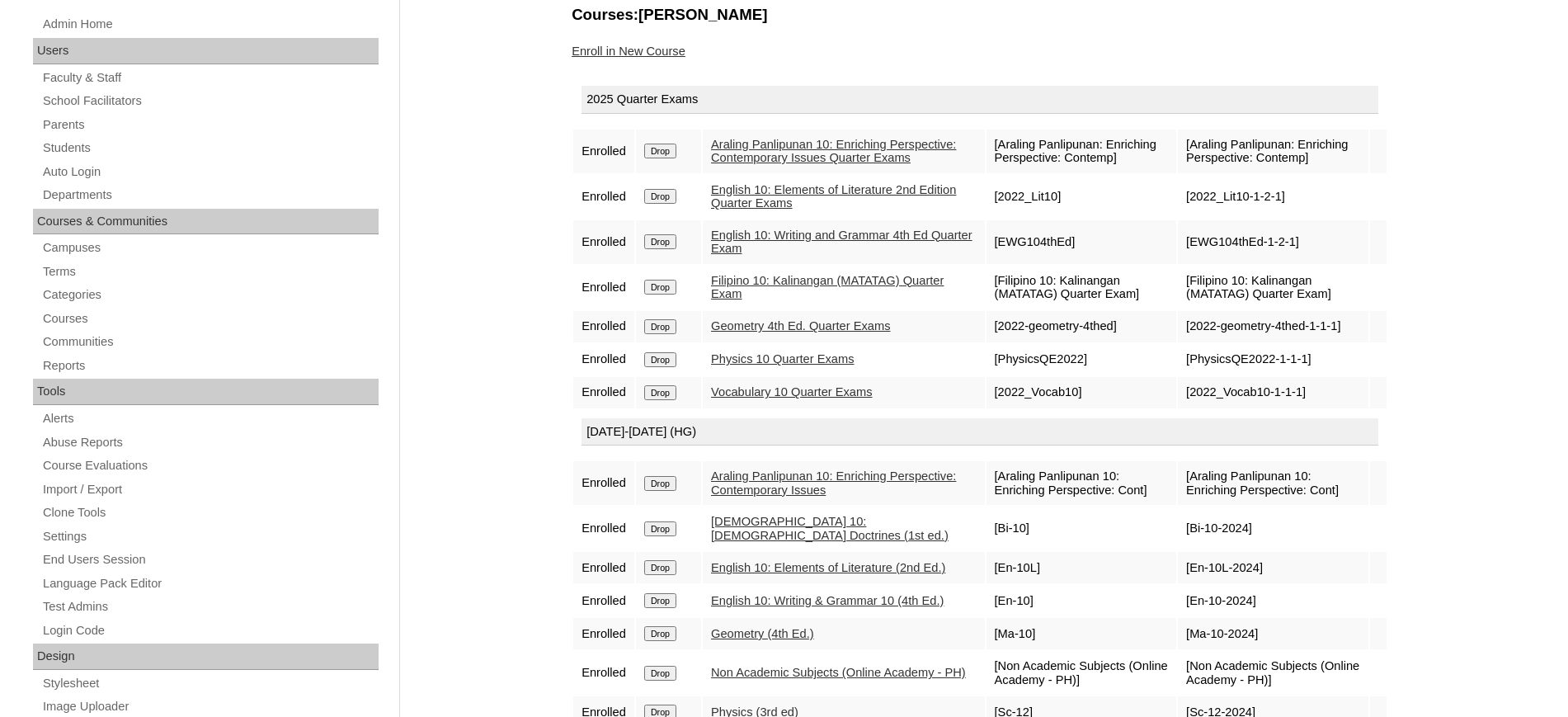
scroll to position [181, 0]
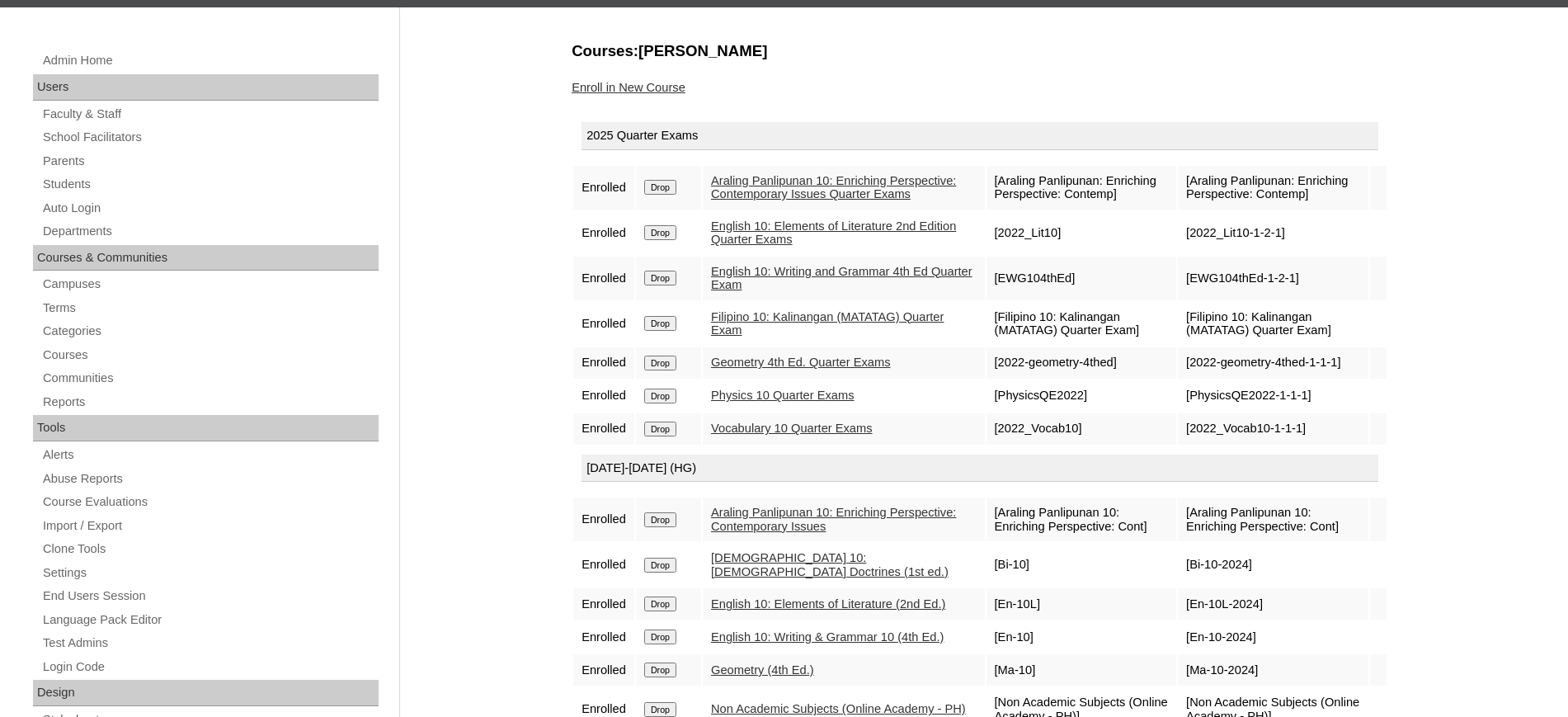
click at [657, 84] on link "Enroll in New Course" at bounding box center [628, 87] width 114 height 13
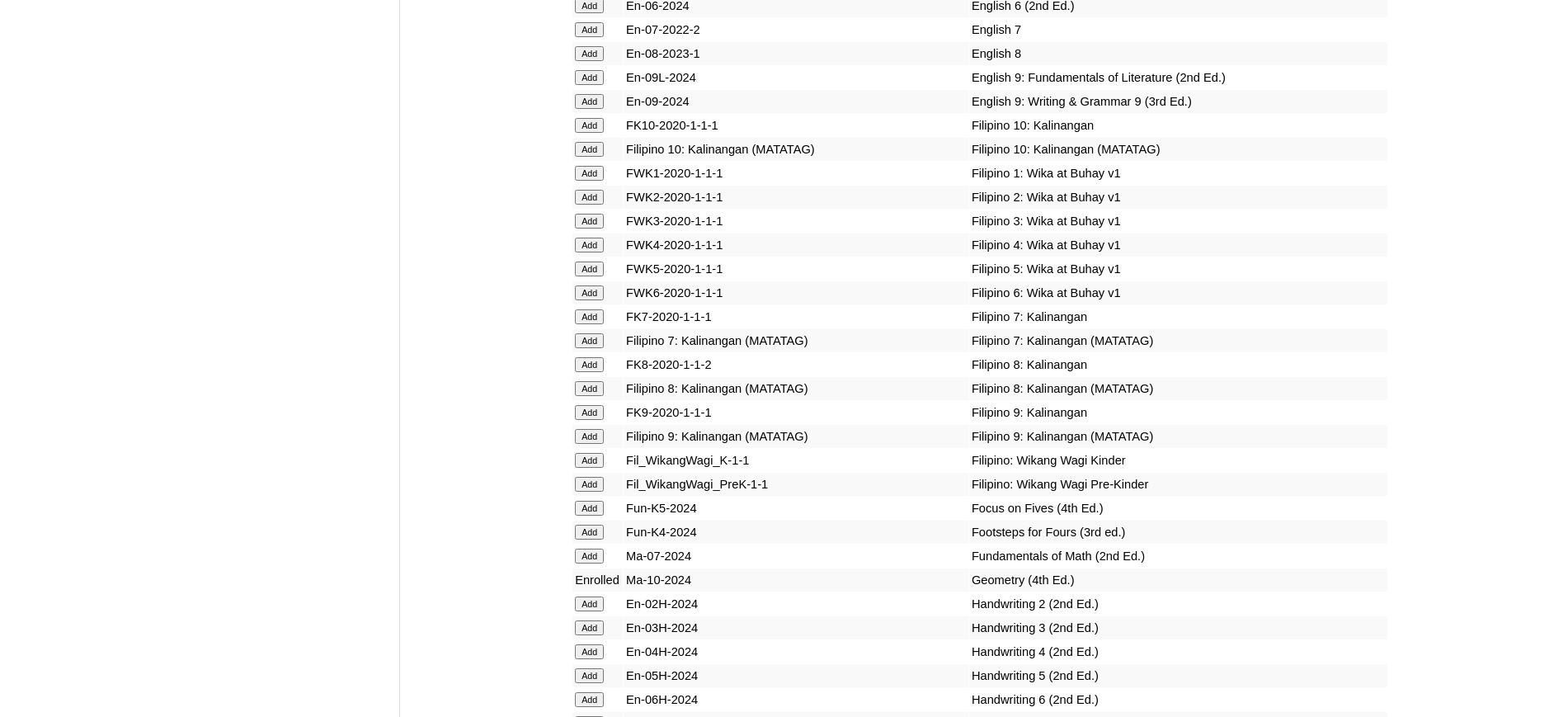
scroll to position [4969, 0]
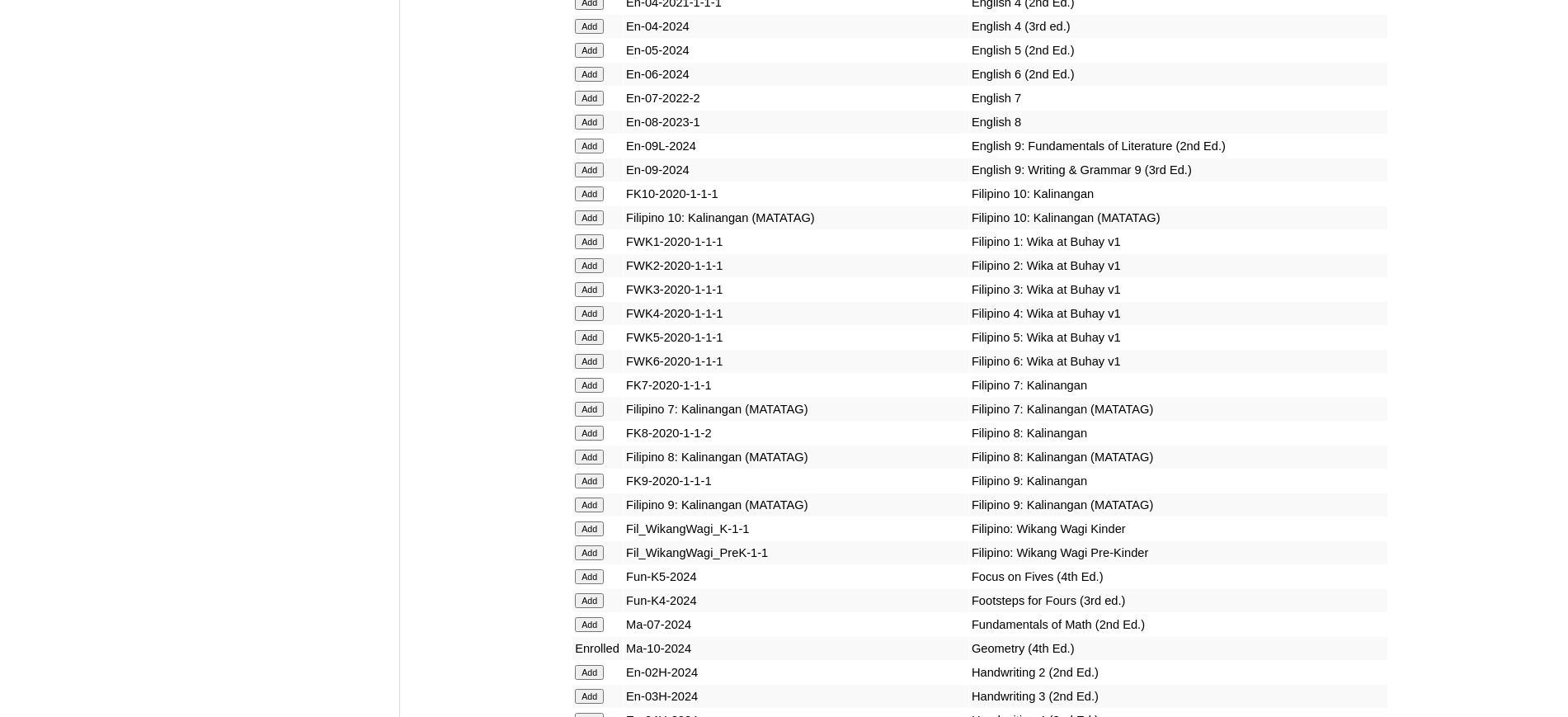
scroll to position [4900, 0]
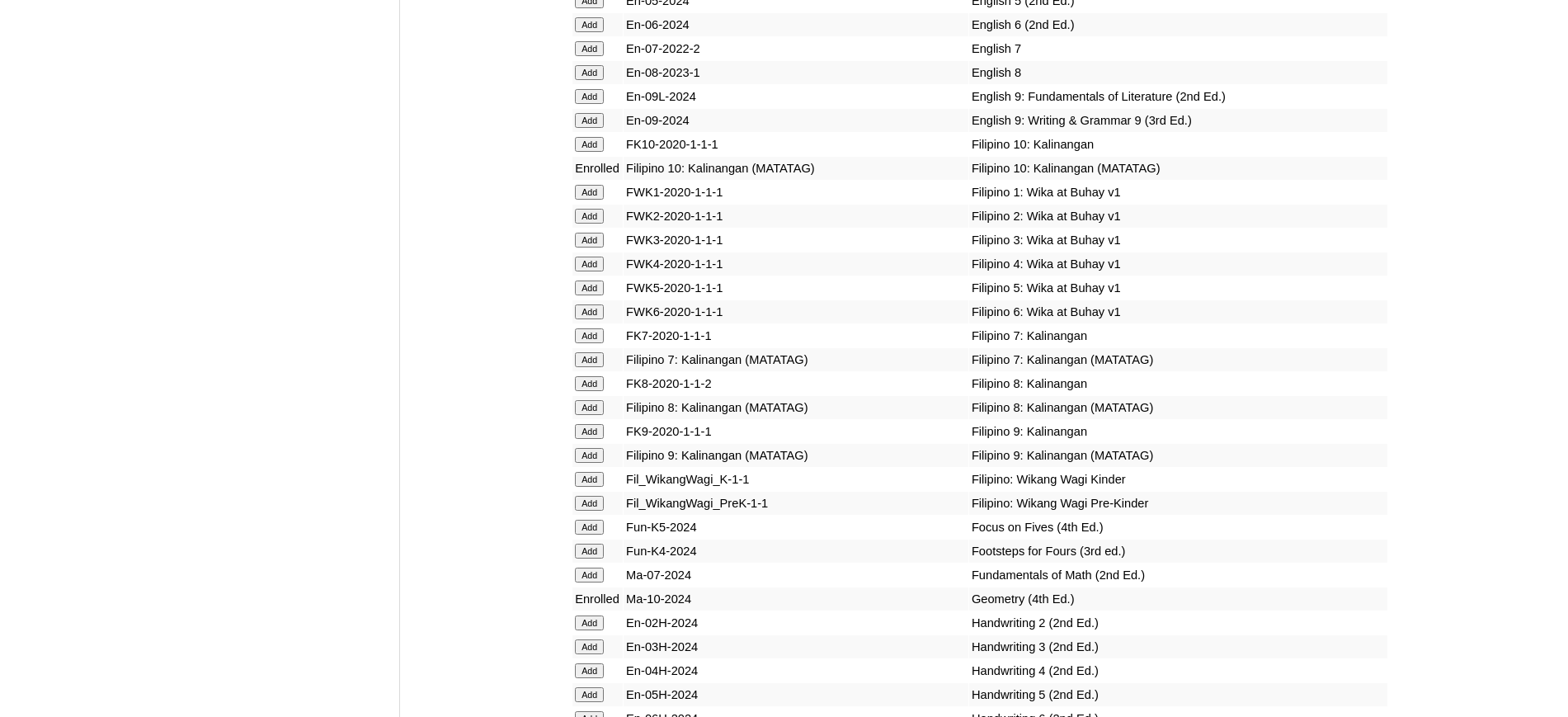
scroll to position [4953, 0]
